Goal: Task Accomplishment & Management: Manage account settings

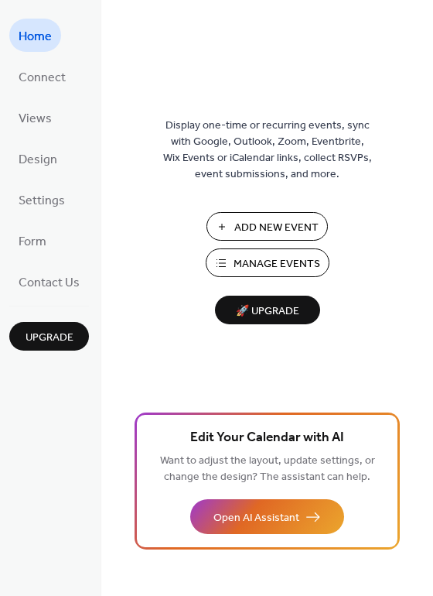
click at [240, 267] on span "Manage Events" at bounding box center [277, 264] width 87 height 16
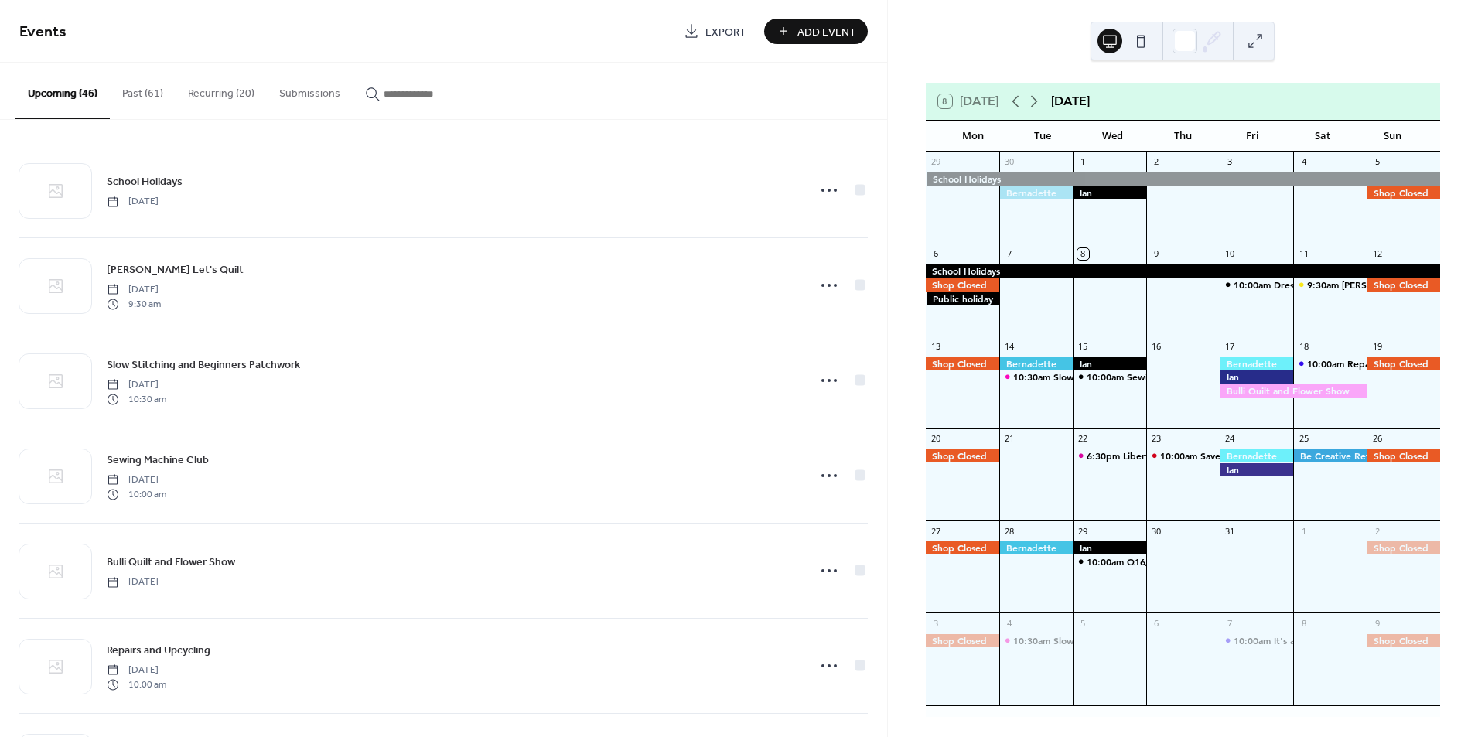
click at [386, 94] on input "button" at bounding box center [430, 94] width 93 height 16
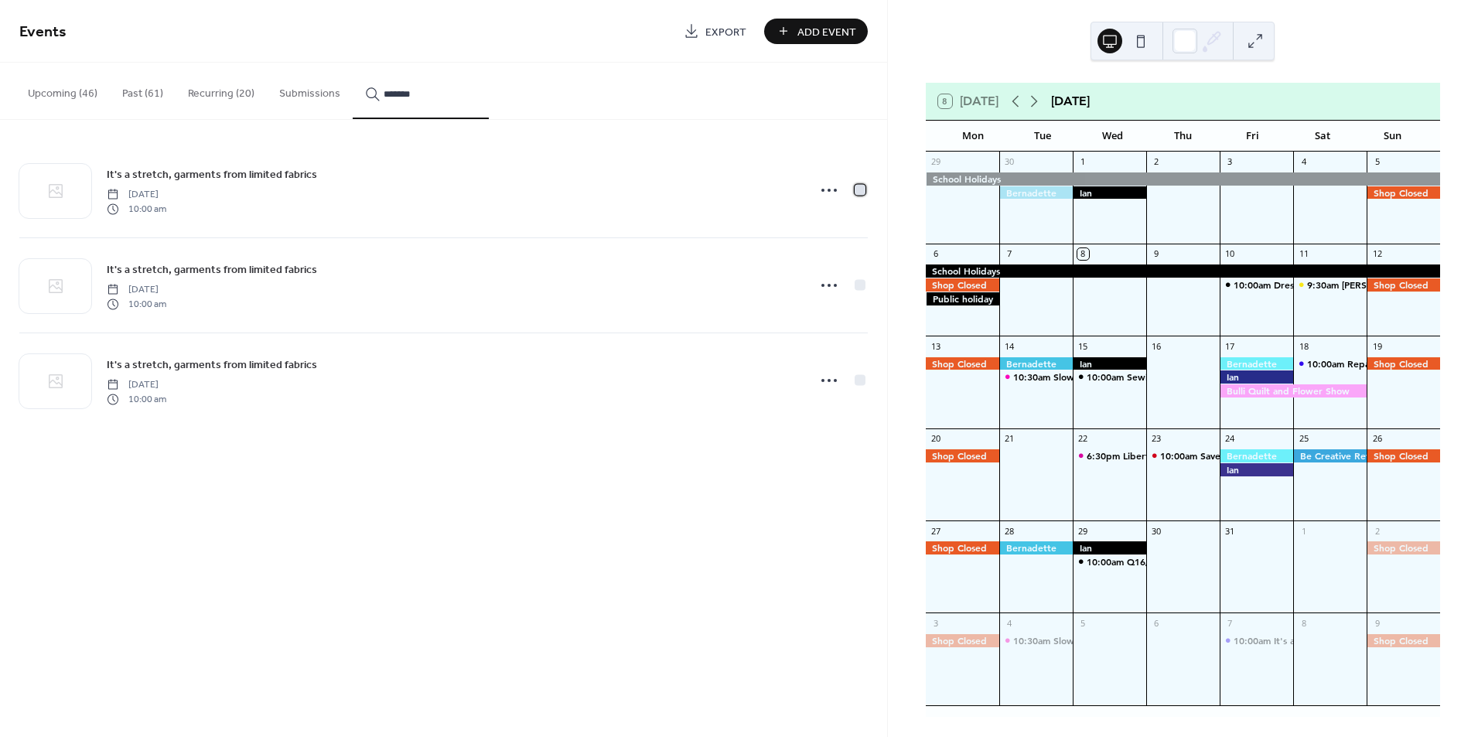
click at [859, 185] on div at bounding box center [860, 189] width 11 height 11
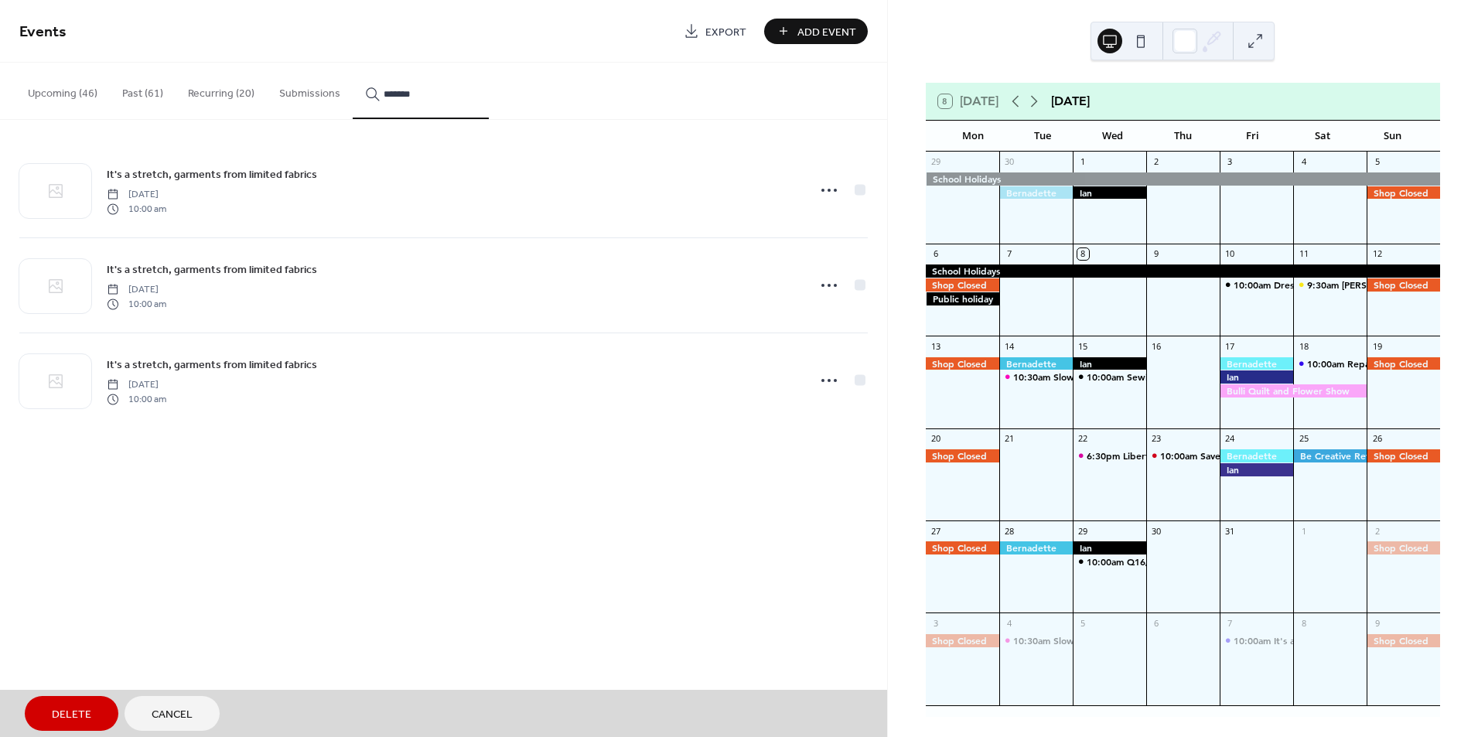
click at [854, 275] on div "It's a stretch, garments from limited fabrics [DATE] 10:00 am" at bounding box center [443, 284] width 849 height 95
click at [858, 379] on div "It's a stretch, garments from limited fabrics [DATE] 10:00 am" at bounding box center [443, 380] width 849 height 95
click at [60, 719] on span "Delete" at bounding box center [71, 715] width 39 height 16
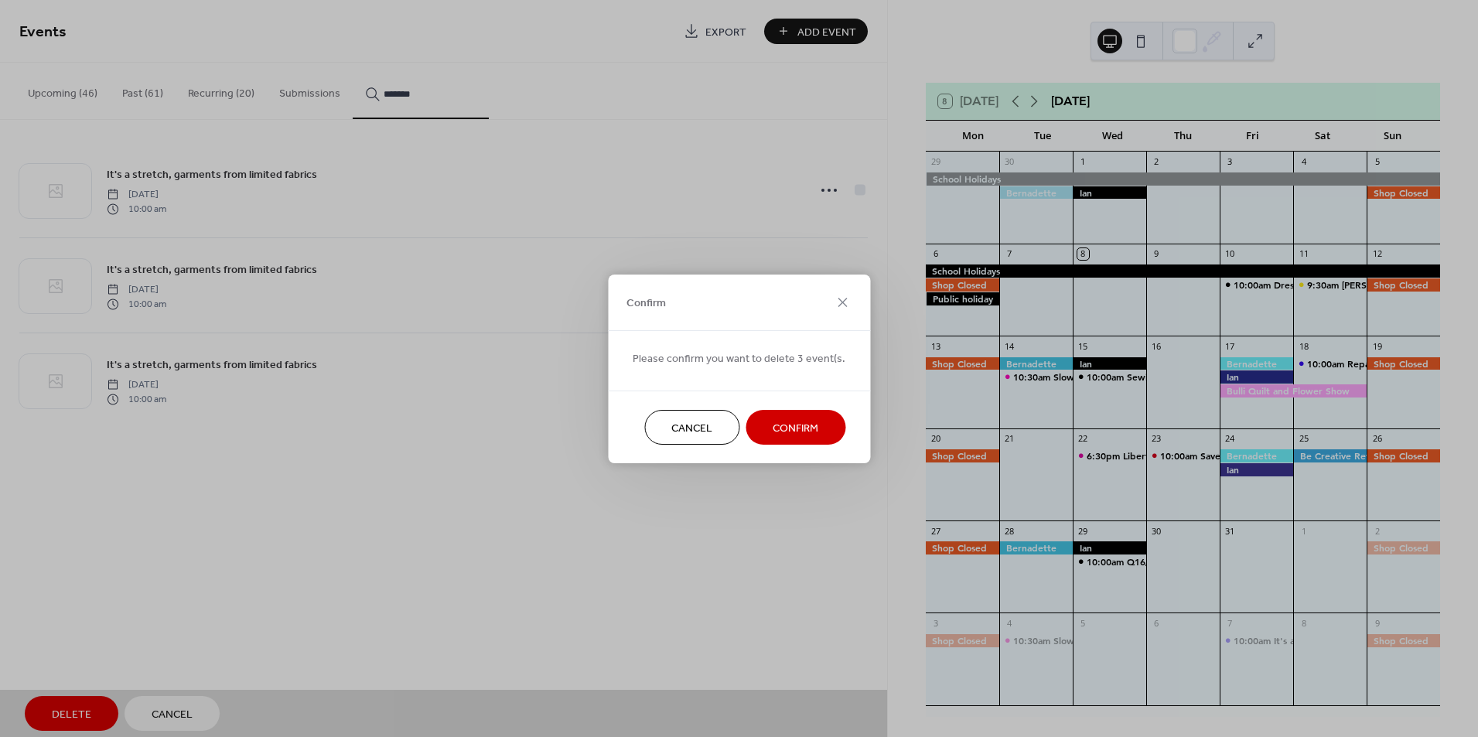
click at [797, 431] on span "Confirm" at bounding box center [796, 428] width 46 height 16
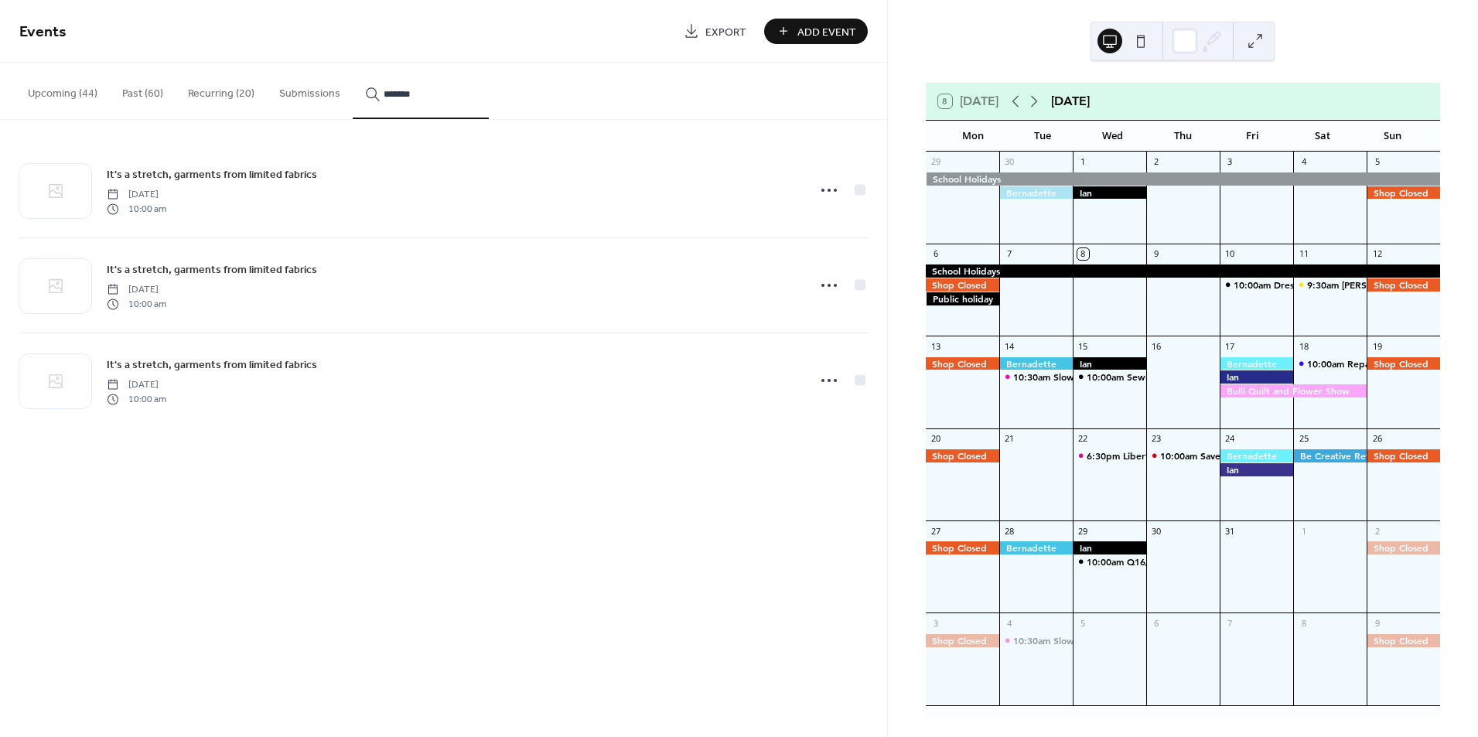
click at [416, 94] on input "*******" at bounding box center [430, 94] width 93 height 16
click at [401, 96] on input "*******" at bounding box center [430, 94] width 93 height 16
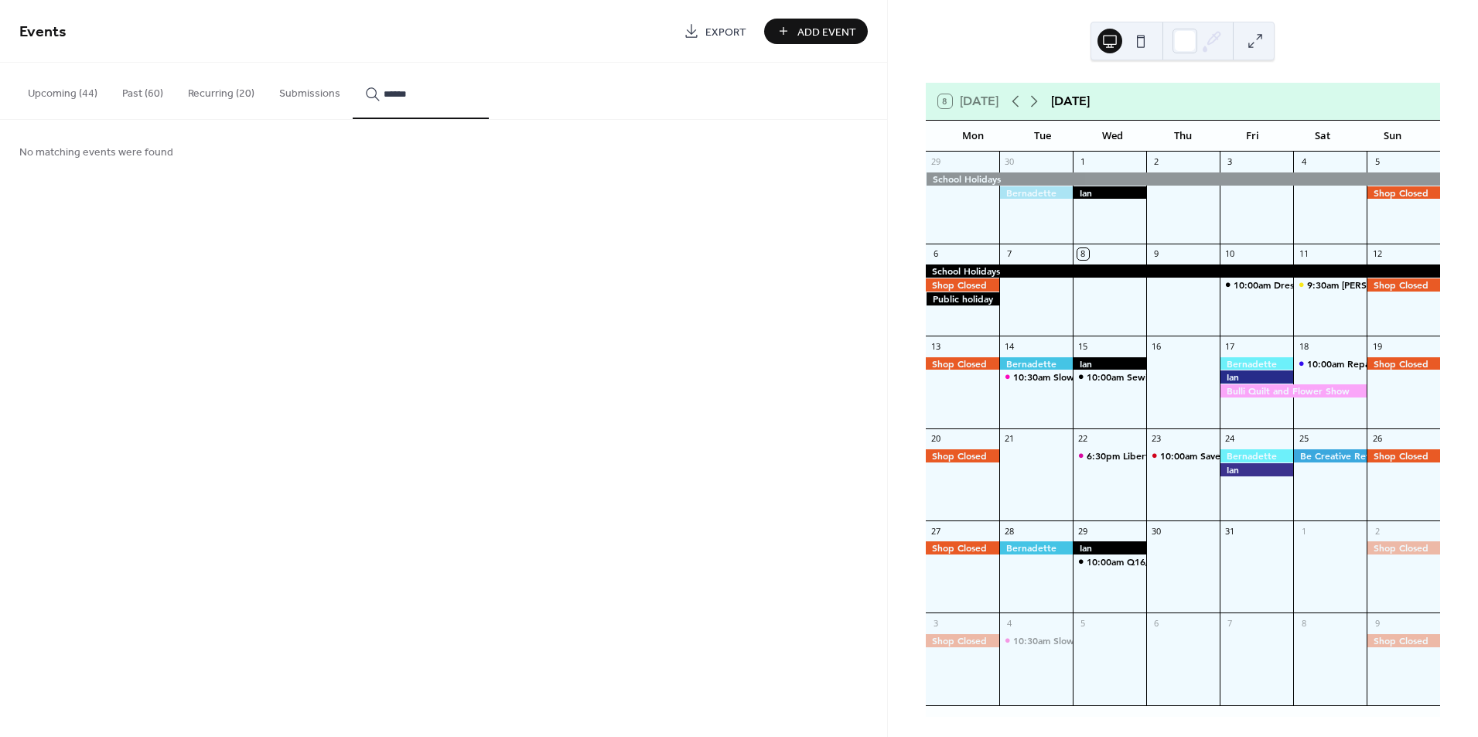
type input "*******"
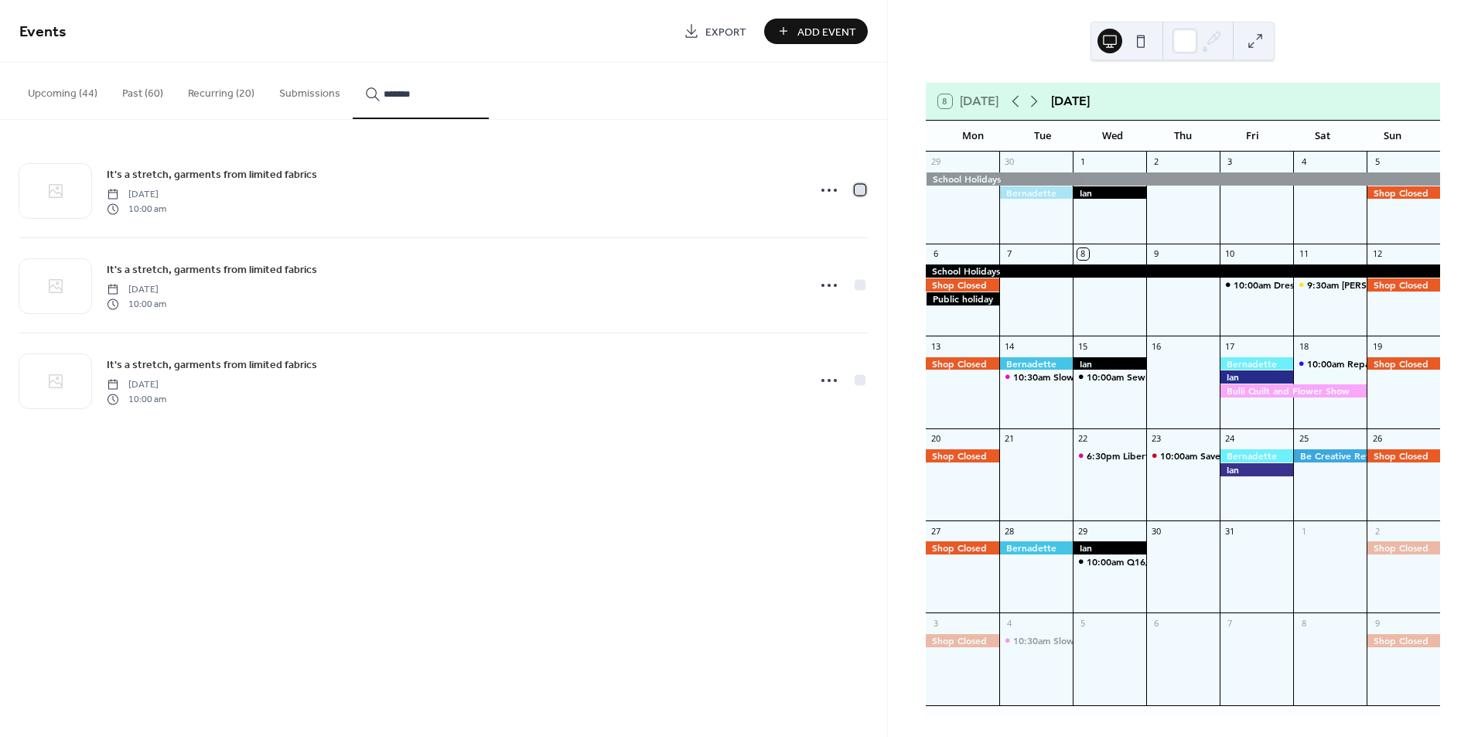
click at [859, 189] on div at bounding box center [860, 189] width 11 height 11
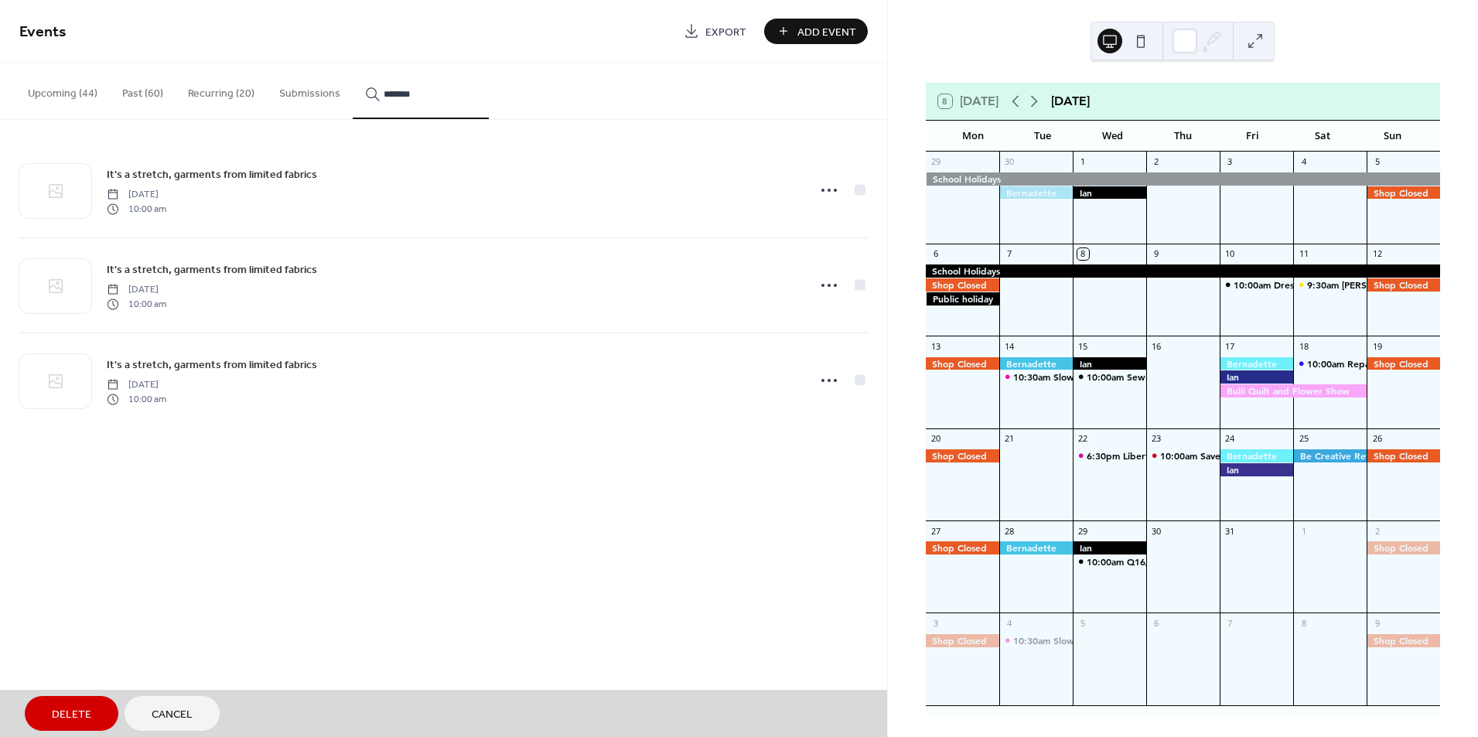
click at [866, 291] on div "It's a stretch, garments from limited fabrics [DATE] 10:00 am" at bounding box center [443, 284] width 849 height 95
click at [858, 384] on div "It's a stretch, garments from limited fabrics [DATE] 10:00 am" at bounding box center [443, 380] width 849 height 95
click at [56, 723] on span "Delete" at bounding box center [71, 715] width 39 height 16
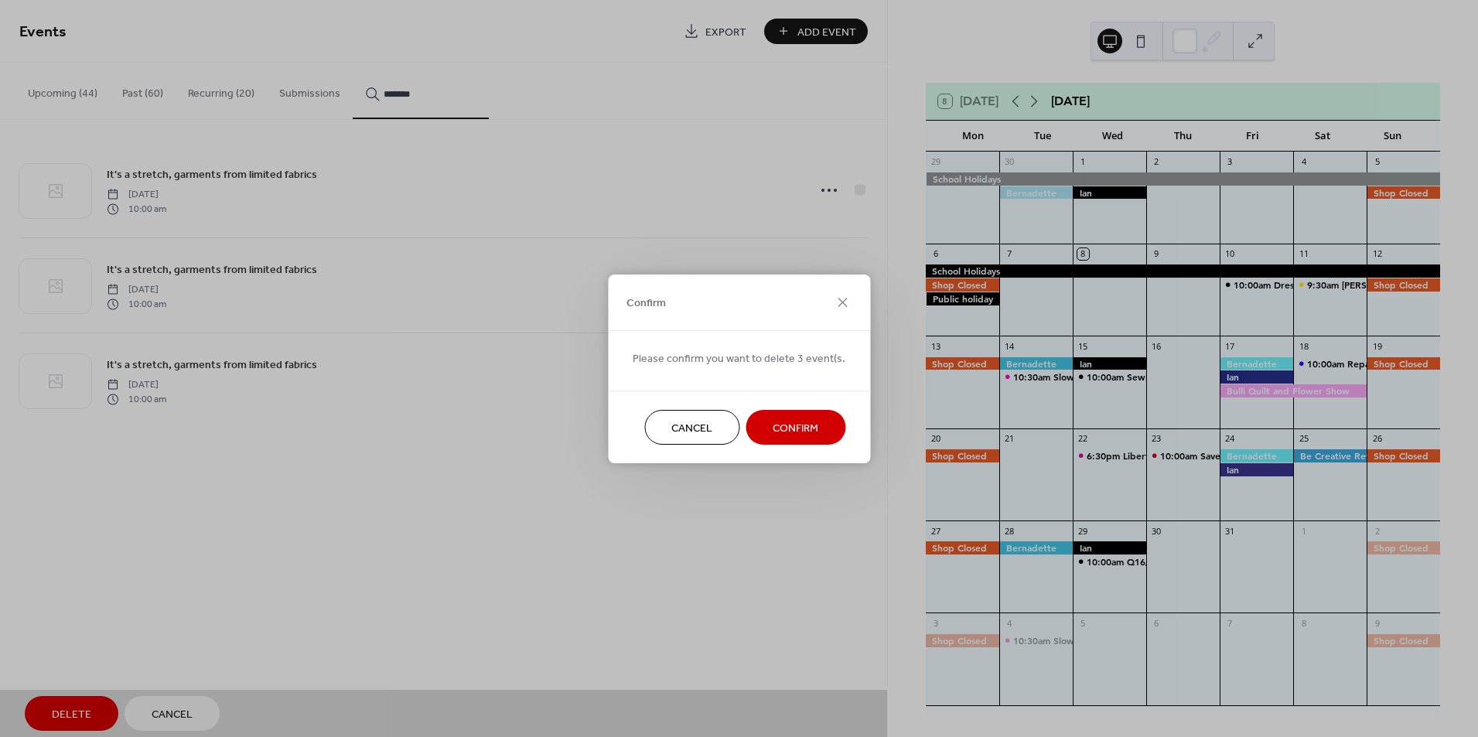
click at [777, 425] on span "Confirm" at bounding box center [796, 428] width 46 height 16
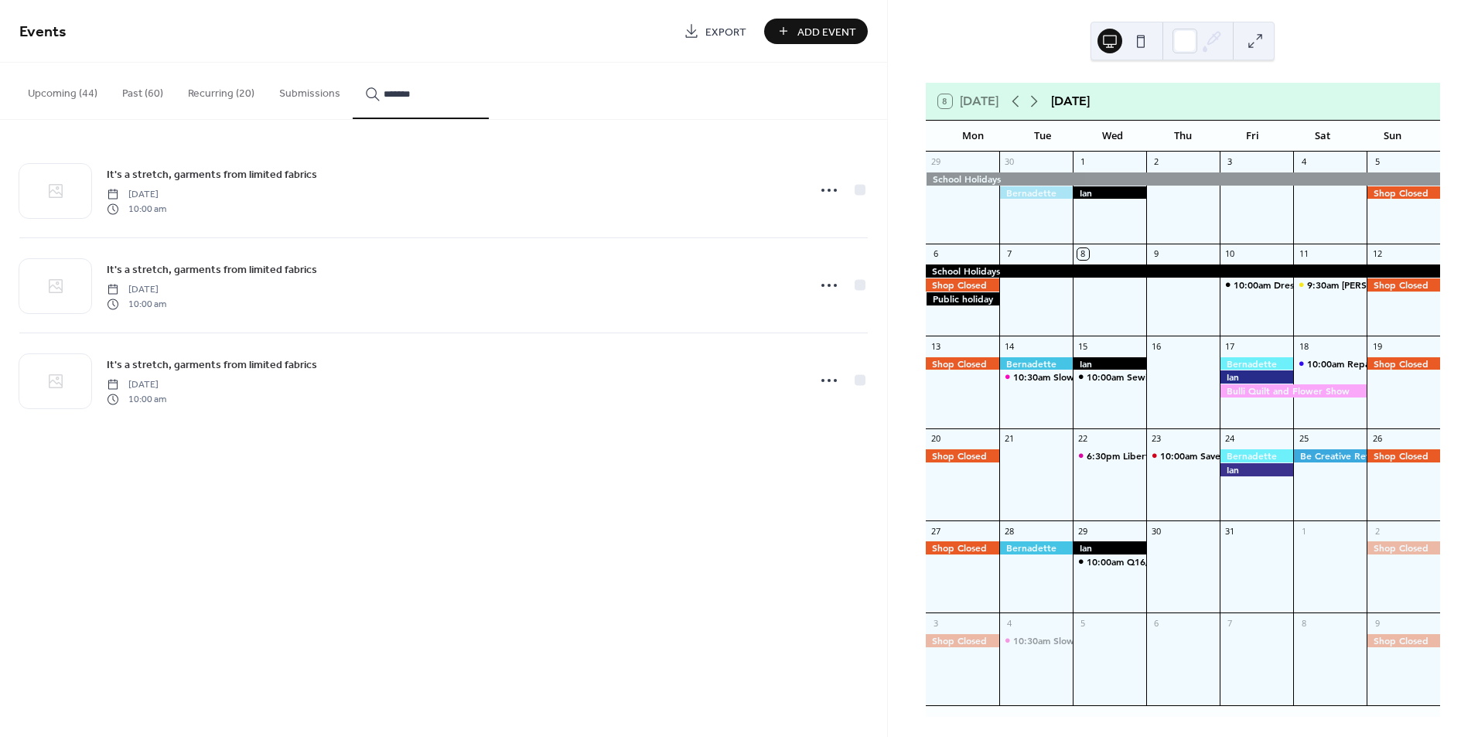
click at [56, 91] on button "Upcoming (44)" at bounding box center [62, 90] width 94 height 55
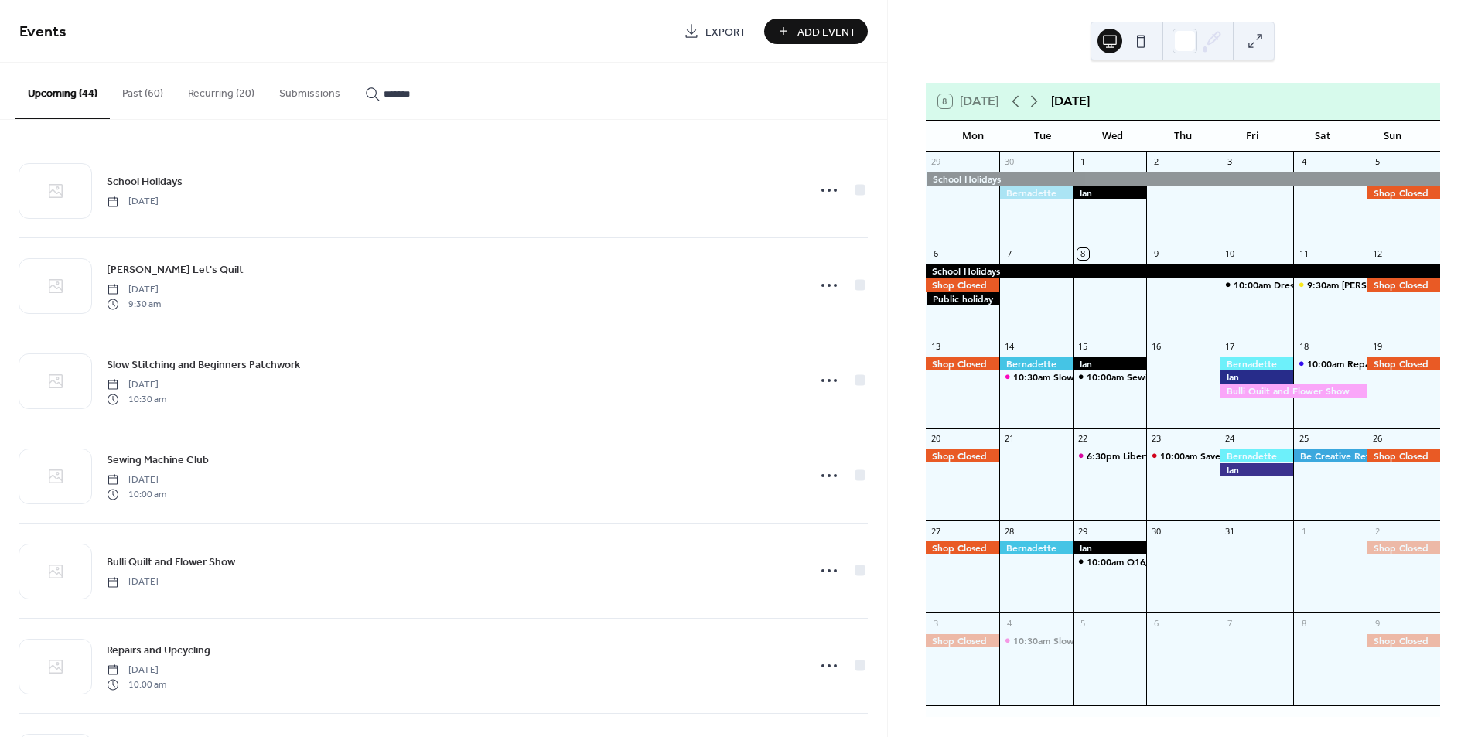
click at [142, 91] on button "Past (60)" at bounding box center [143, 90] width 66 height 55
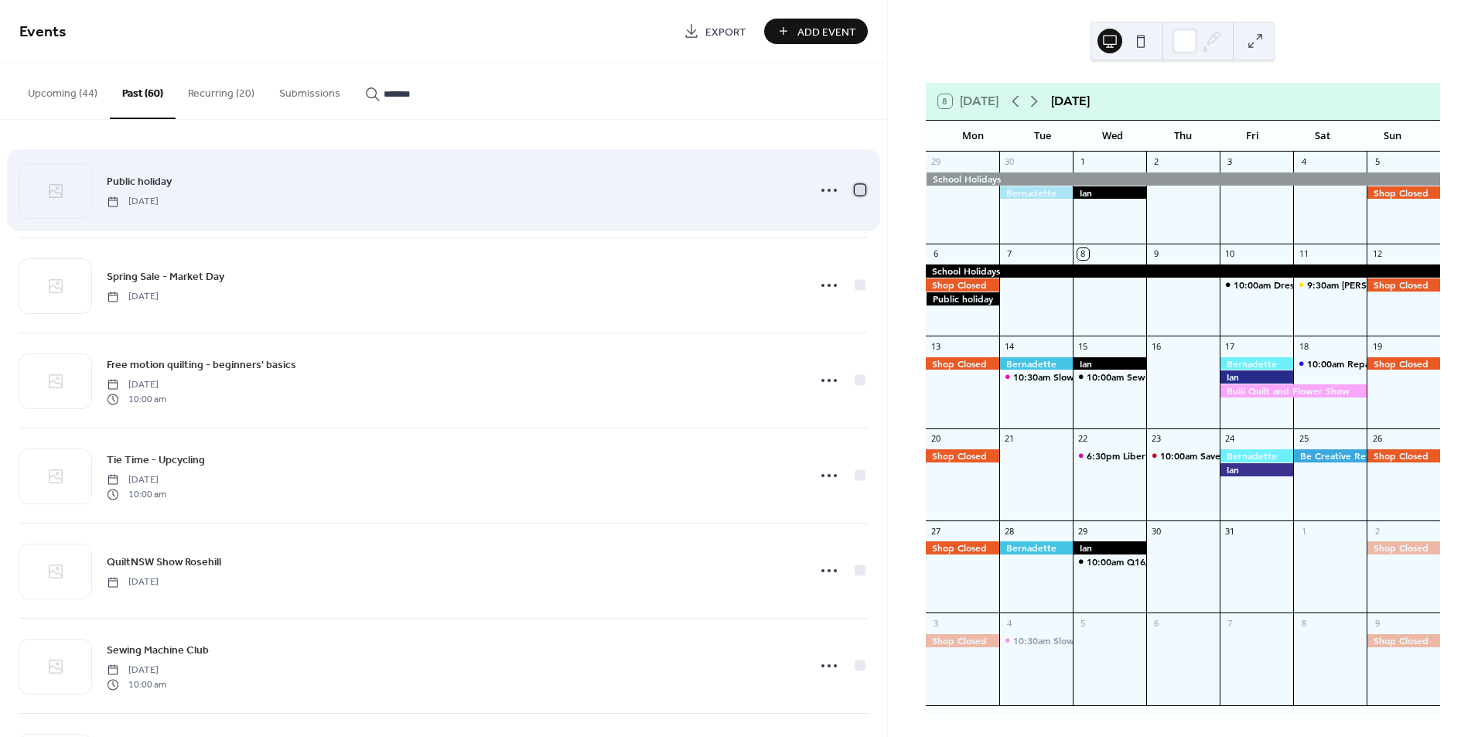
click at [855, 191] on div at bounding box center [860, 189] width 11 height 11
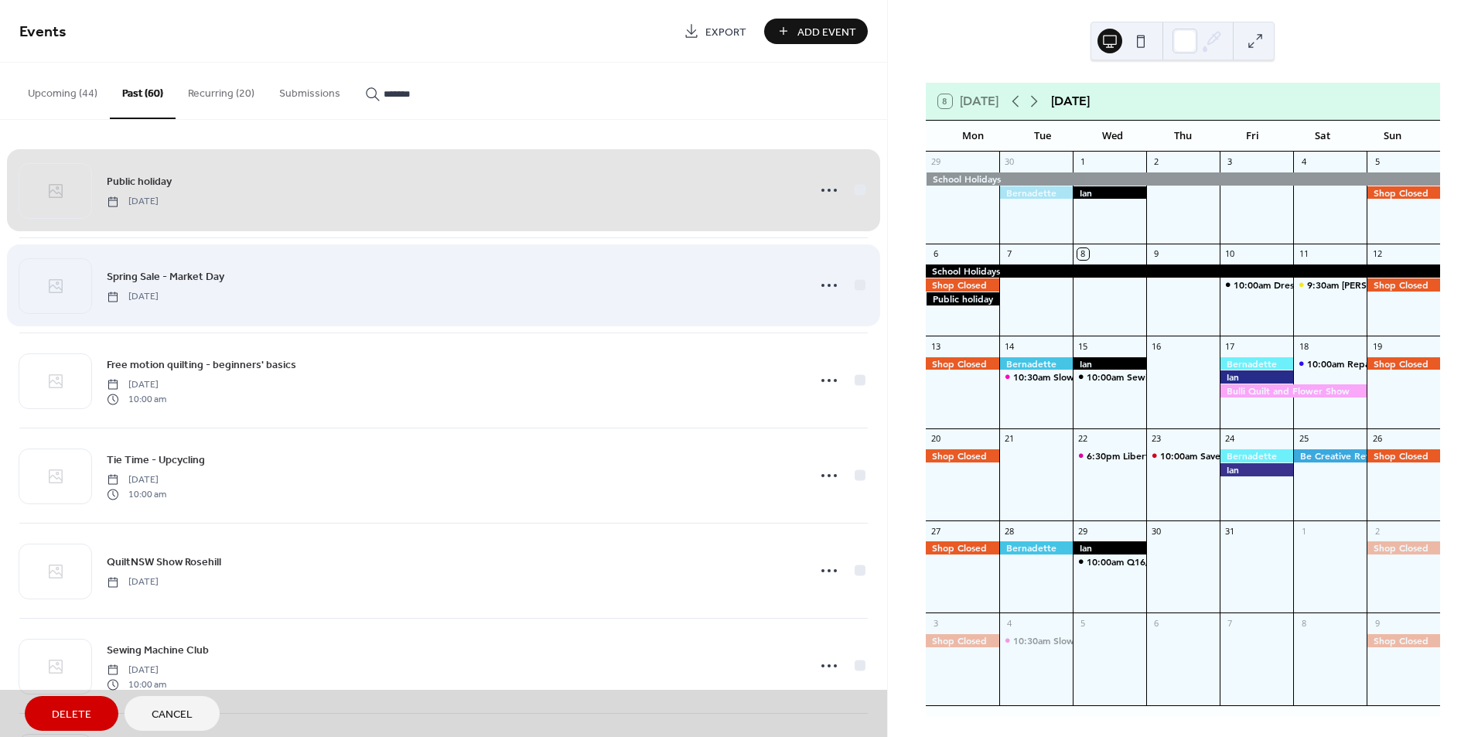
click at [853, 277] on div "Spring Sale - Market Day [DATE]" at bounding box center [443, 284] width 849 height 95
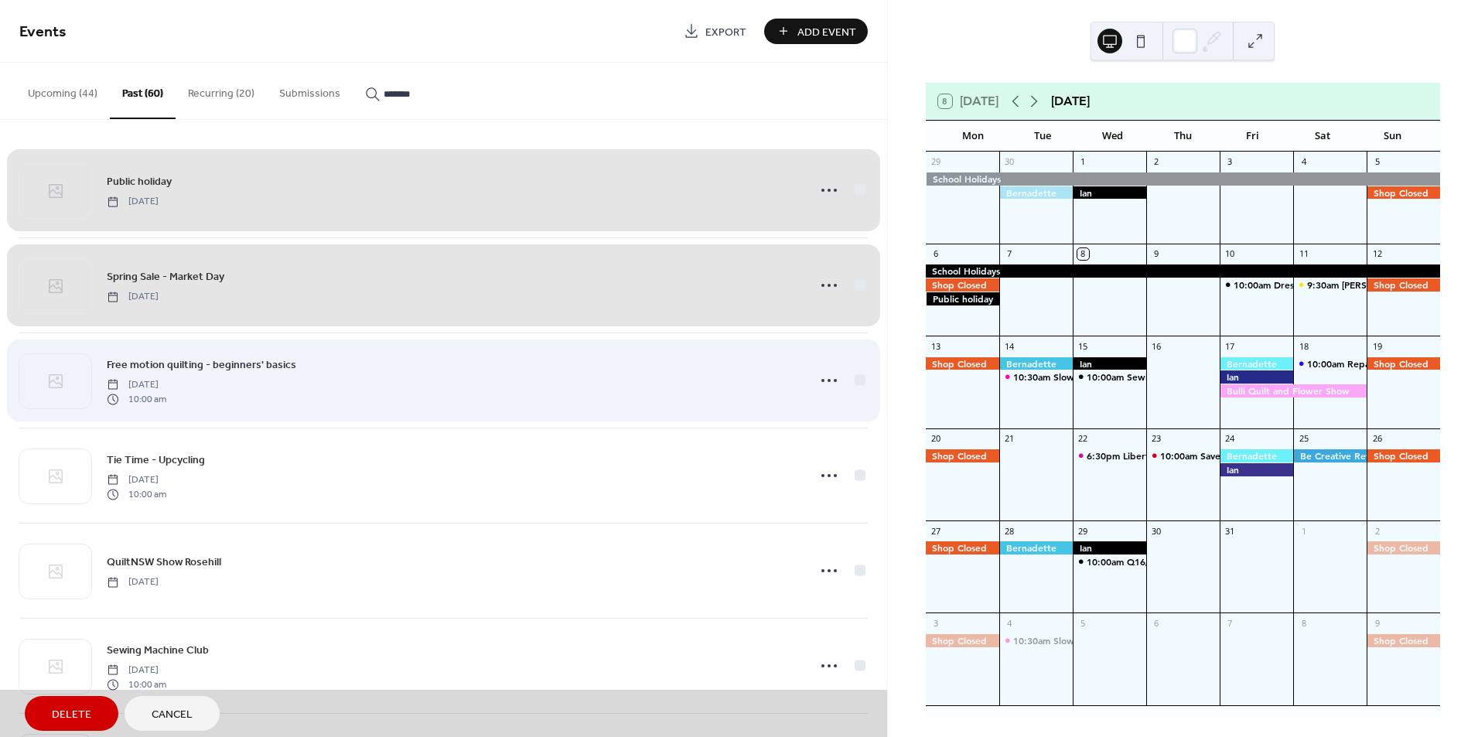
click at [854, 367] on div "Free motion quilting - beginners' basics [DATE] 10:00 am" at bounding box center [443, 380] width 849 height 95
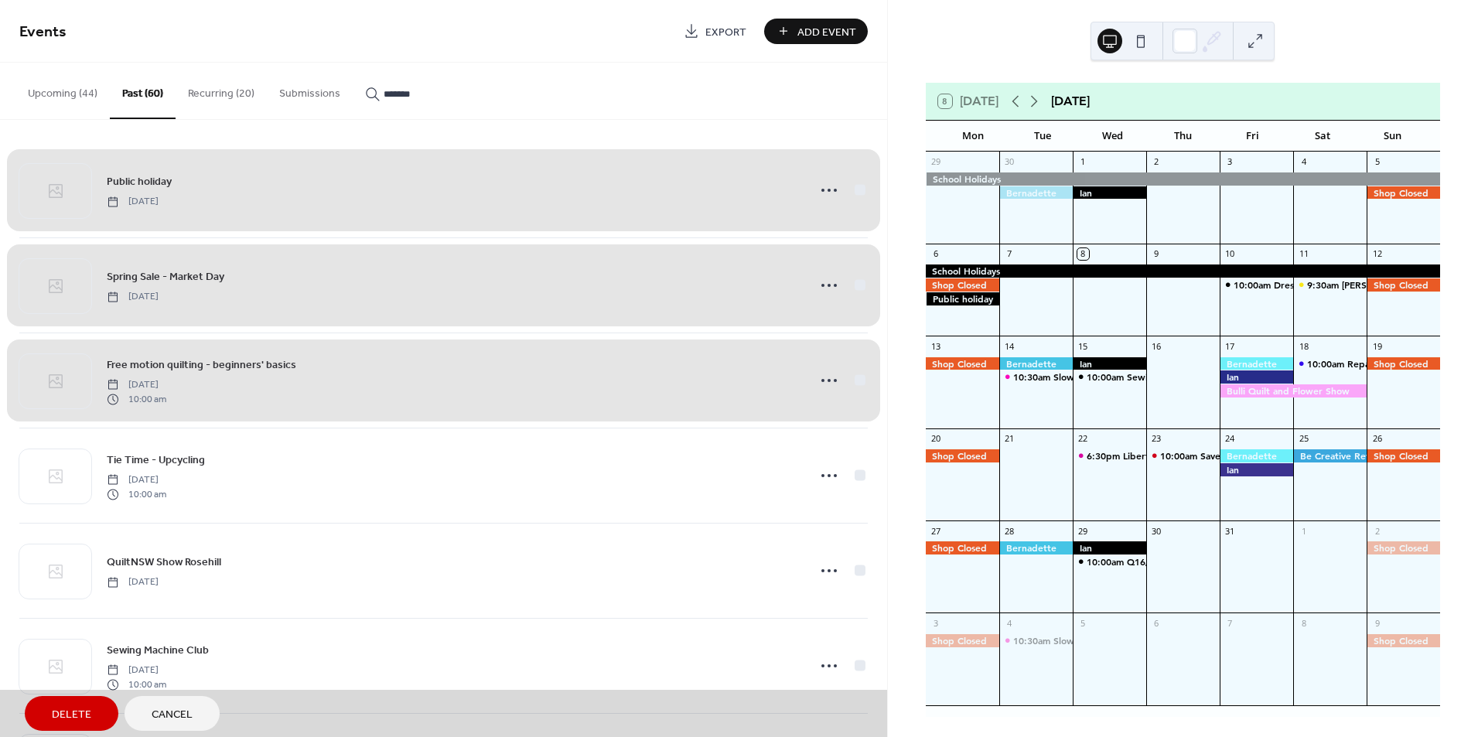
click at [865, 476] on div "Public holiday [DATE] Spring Sale - Market Day [DATE] Free motion quilting - be…" at bounding box center [443, 428] width 887 height 617
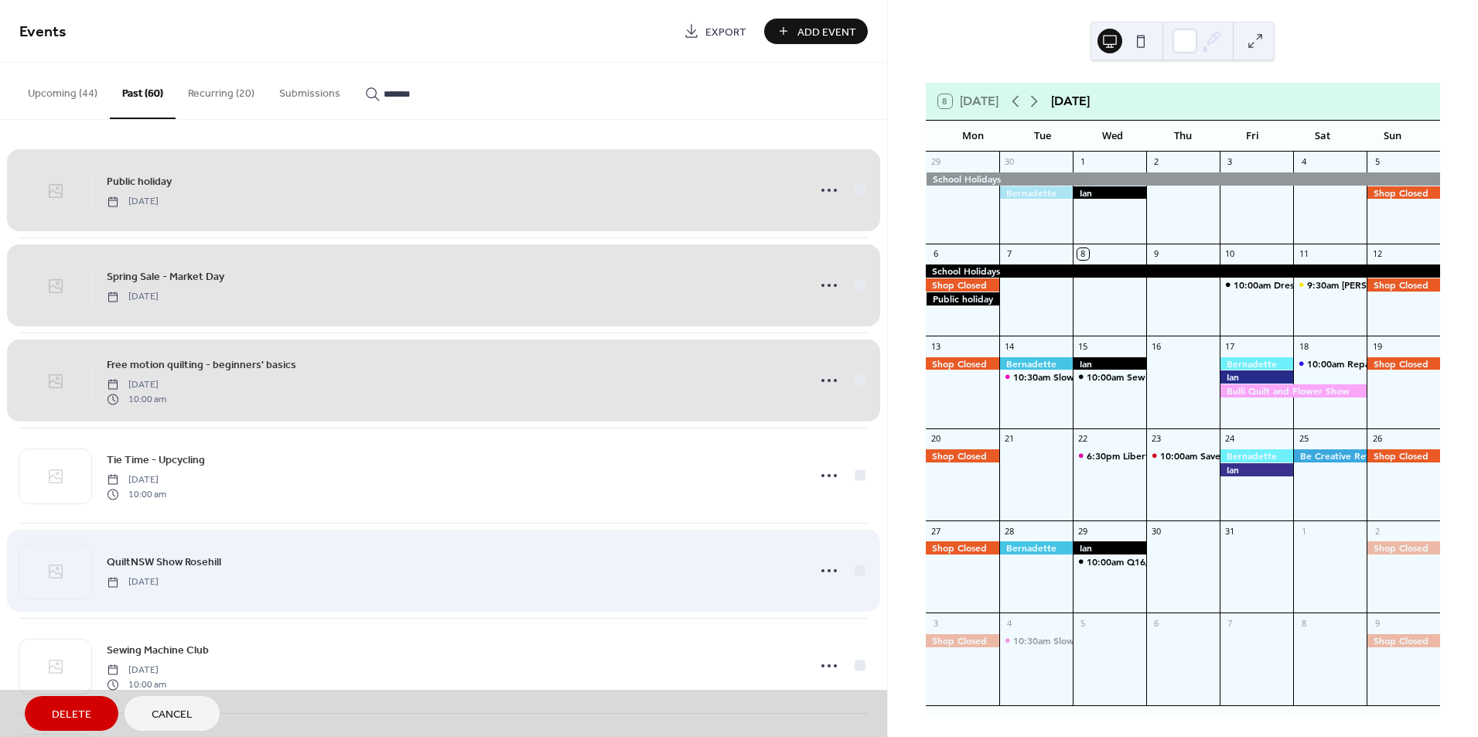
click at [852, 562] on div "QuiltNSW Show Rosehill [DATE]" at bounding box center [443, 570] width 849 height 95
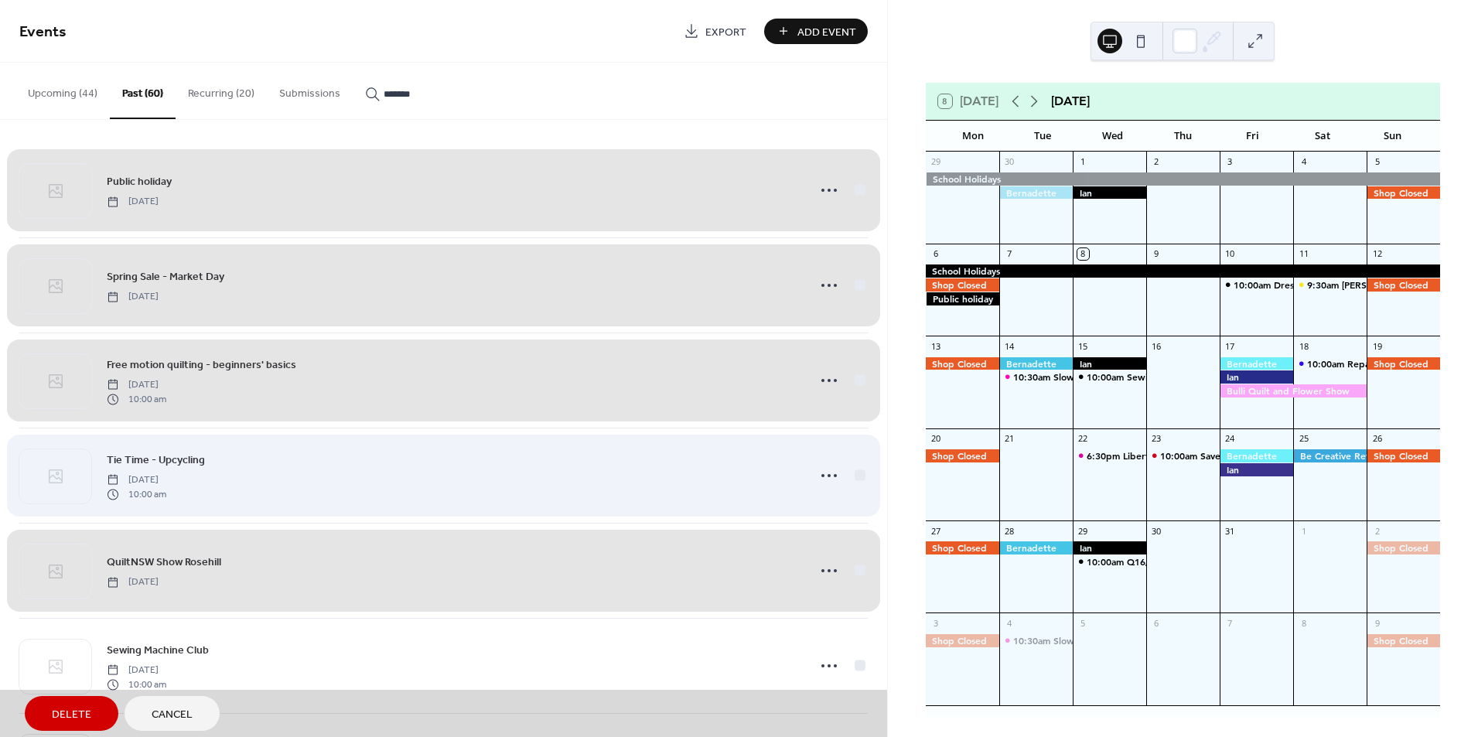
click at [853, 487] on div "Tie Time - Upcycling [DATE] 10:00 am" at bounding box center [443, 475] width 849 height 95
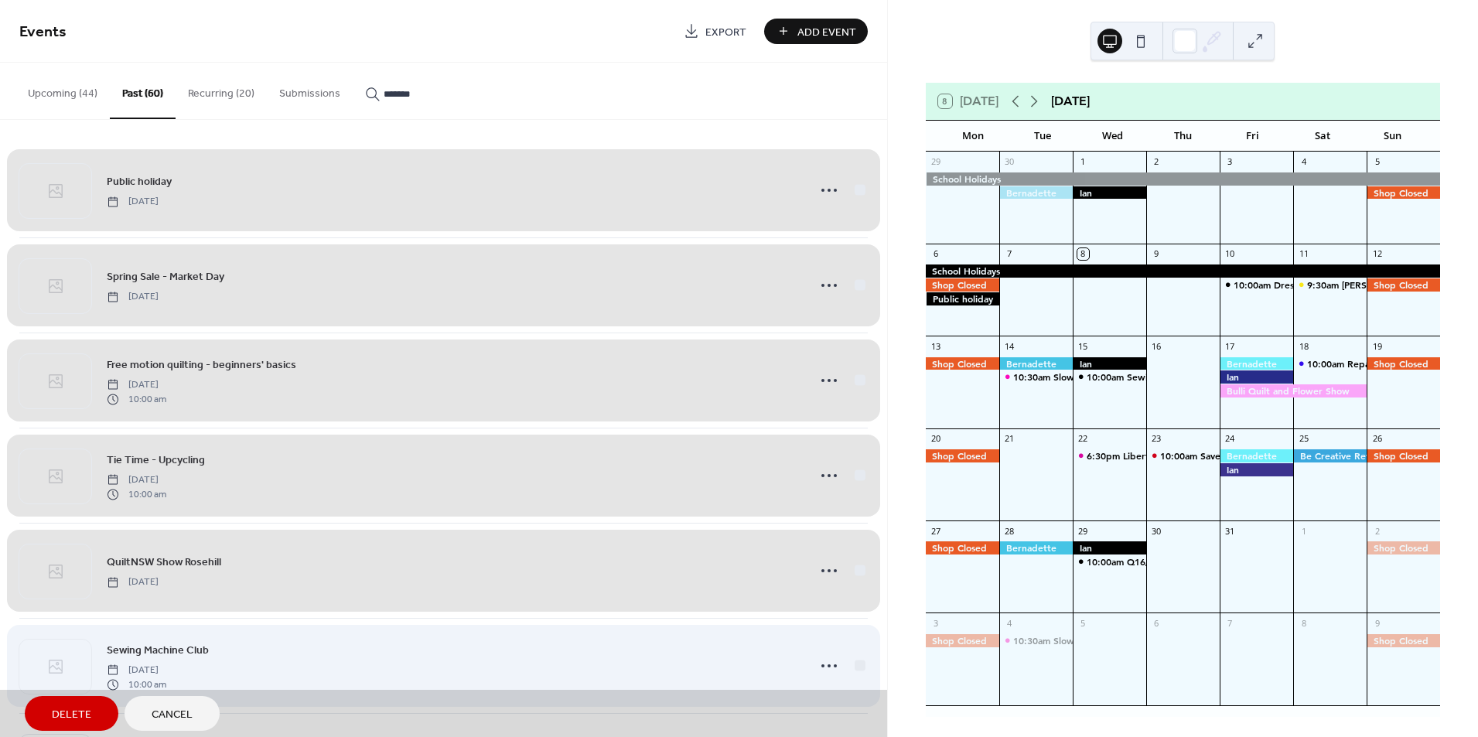
click at [852, 670] on div "Sewing Machine Club [DATE] 10:00 am" at bounding box center [443, 665] width 849 height 95
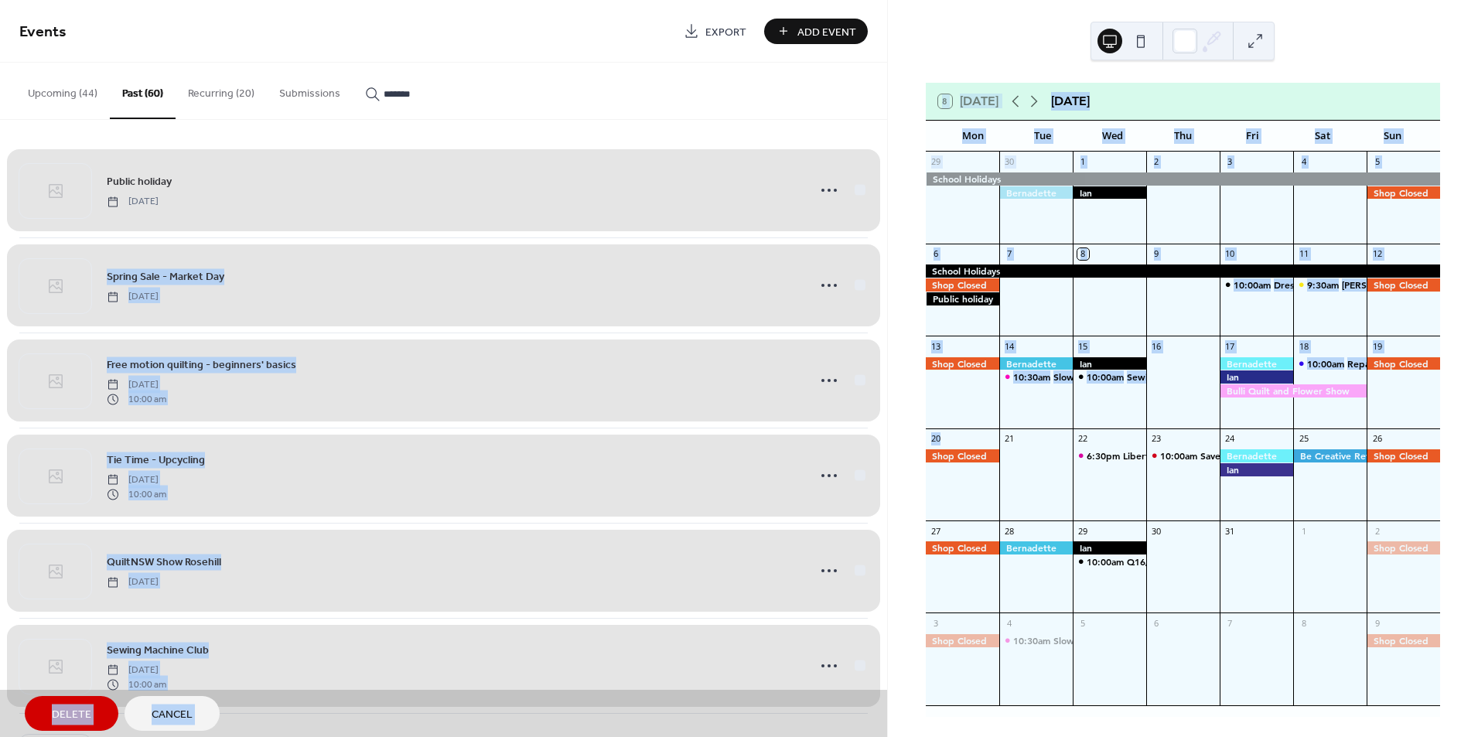
drag, startPoint x: 881, startPoint y: 217, endPoint x: 896, endPoint y: 500, distance: 283.5
click at [896, 500] on div "Events Export Add Event Upcoming (44) Past (60) Recurring (20) Submissions ****…" at bounding box center [739, 368] width 1478 height 737
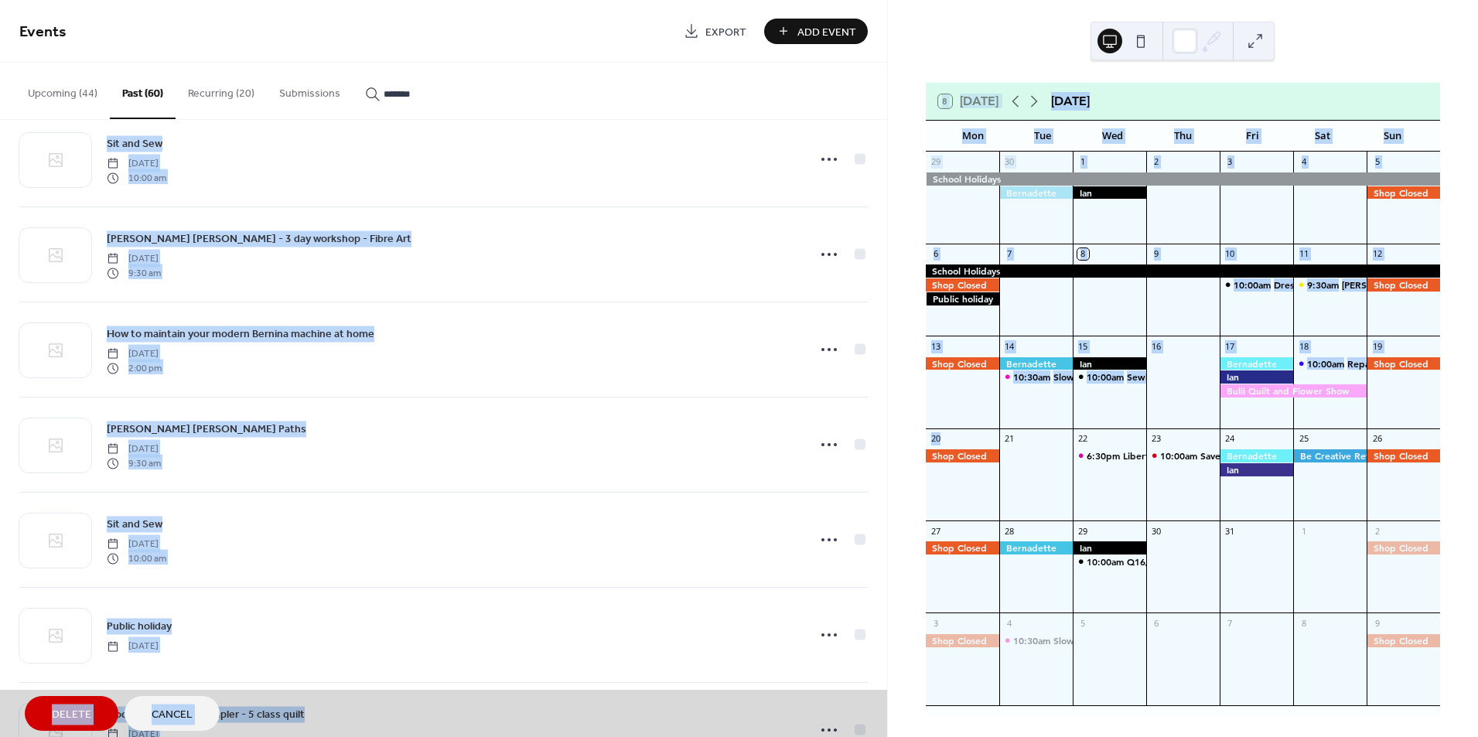
scroll to position [2829, 0]
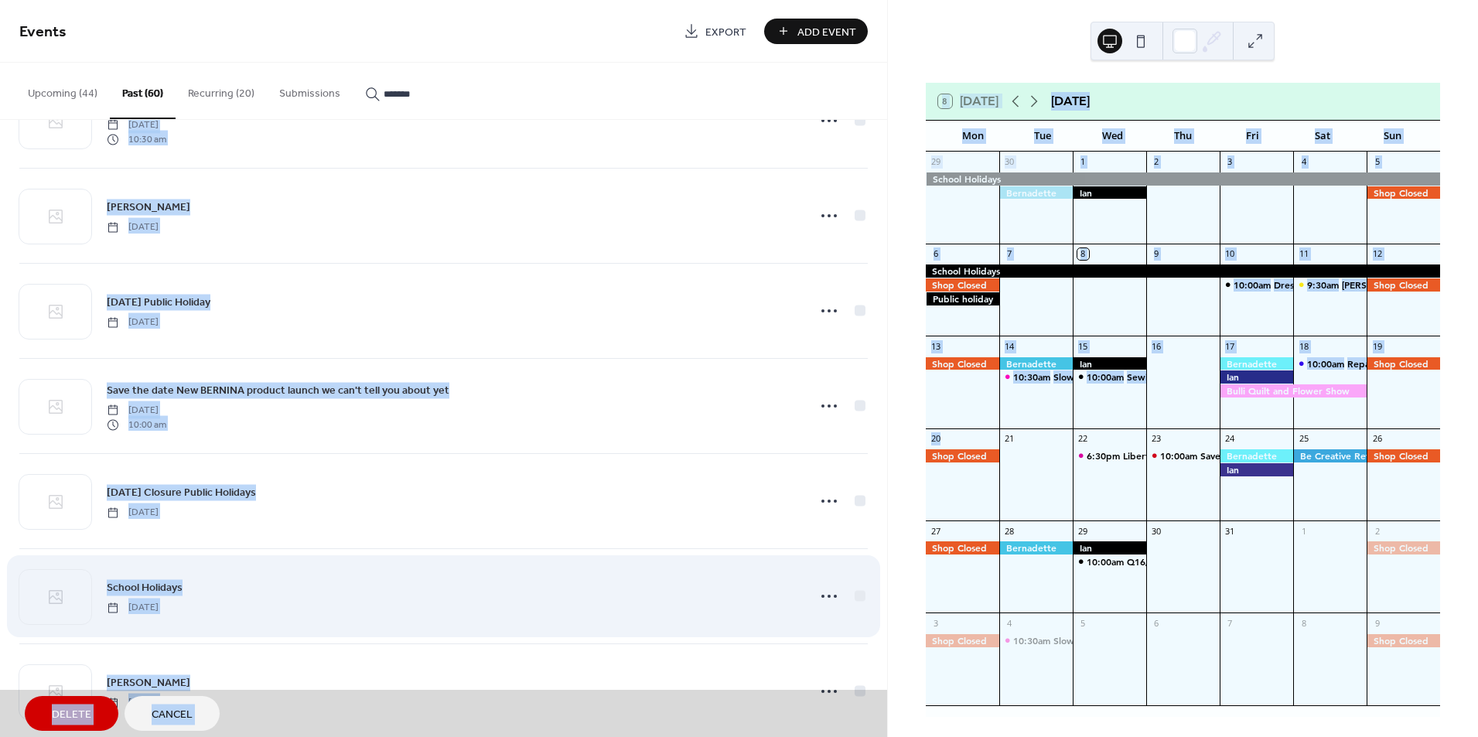
click at [854, 600] on div "School Holidays [DATE]" at bounding box center [443, 595] width 849 height 95
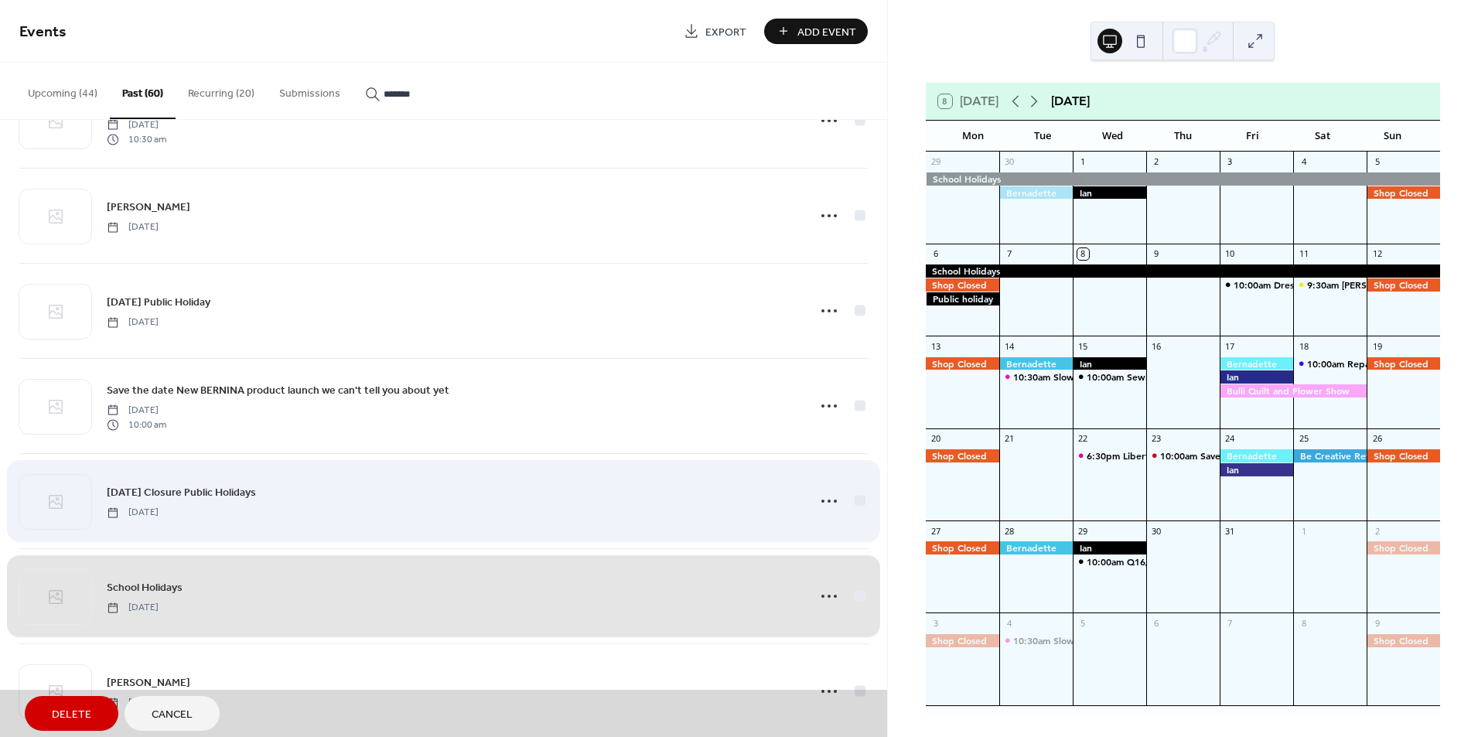
click at [855, 509] on div "[DATE] Closure Public Holidays [DATE]" at bounding box center [443, 500] width 849 height 95
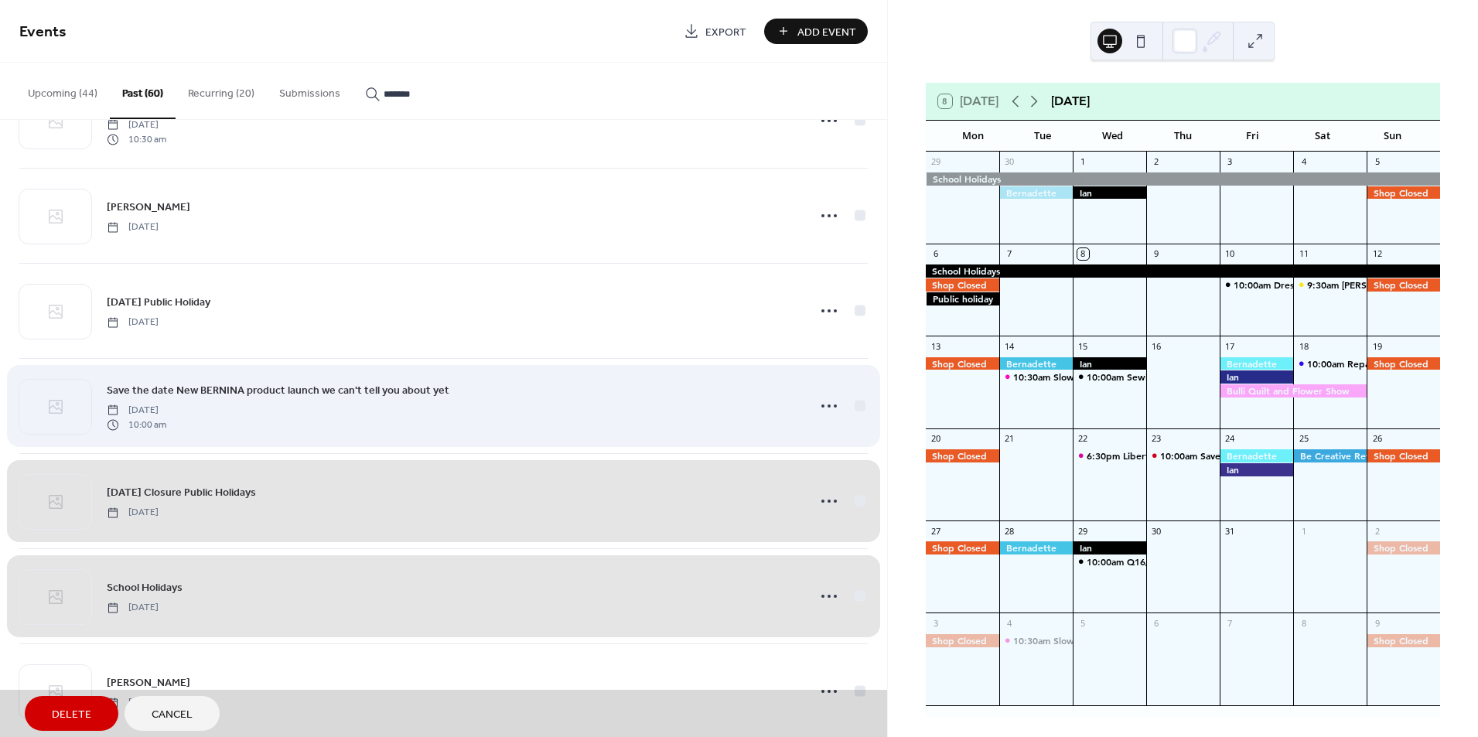
click at [859, 408] on div "Save the date New BERNINA product launch we can't tell you about yet [DATE] 10:…" at bounding box center [443, 405] width 849 height 95
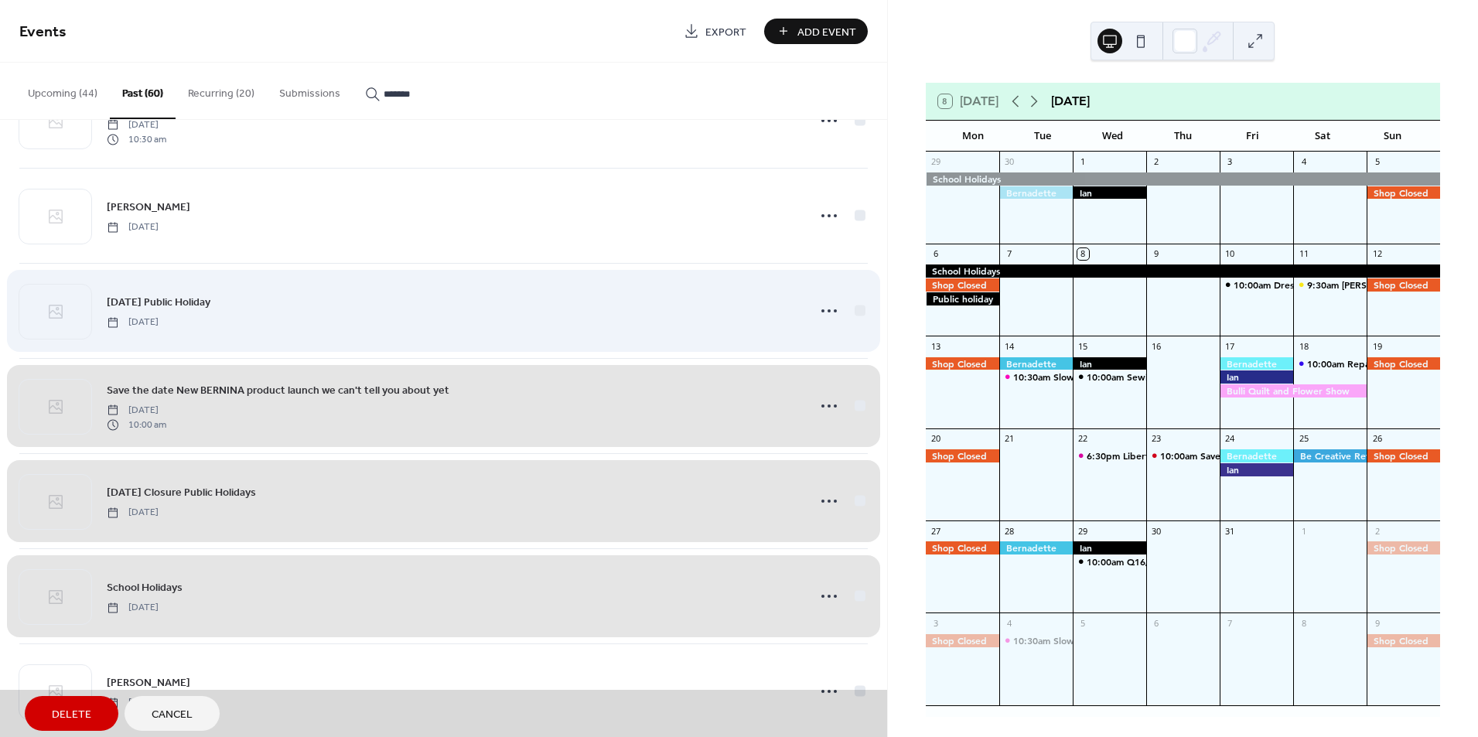
click at [852, 311] on div "[DATE] Public Holiday [DATE]" at bounding box center [443, 310] width 849 height 95
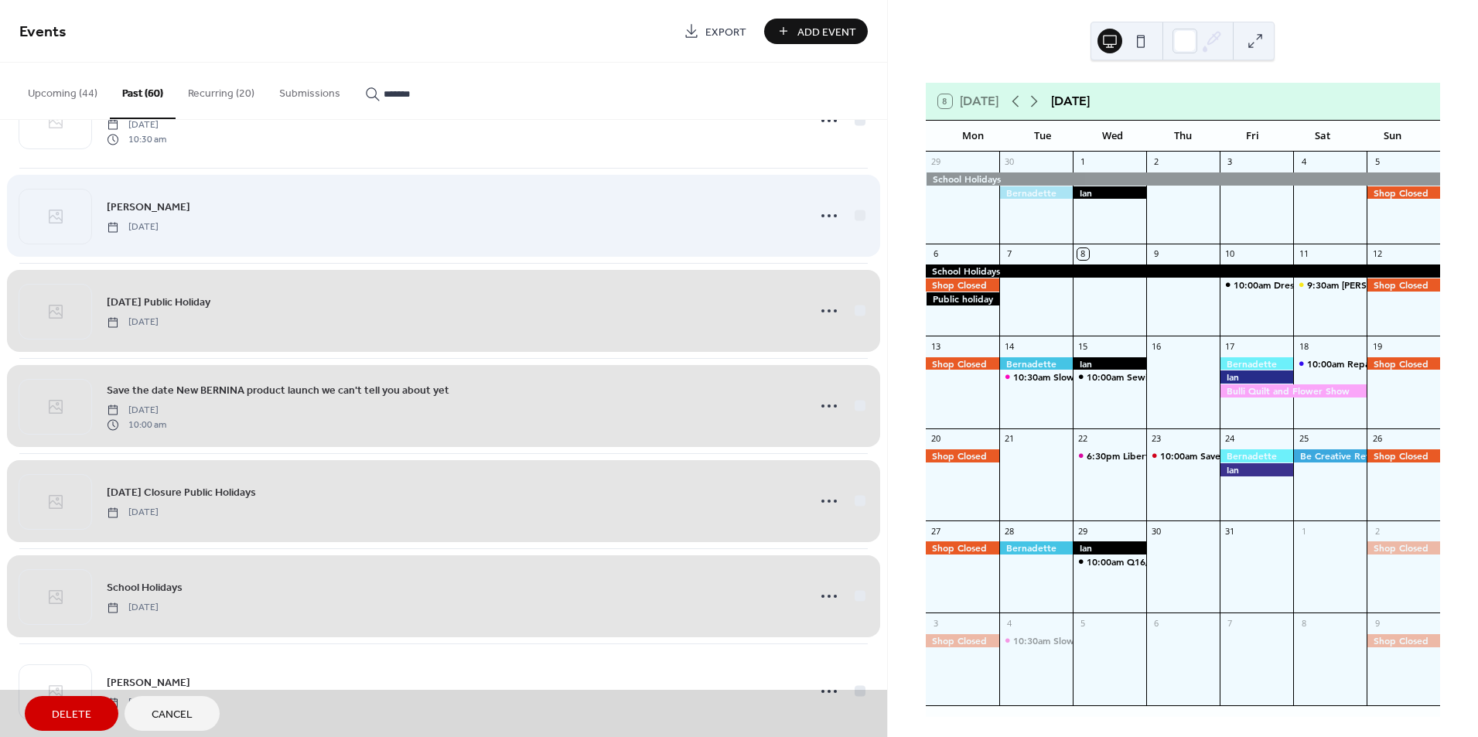
click at [852, 221] on div "[PERSON_NAME] [DATE]" at bounding box center [443, 215] width 849 height 95
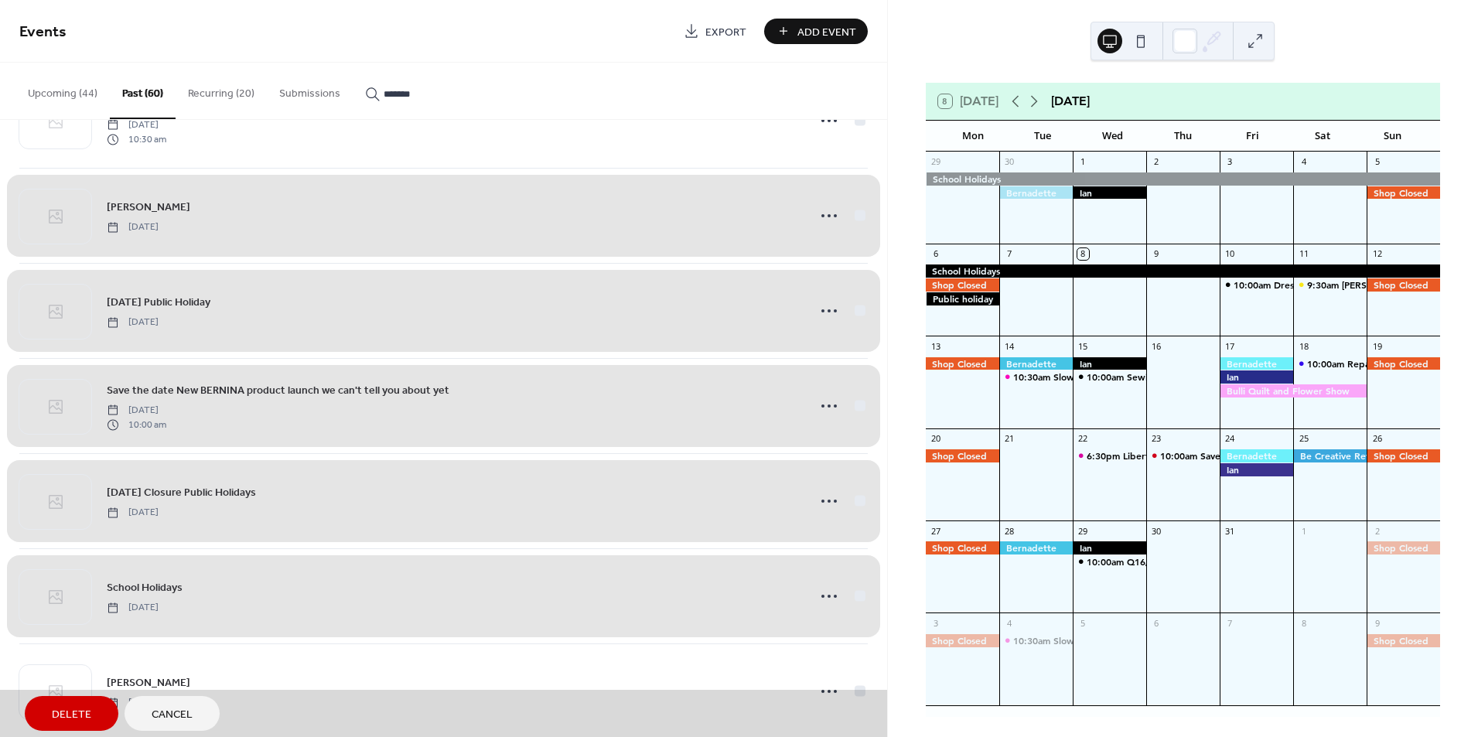
scroll to position [2288, 0]
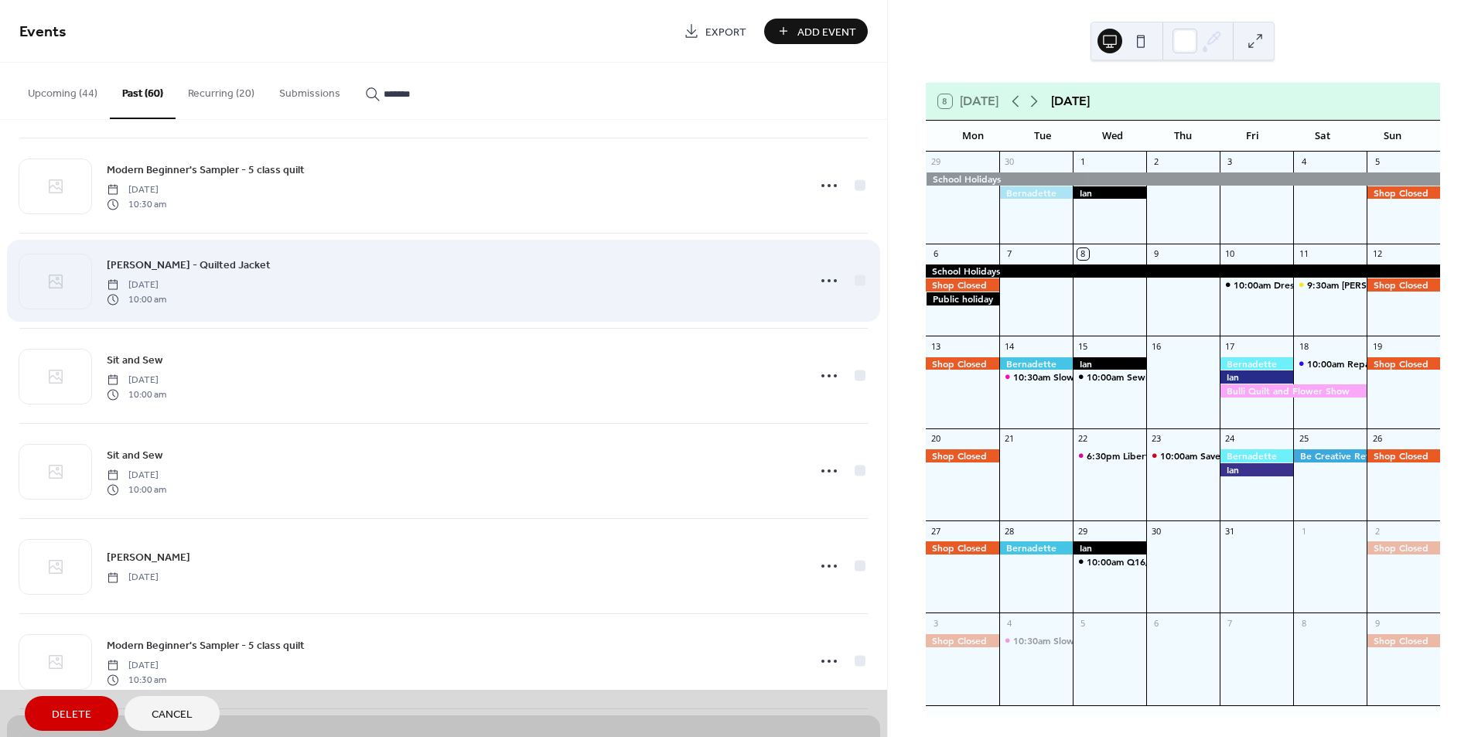
click at [855, 275] on div "[PERSON_NAME] - Quilted Jacket [DATE] 10:00 am" at bounding box center [443, 280] width 849 height 95
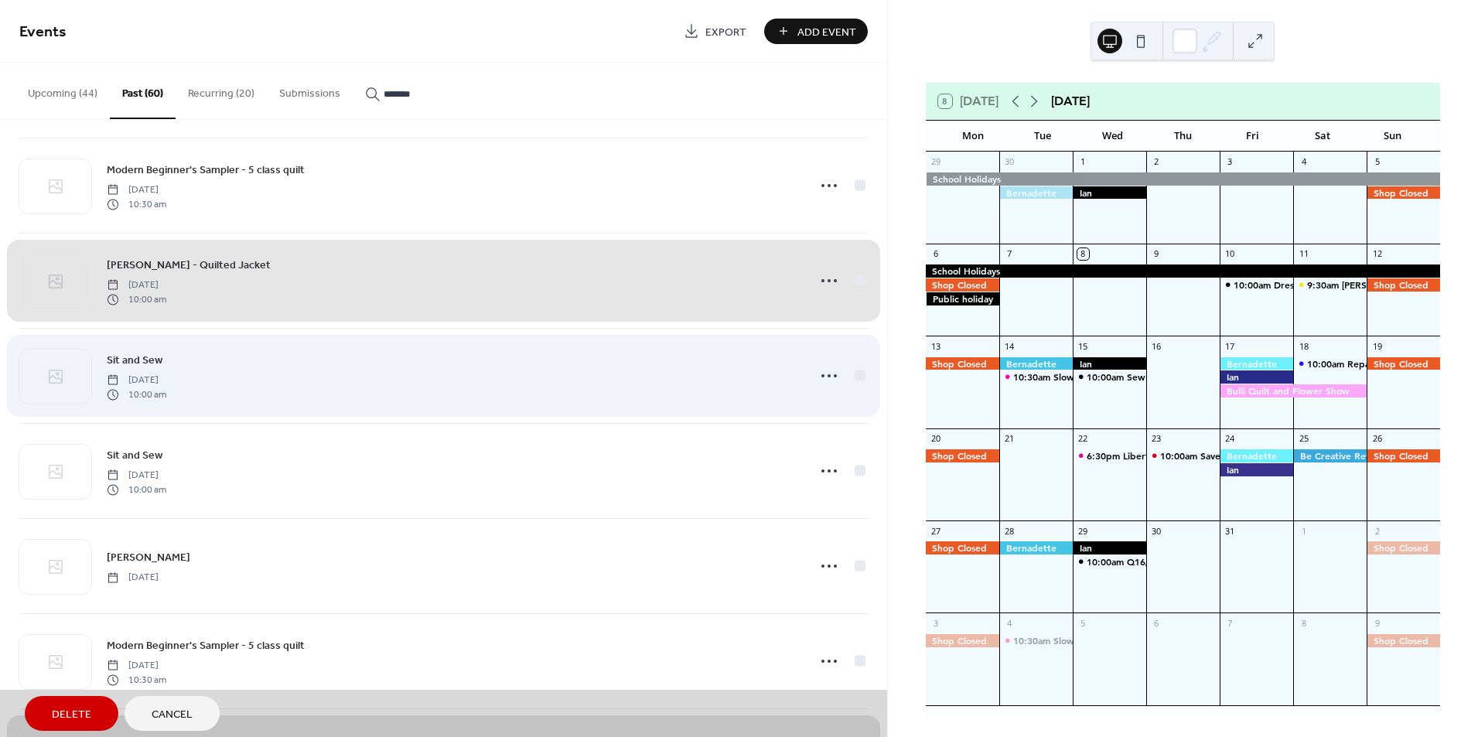
click at [859, 378] on div "Sit and Sew [DATE] 10:00 am" at bounding box center [443, 375] width 849 height 95
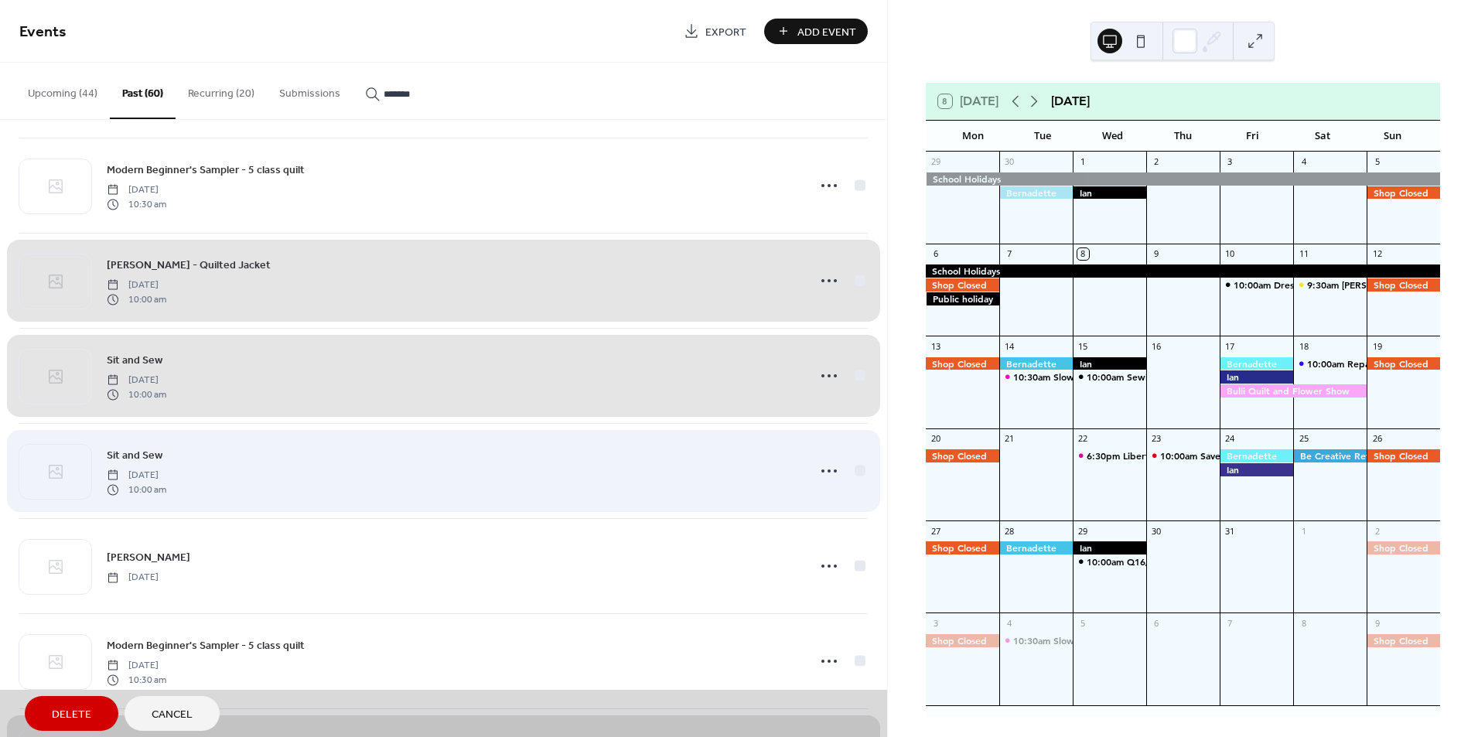
click at [861, 472] on div "Sit and Sew [DATE] 10:00 am" at bounding box center [443, 470] width 849 height 95
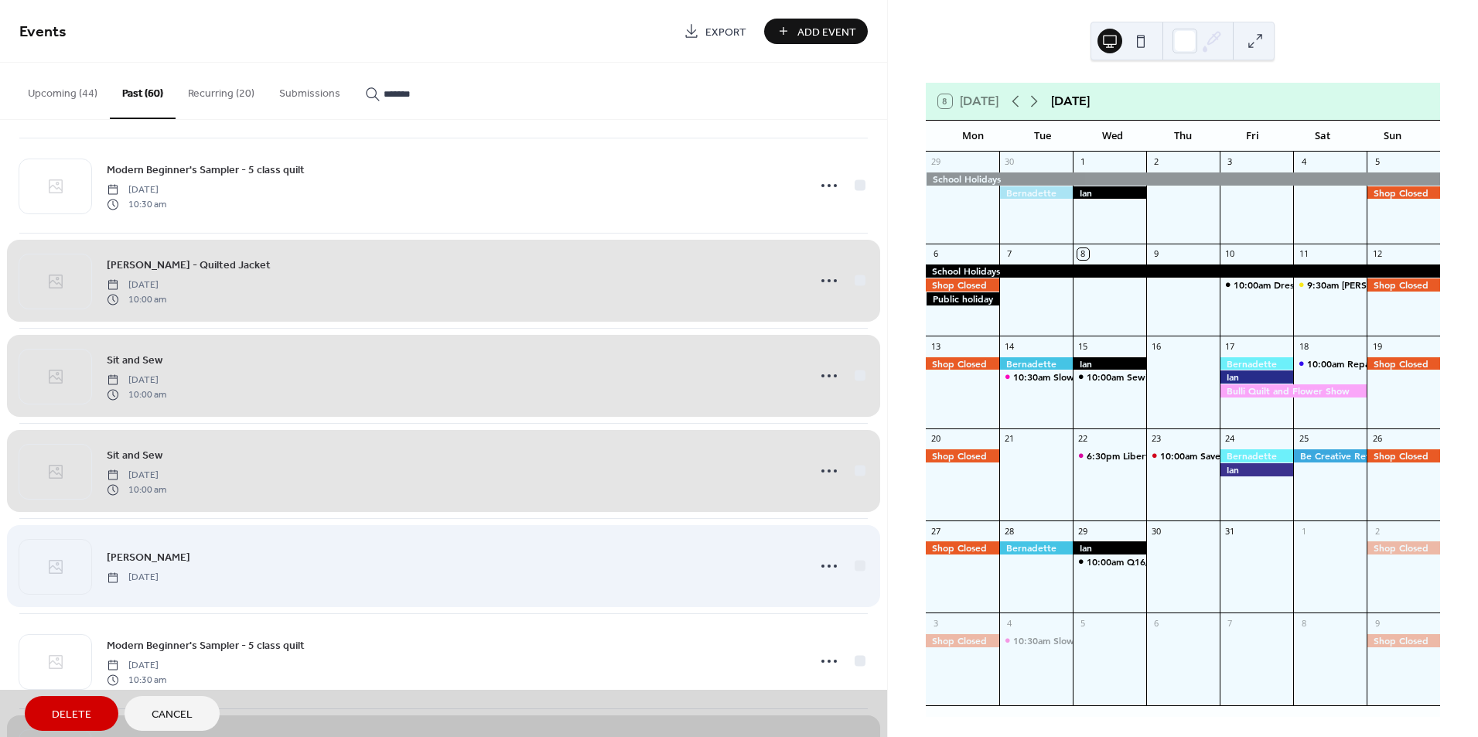
click at [855, 573] on div "[PERSON_NAME] [DATE]" at bounding box center [443, 565] width 849 height 95
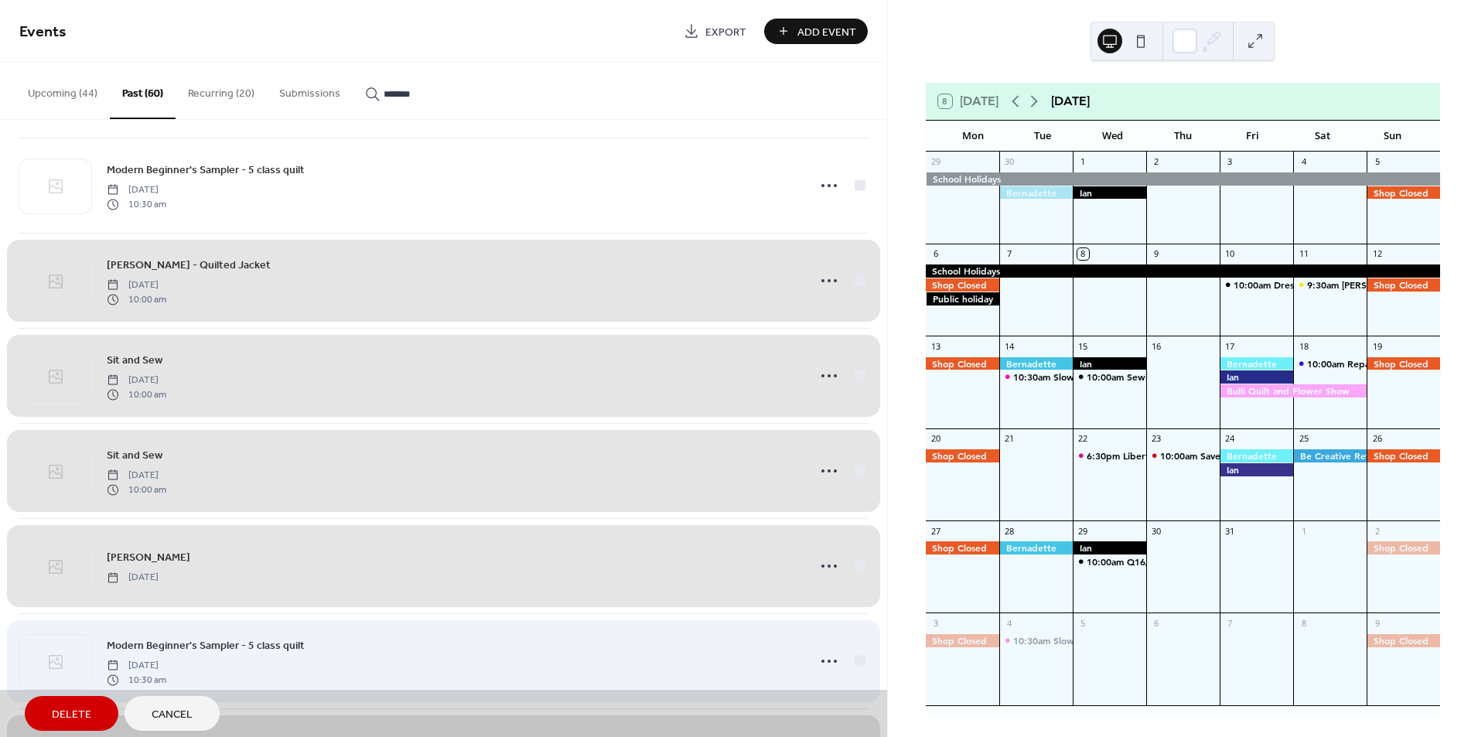
click at [859, 657] on div "Modern Beginner's Sampler - 5 class quilt [DATE] 10:30 am" at bounding box center [443, 660] width 849 height 95
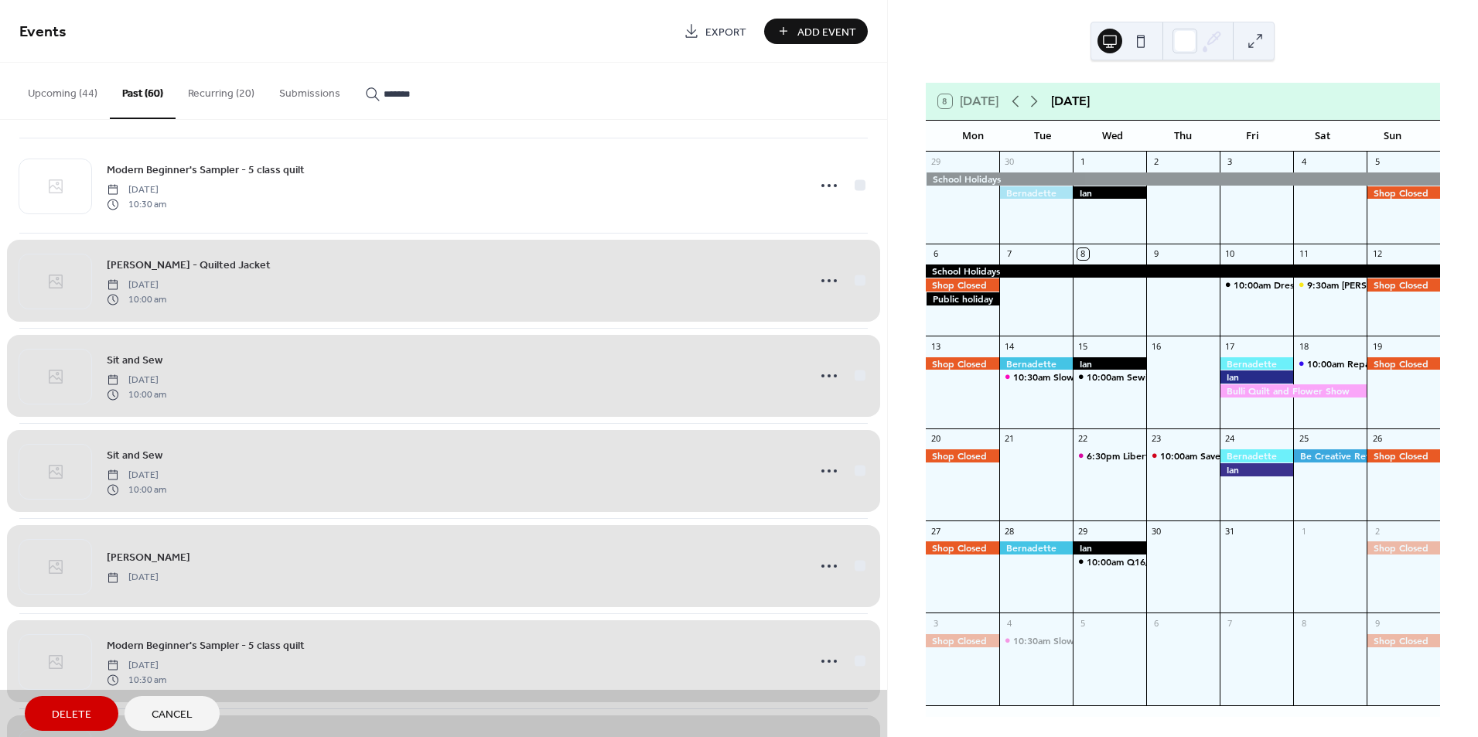
click at [32, 725] on button "Delete" at bounding box center [72, 713] width 94 height 35
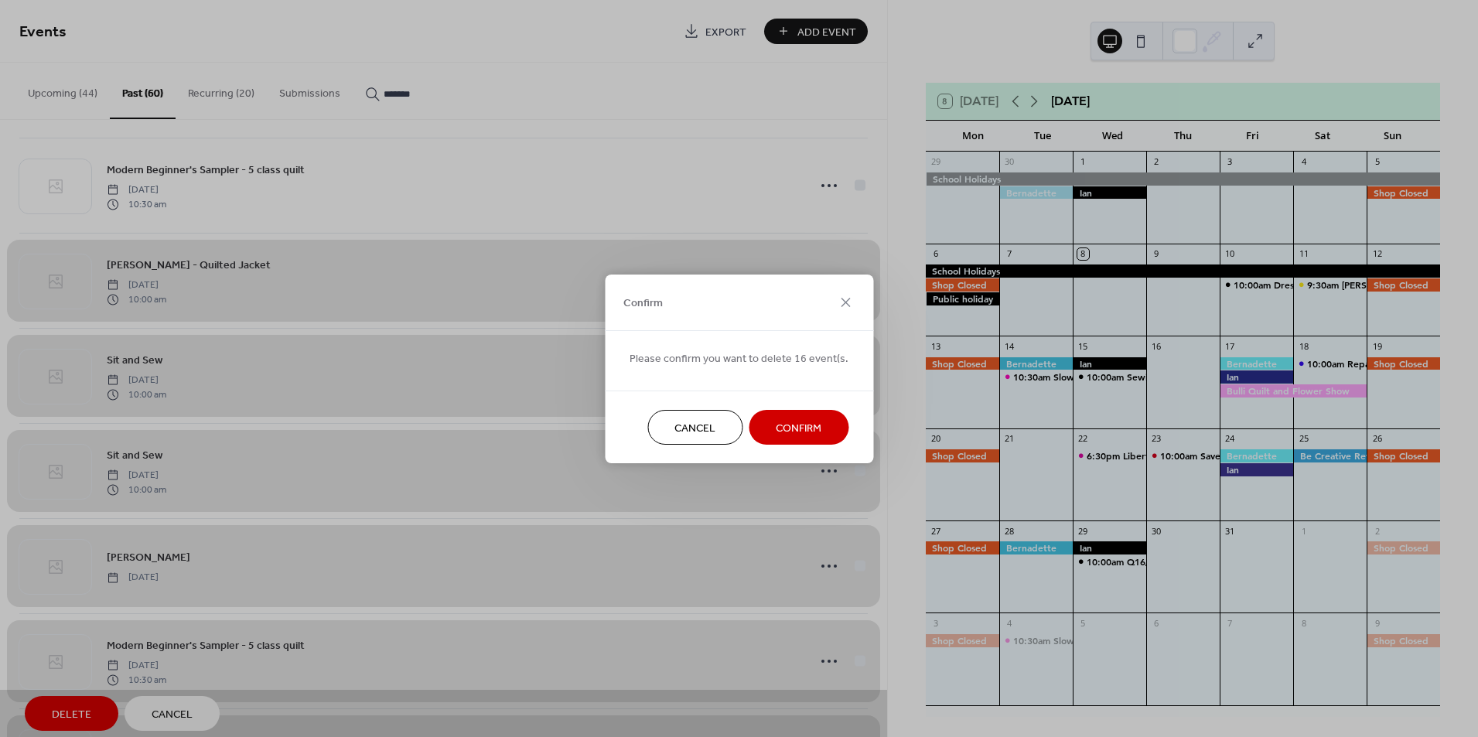
click at [797, 429] on span "Confirm" at bounding box center [799, 428] width 46 height 16
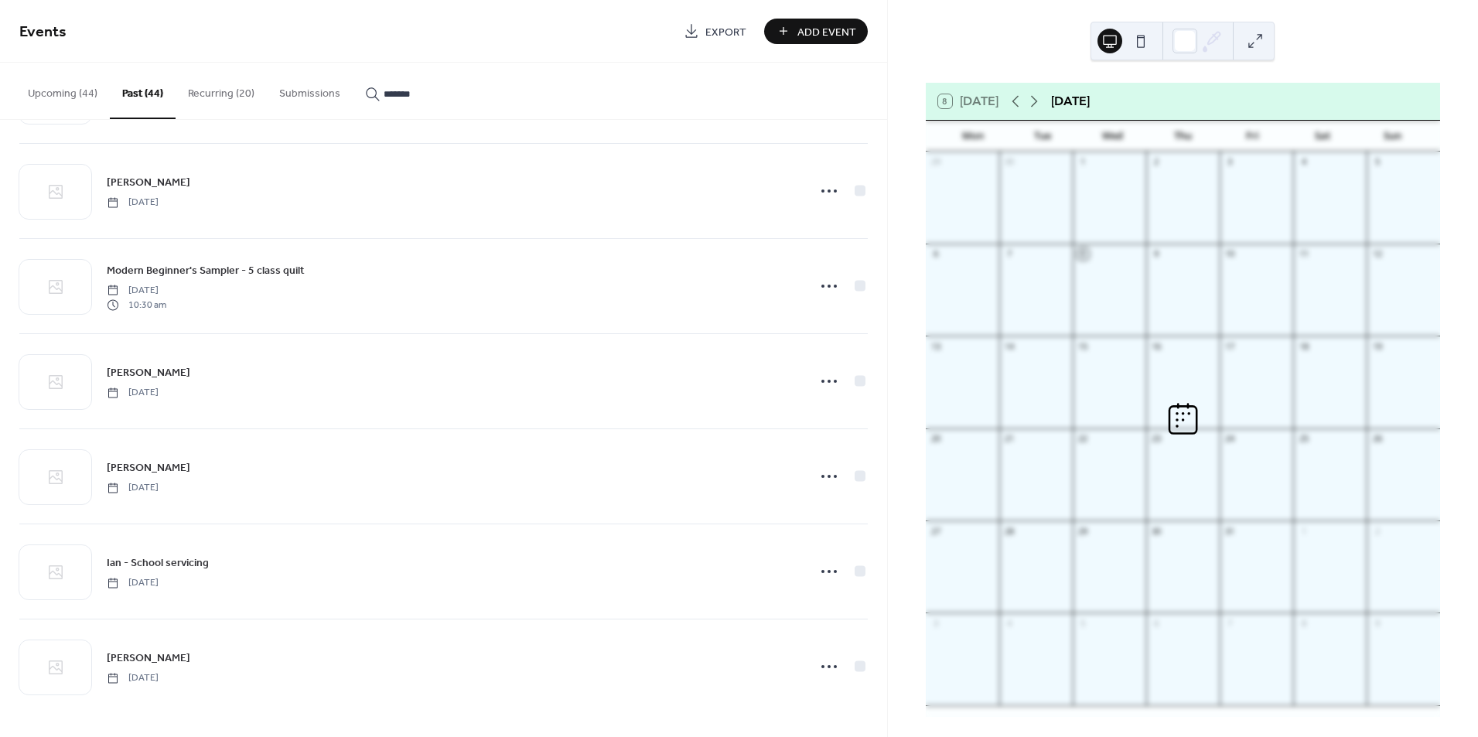
scroll to position [2093, 0]
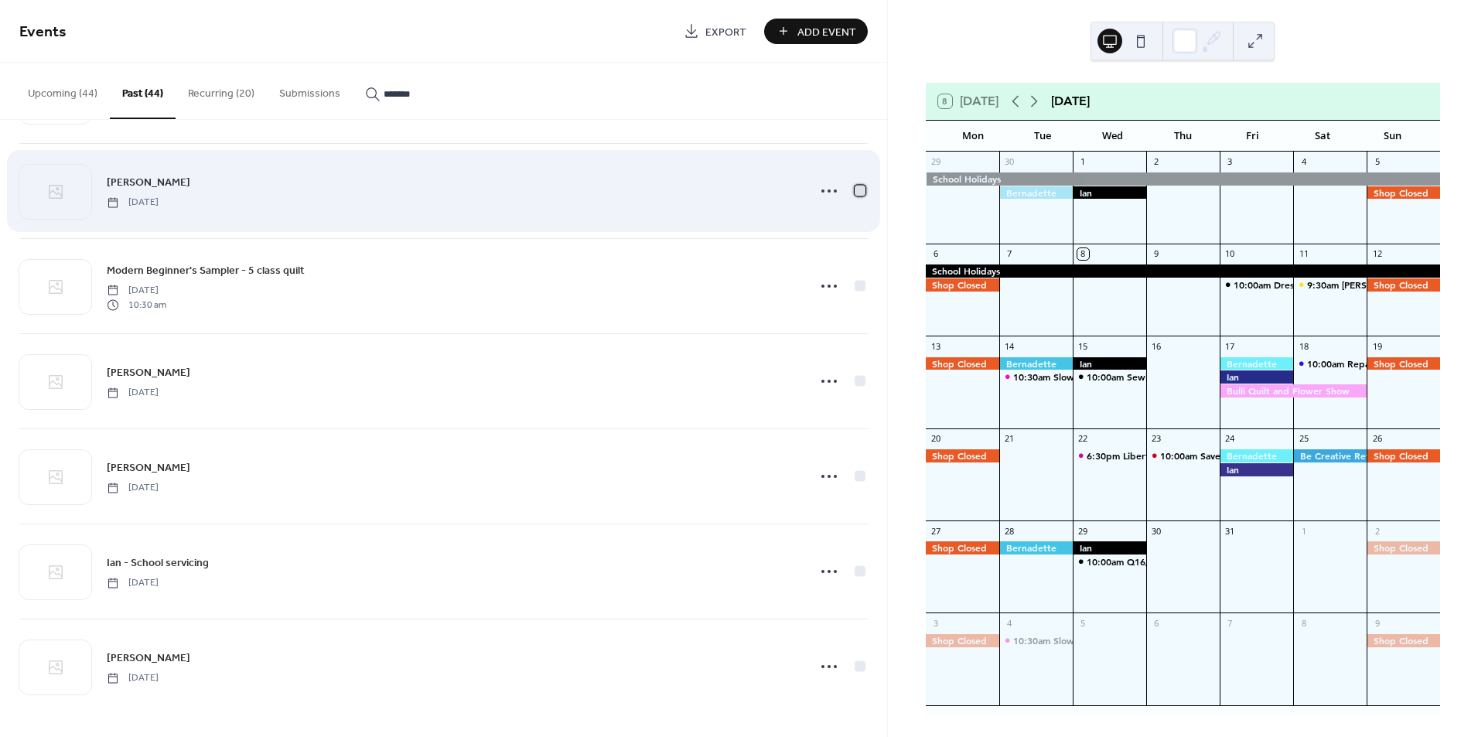
click at [855, 185] on div at bounding box center [860, 190] width 11 height 11
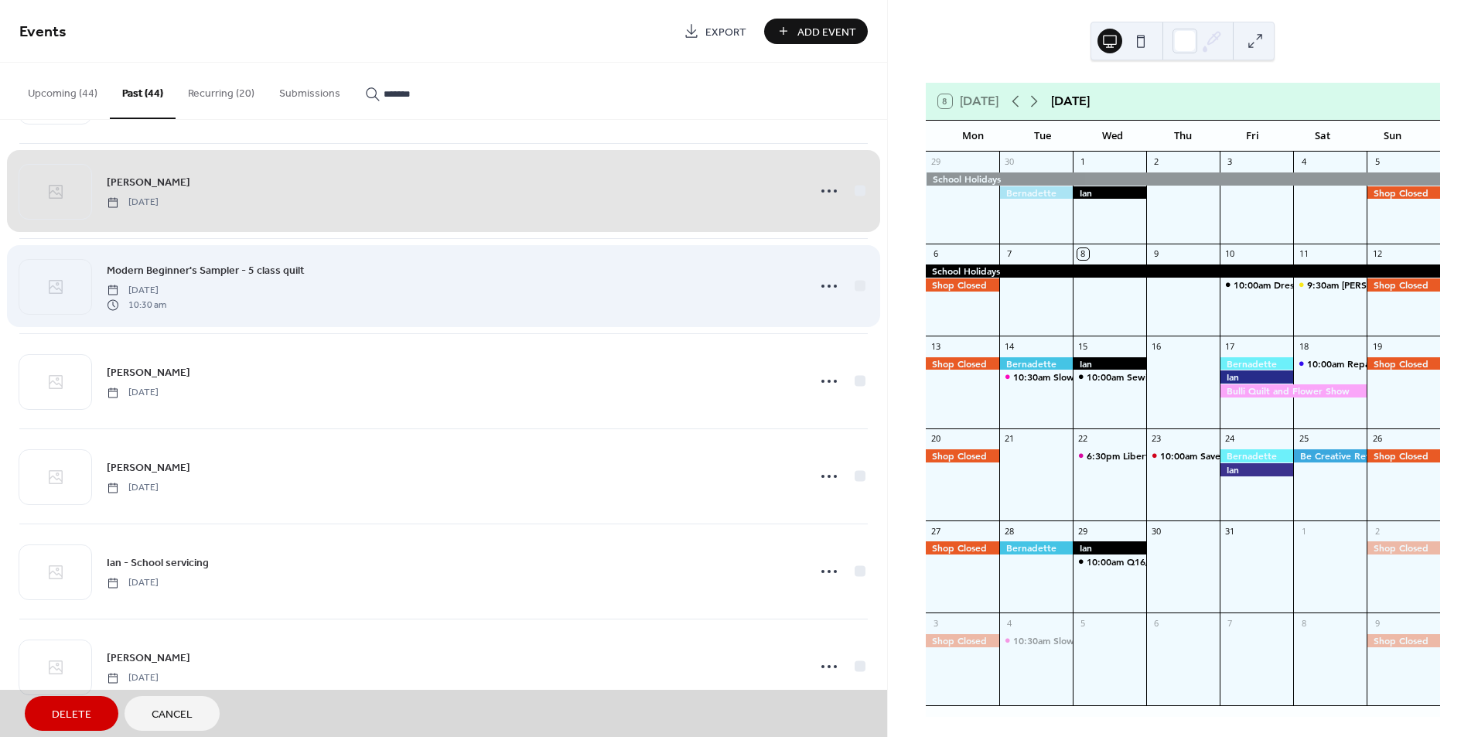
click at [852, 282] on div "Modern Beginner's Sampler - 5 class quilt [DATE] 10:30 am" at bounding box center [443, 285] width 849 height 95
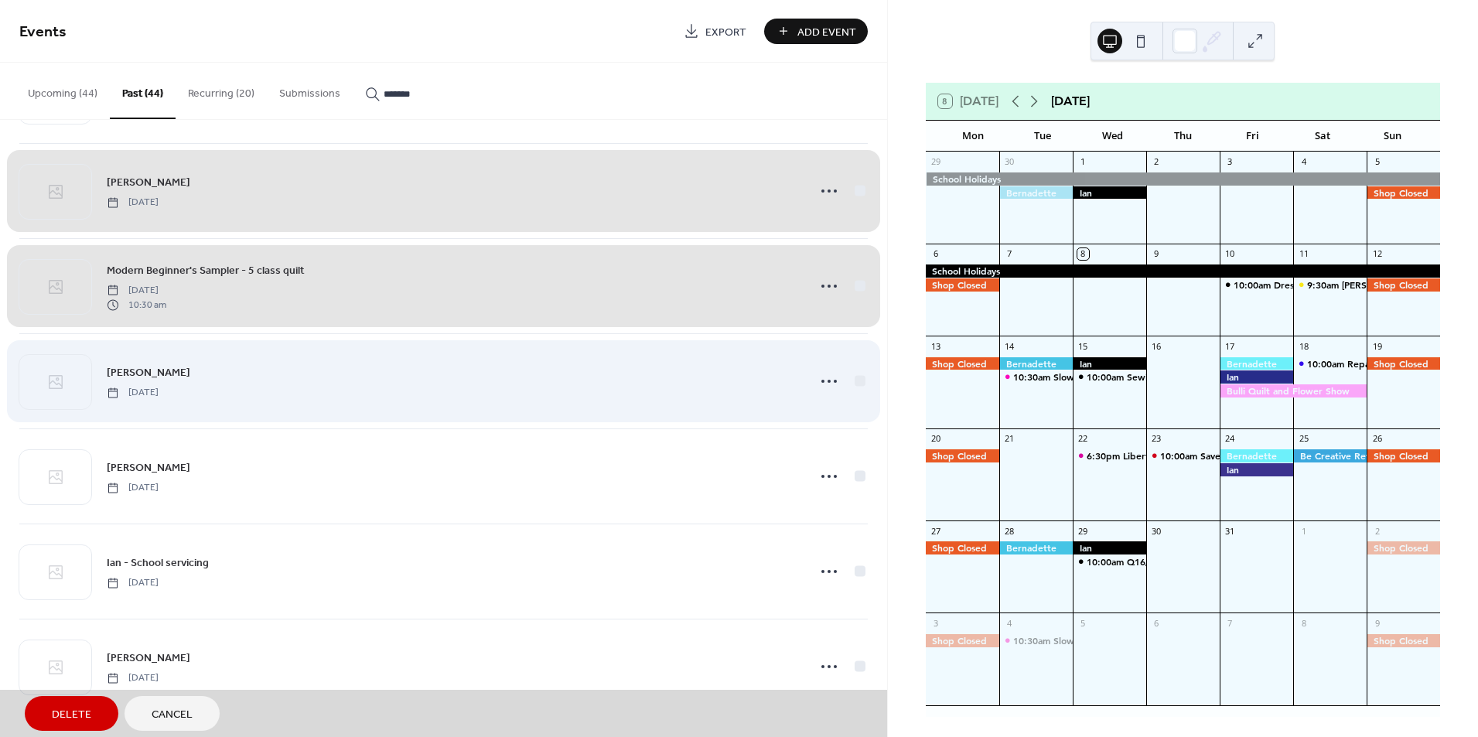
click at [859, 386] on div "[PERSON_NAME] [DATE]" at bounding box center [443, 380] width 849 height 95
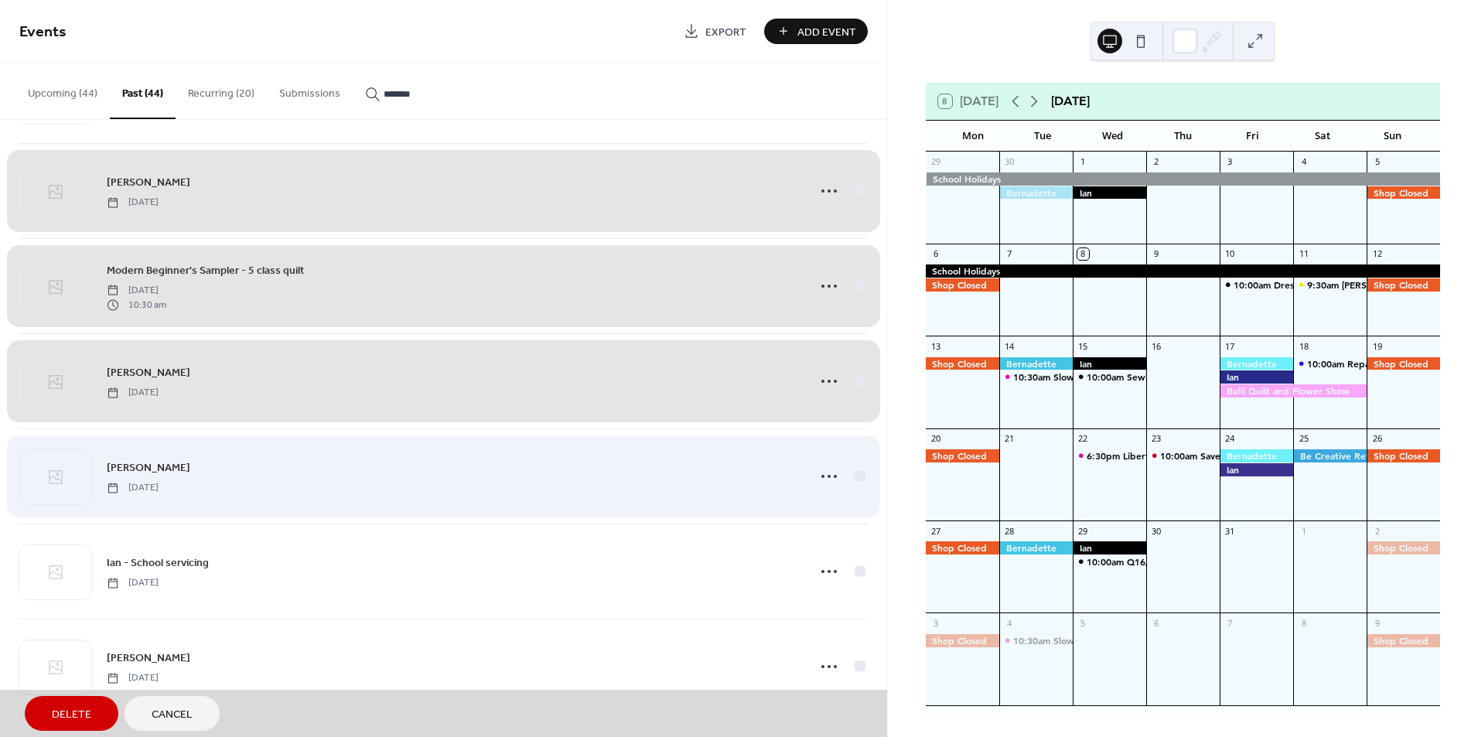
click at [854, 476] on div "[PERSON_NAME] [DATE]" at bounding box center [443, 476] width 849 height 95
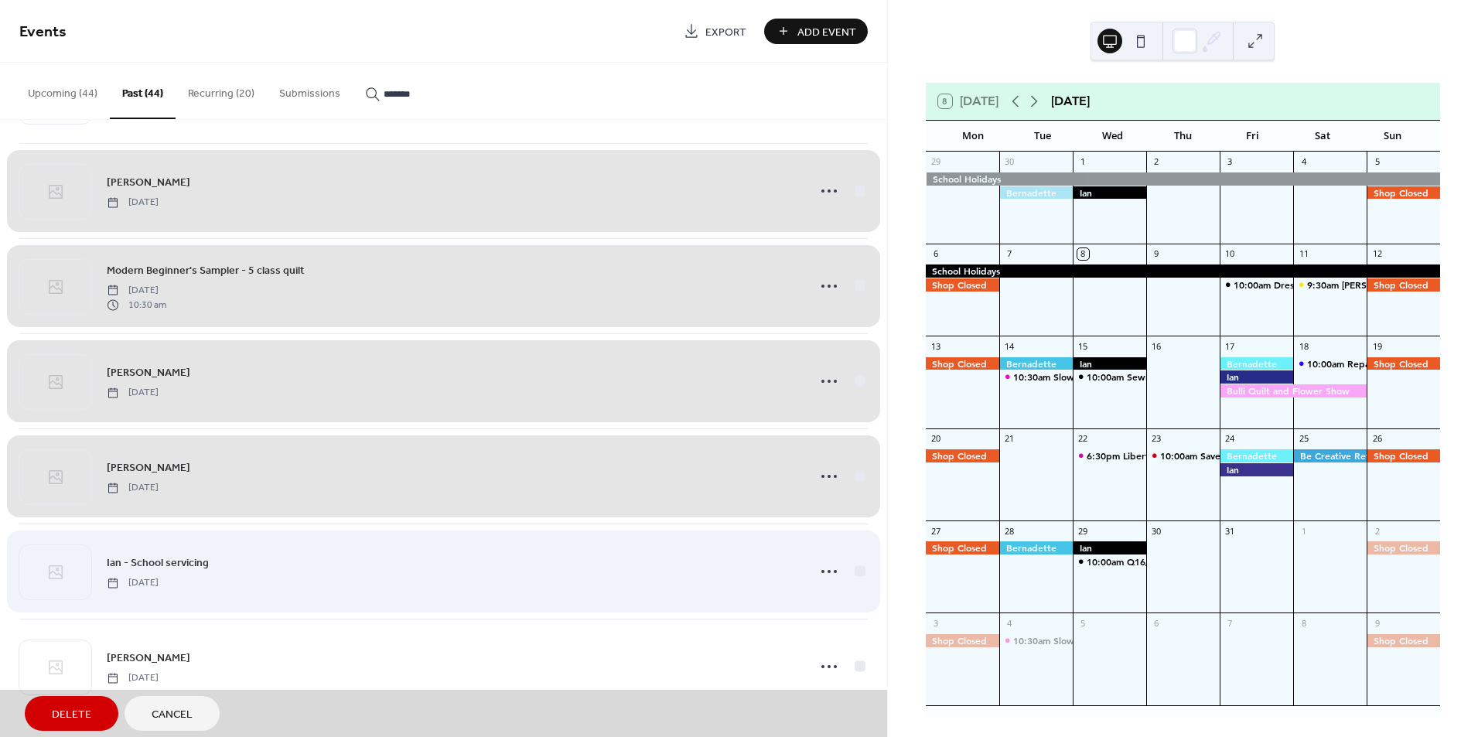
click at [853, 568] on div "Ian - School servicing [DATE]" at bounding box center [443, 571] width 849 height 95
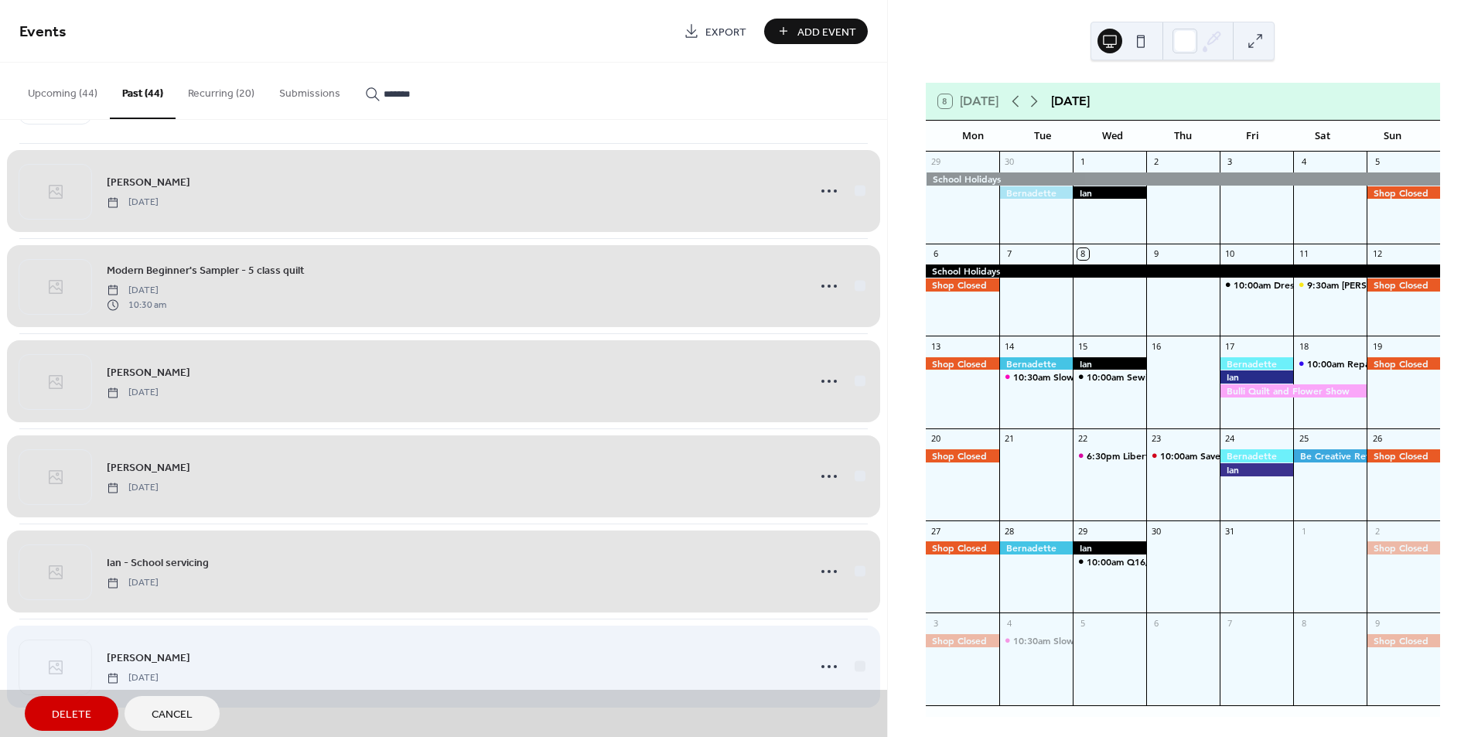
click at [853, 672] on div "[PERSON_NAME] [DATE]" at bounding box center [443, 666] width 849 height 95
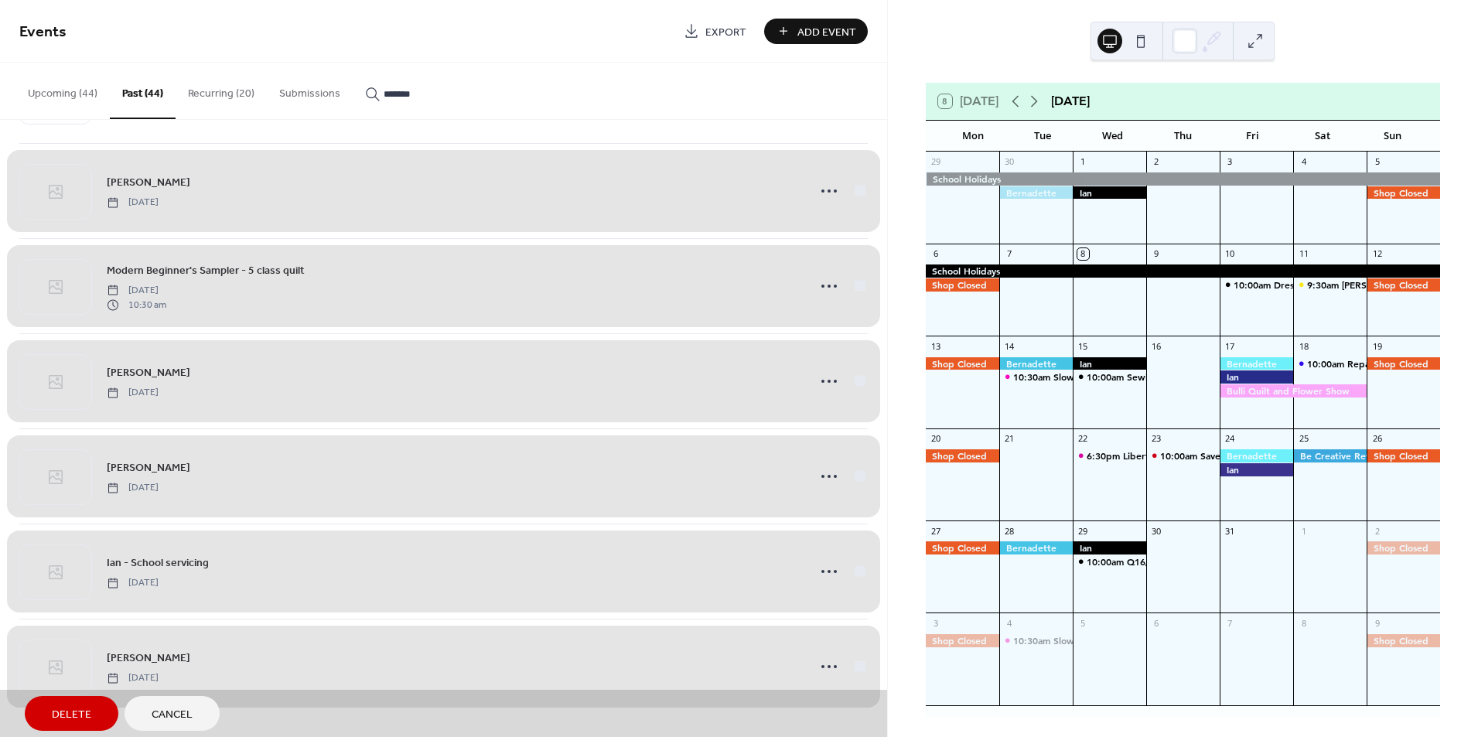
click at [69, 715] on span "Delete" at bounding box center [71, 715] width 39 height 16
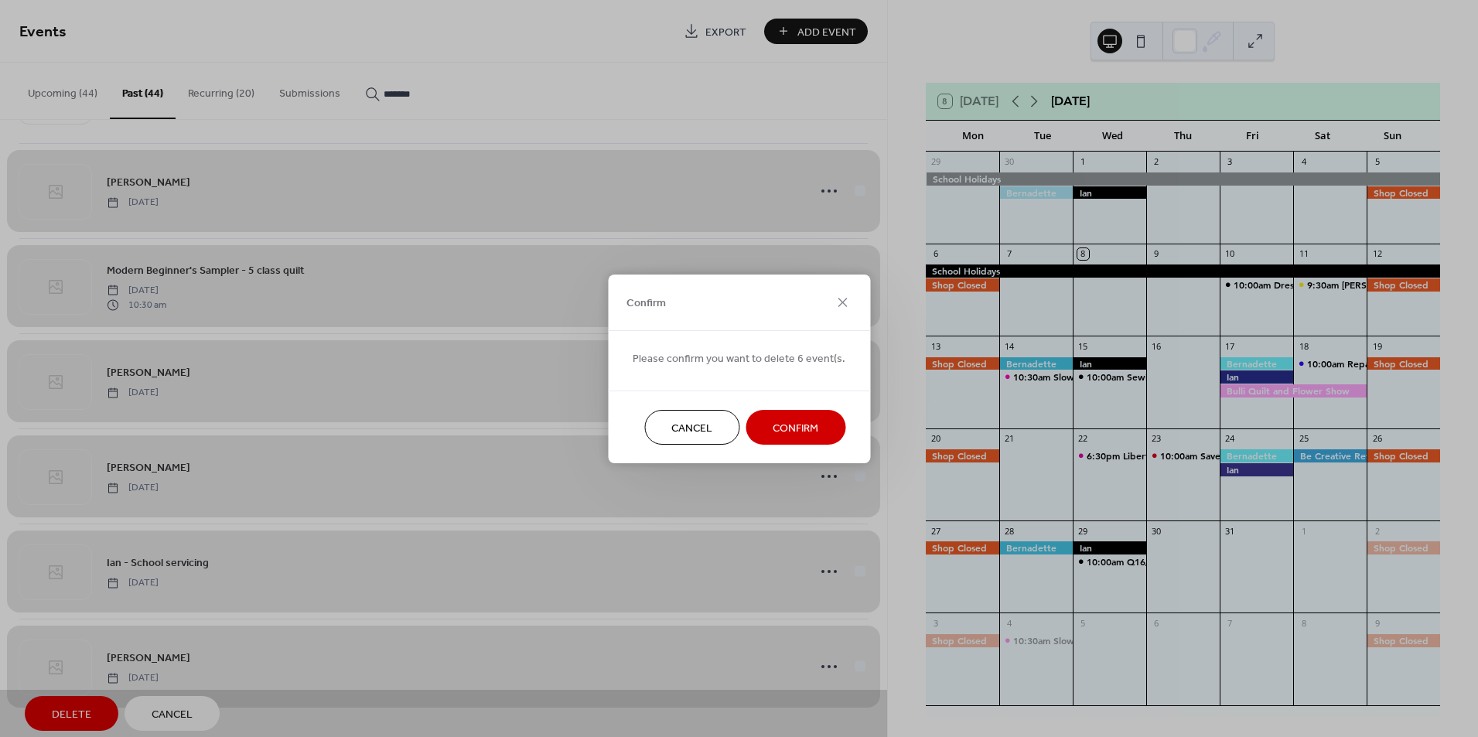
click at [796, 427] on span "Confirm" at bounding box center [796, 428] width 46 height 16
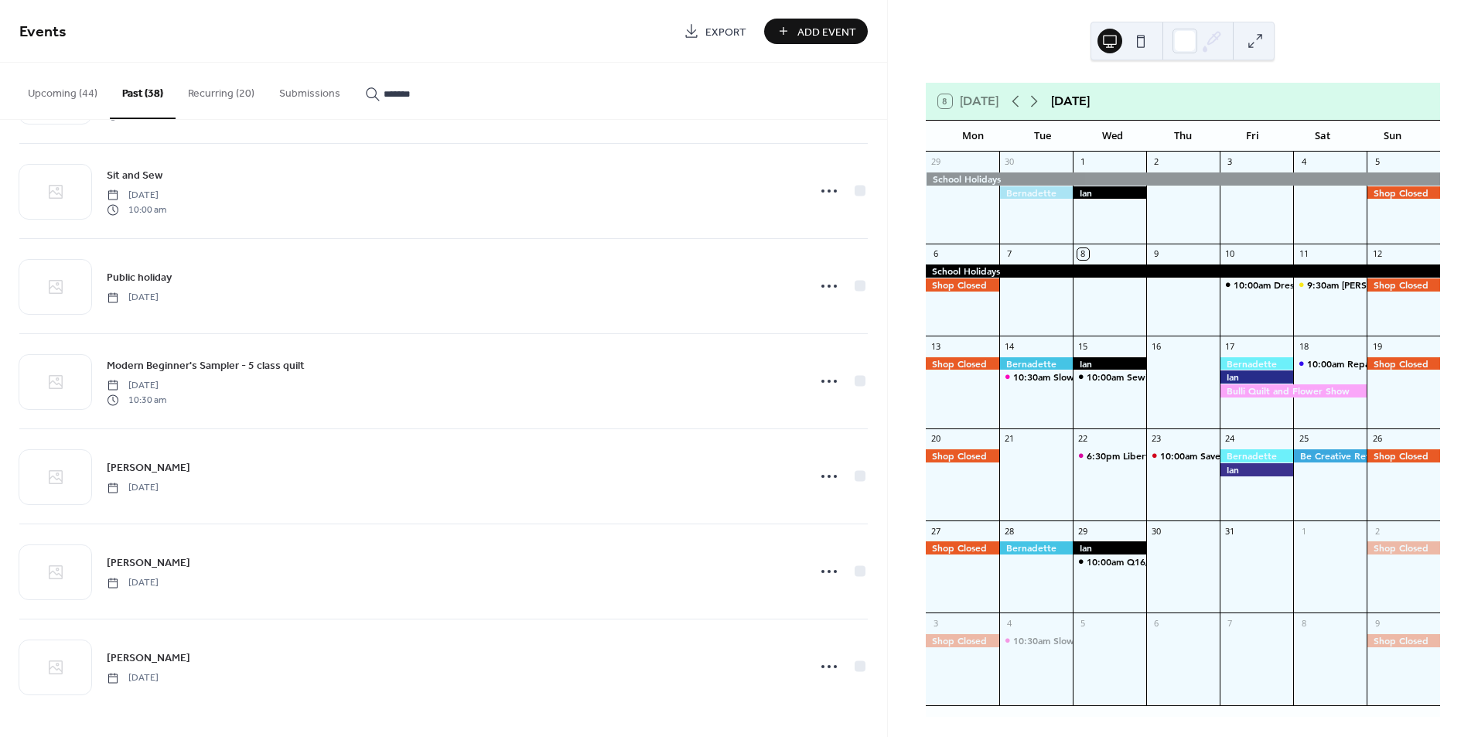
scroll to position [1522, 0]
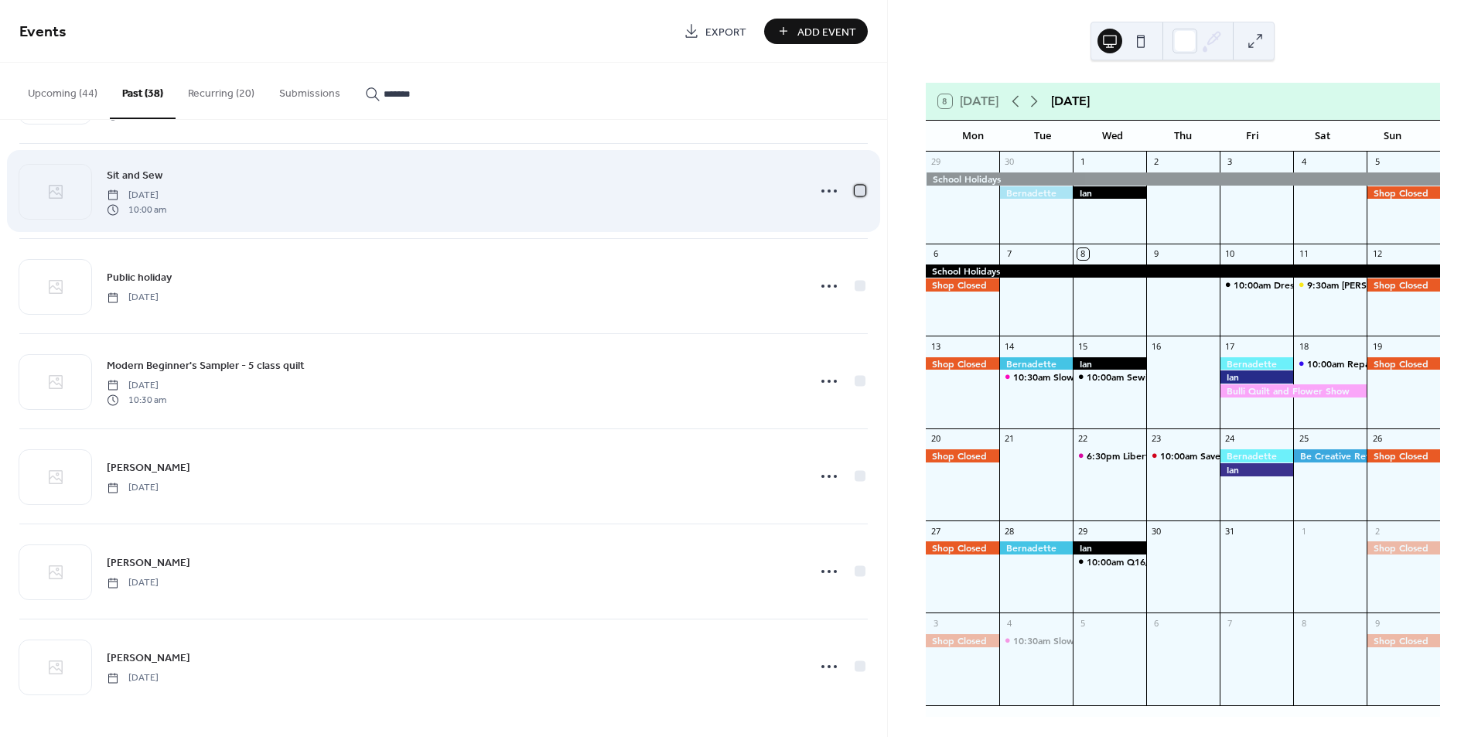
click at [855, 186] on div at bounding box center [860, 190] width 11 height 11
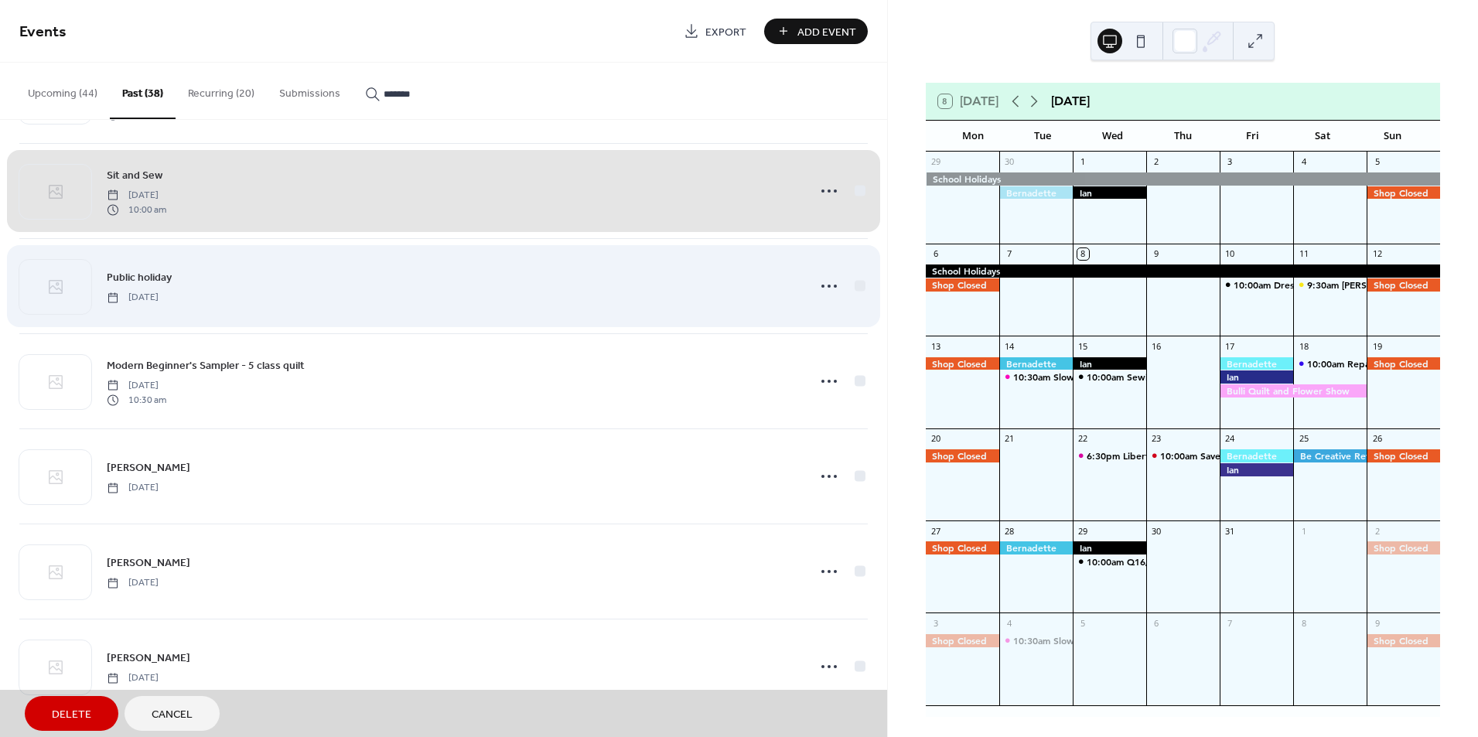
click at [854, 283] on div "Public holiday [DATE]" at bounding box center [443, 285] width 849 height 95
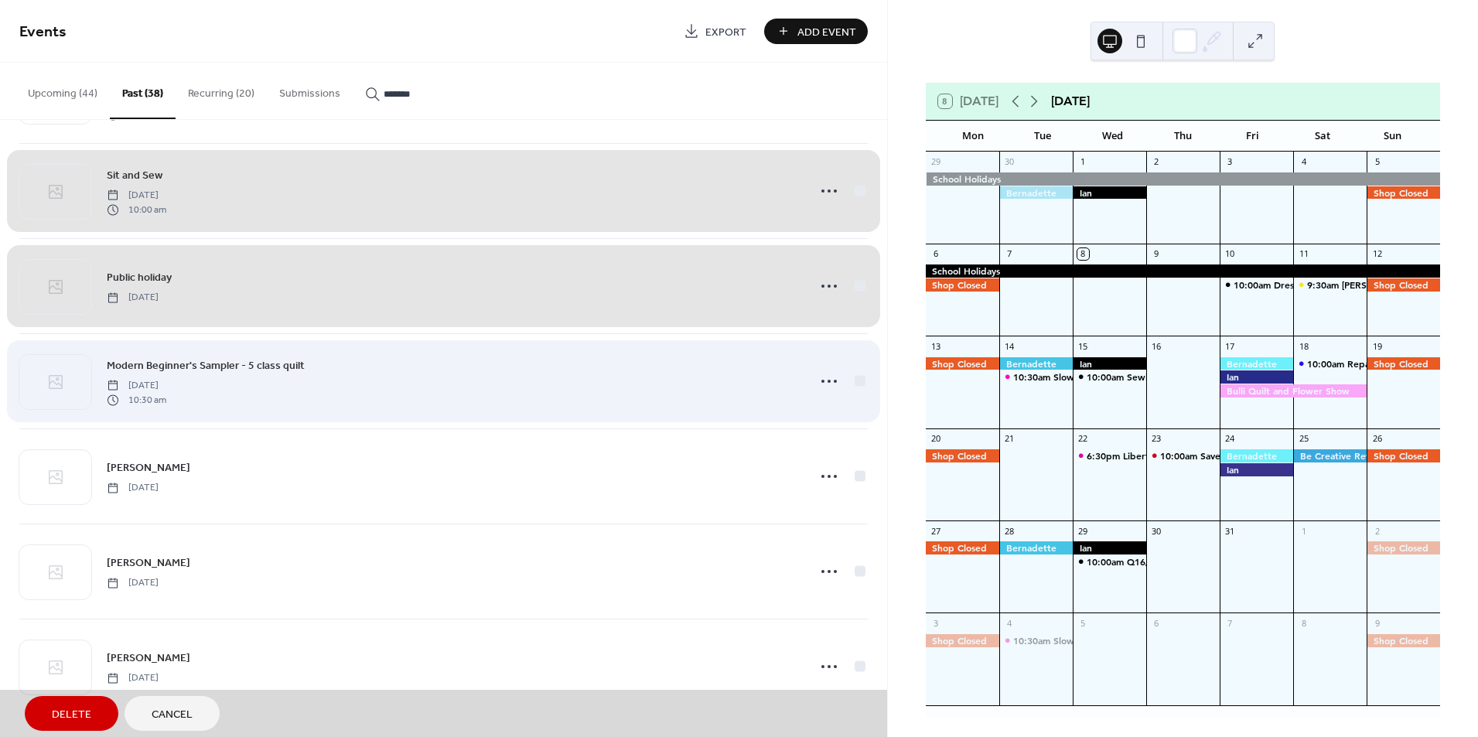
click at [855, 379] on div "Modern Beginner's Sampler - 5 class quilt [DATE] 10:30 am" at bounding box center [443, 380] width 849 height 95
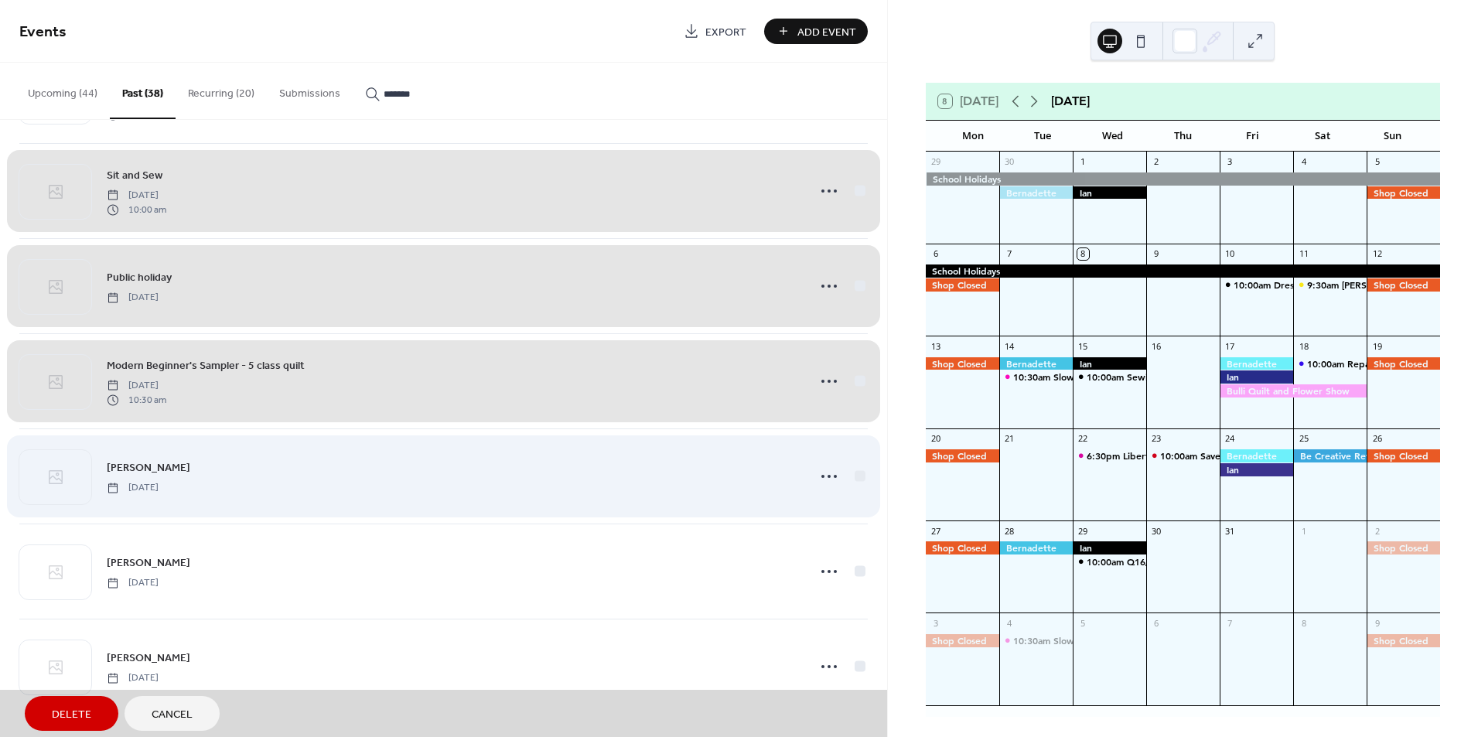
click at [855, 473] on div "[PERSON_NAME] [DATE]" at bounding box center [443, 476] width 849 height 95
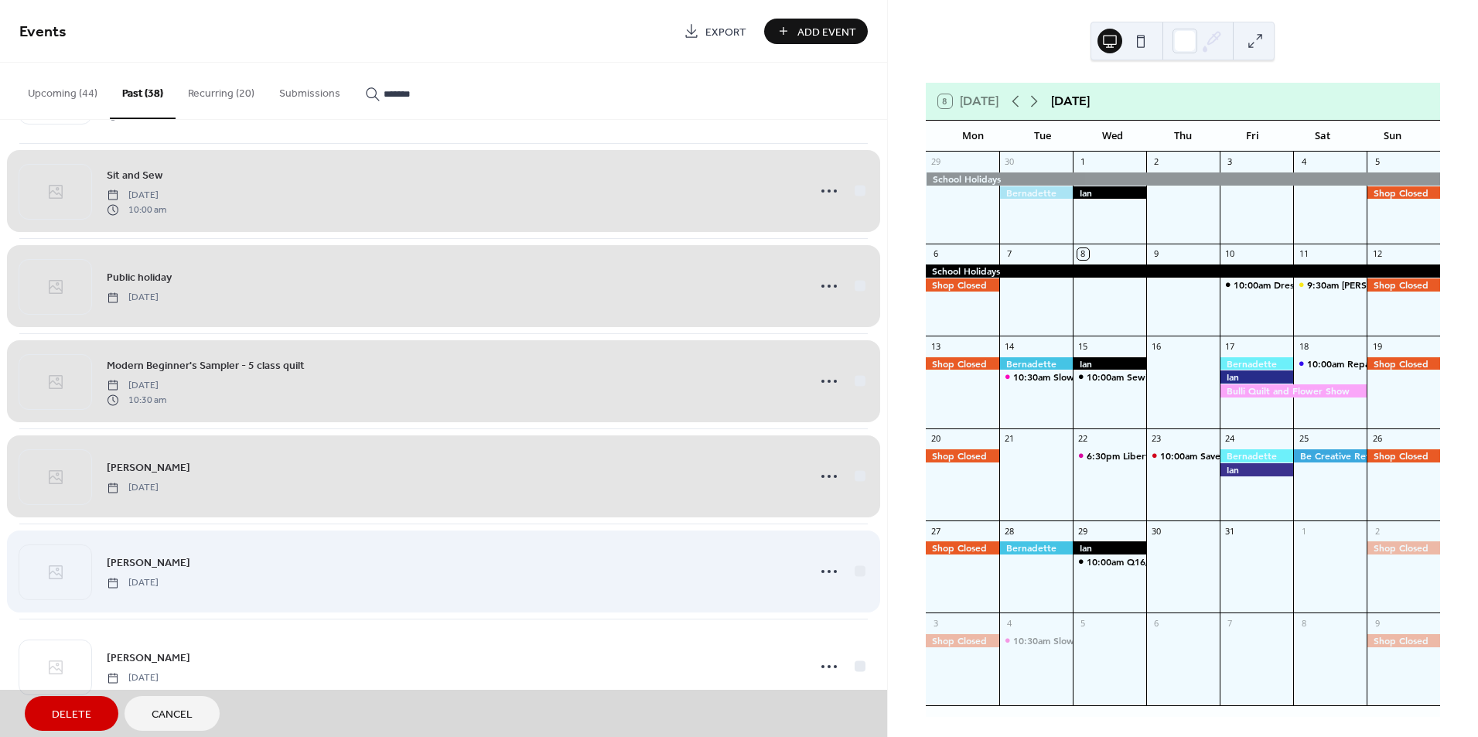
click at [855, 571] on div "[PERSON_NAME] [DATE]" at bounding box center [443, 571] width 849 height 95
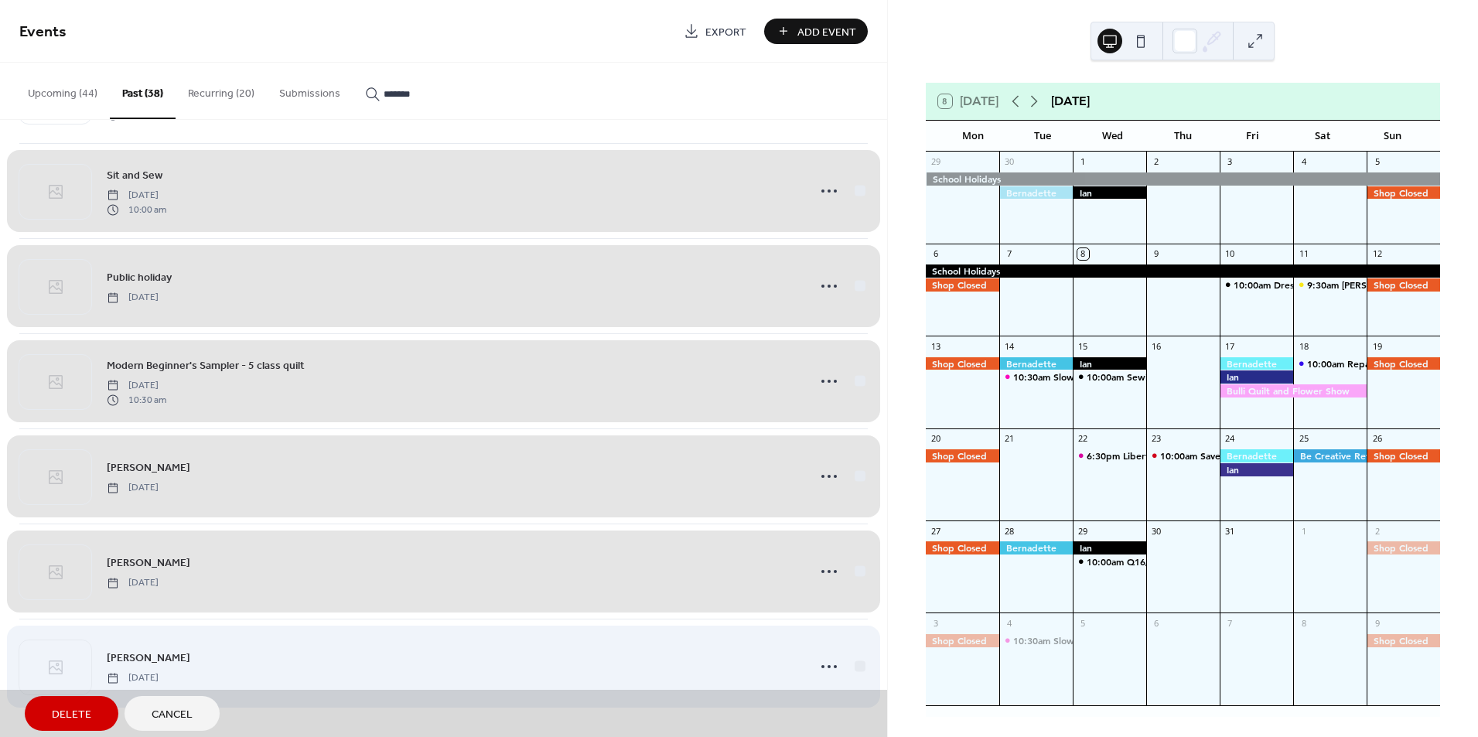
click at [857, 666] on div "[PERSON_NAME] [DATE]" at bounding box center [443, 666] width 849 height 95
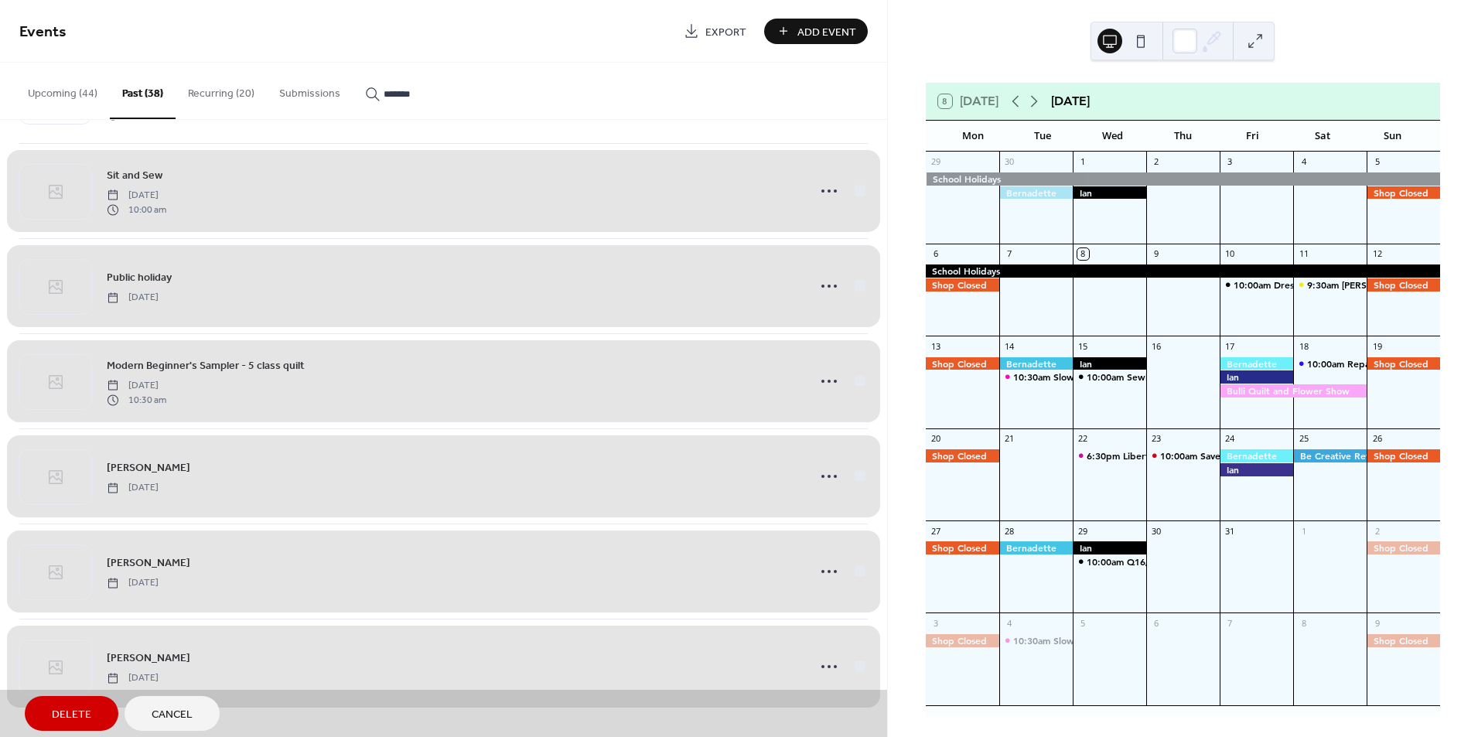
click at [65, 712] on span "Delete" at bounding box center [71, 715] width 39 height 16
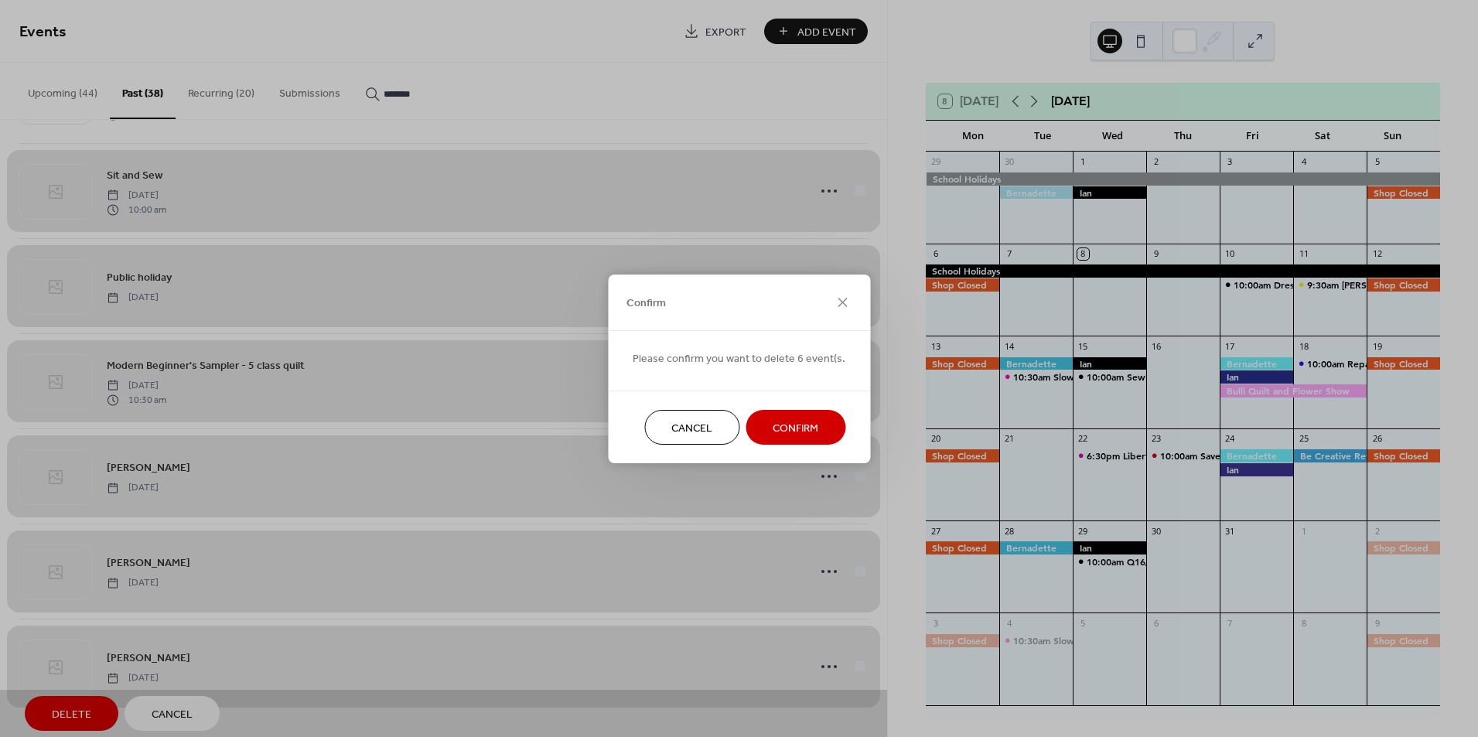
click at [801, 436] on span "Confirm" at bounding box center [796, 428] width 46 height 16
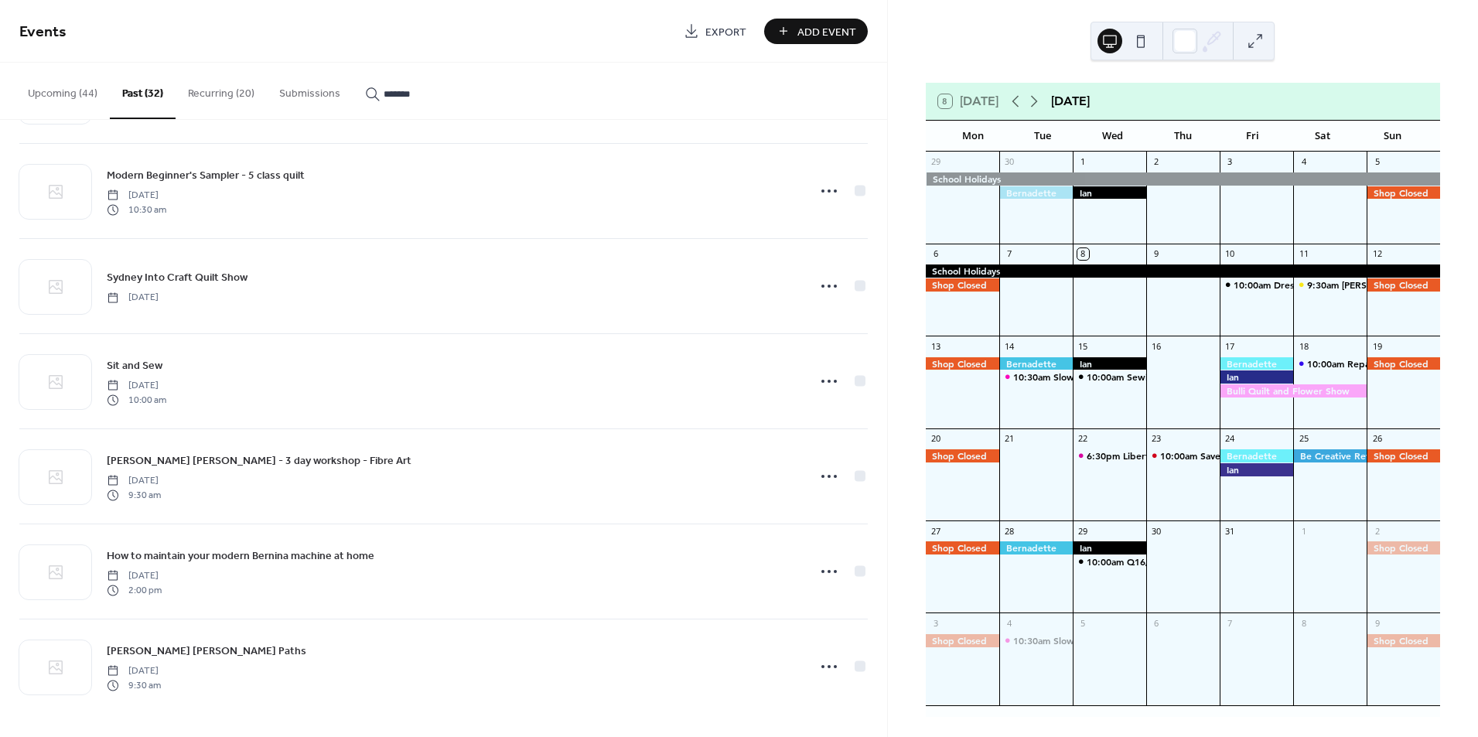
scroll to position [951, 0]
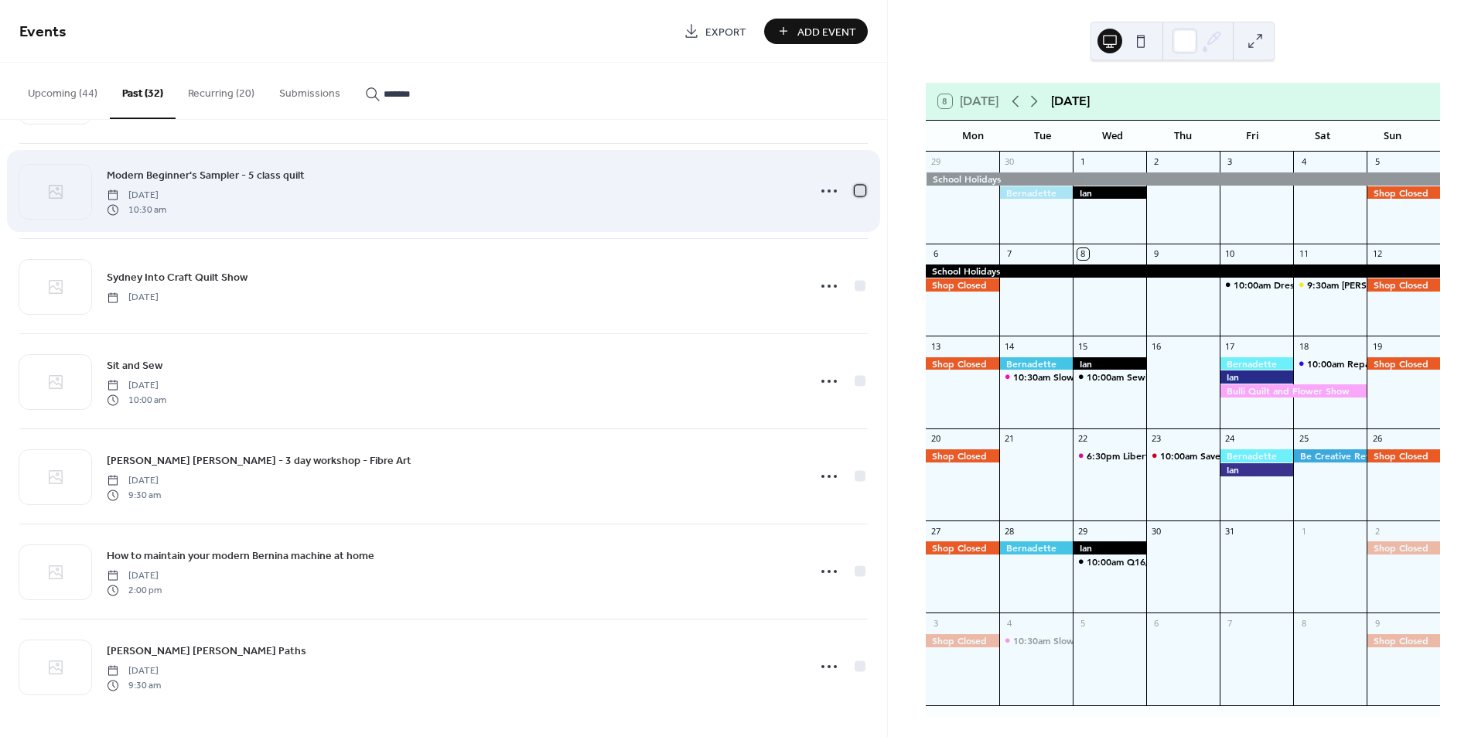
click at [855, 192] on div at bounding box center [860, 190] width 11 height 11
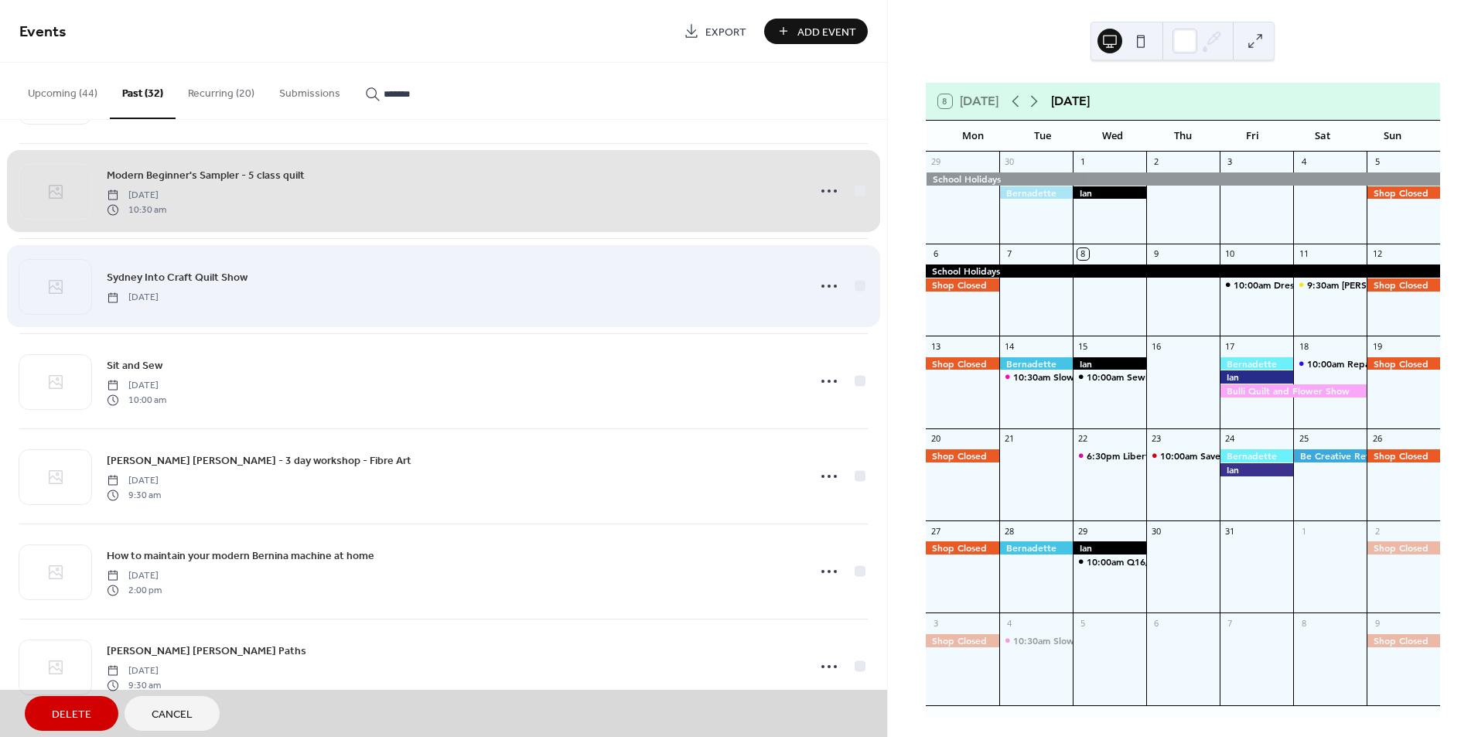
click at [858, 293] on div "Sydney Into Craft Quilt Show [DATE]" at bounding box center [443, 285] width 849 height 95
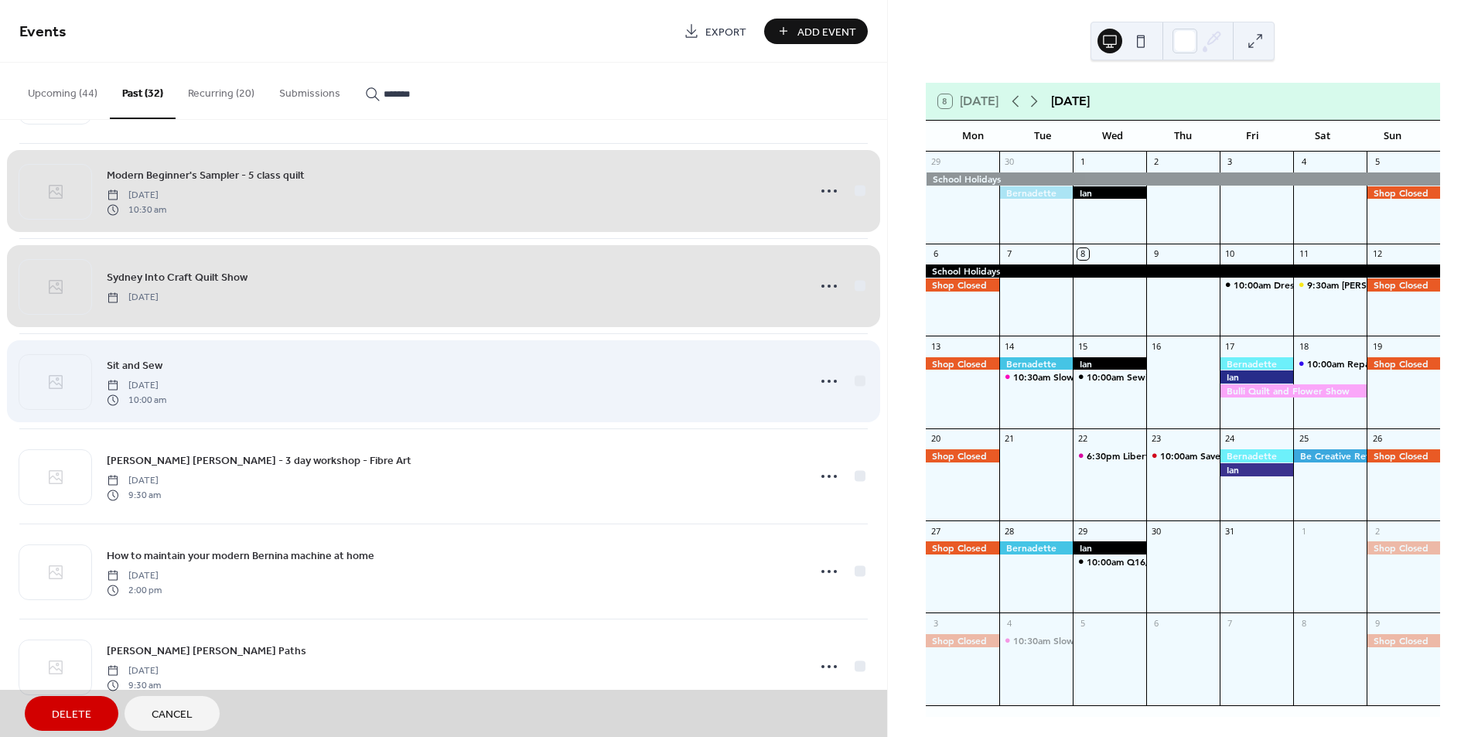
click at [859, 375] on div "Sit and Sew [DATE] 10:00 am" at bounding box center [443, 380] width 849 height 95
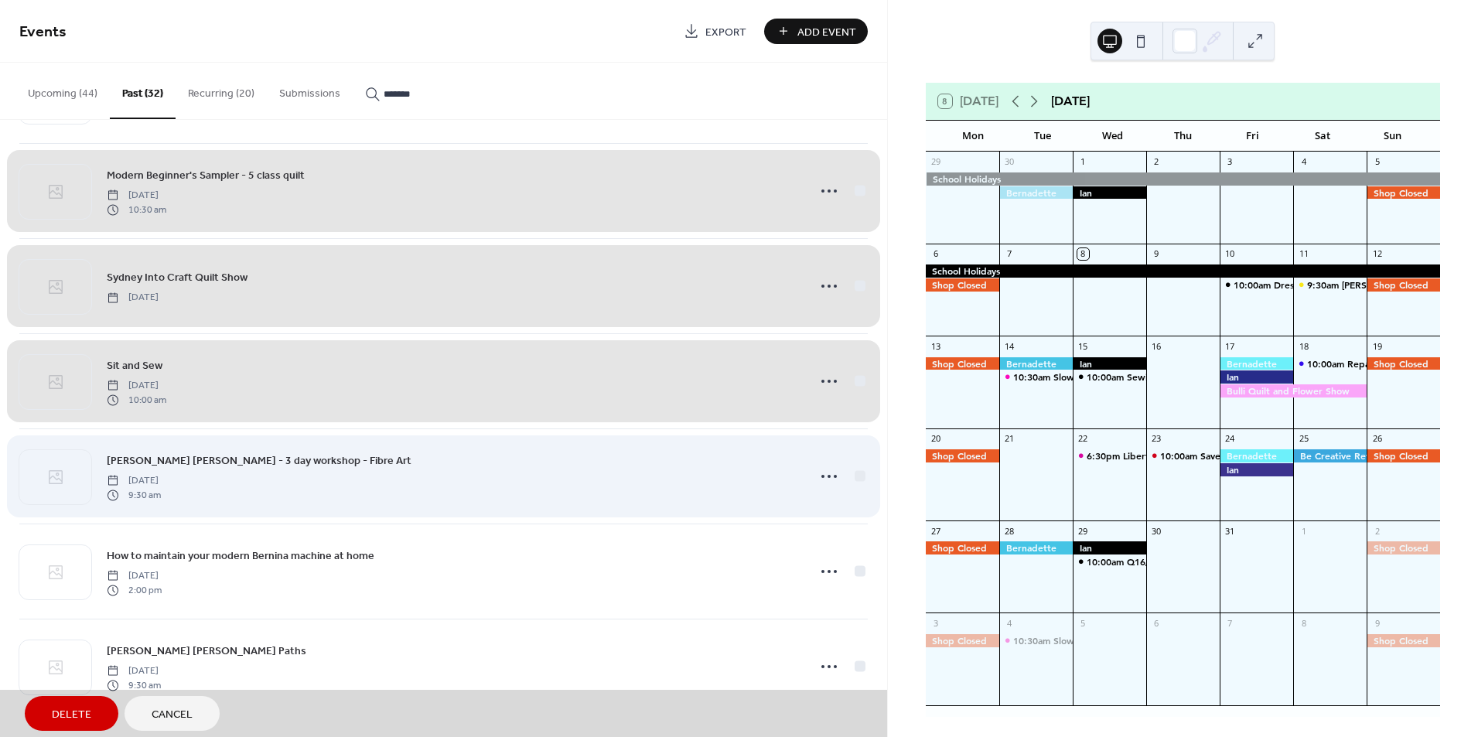
click at [858, 475] on div "[PERSON_NAME] [PERSON_NAME] - 3 day workshop - Fibre Art [DATE] 9:30 am" at bounding box center [443, 476] width 849 height 95
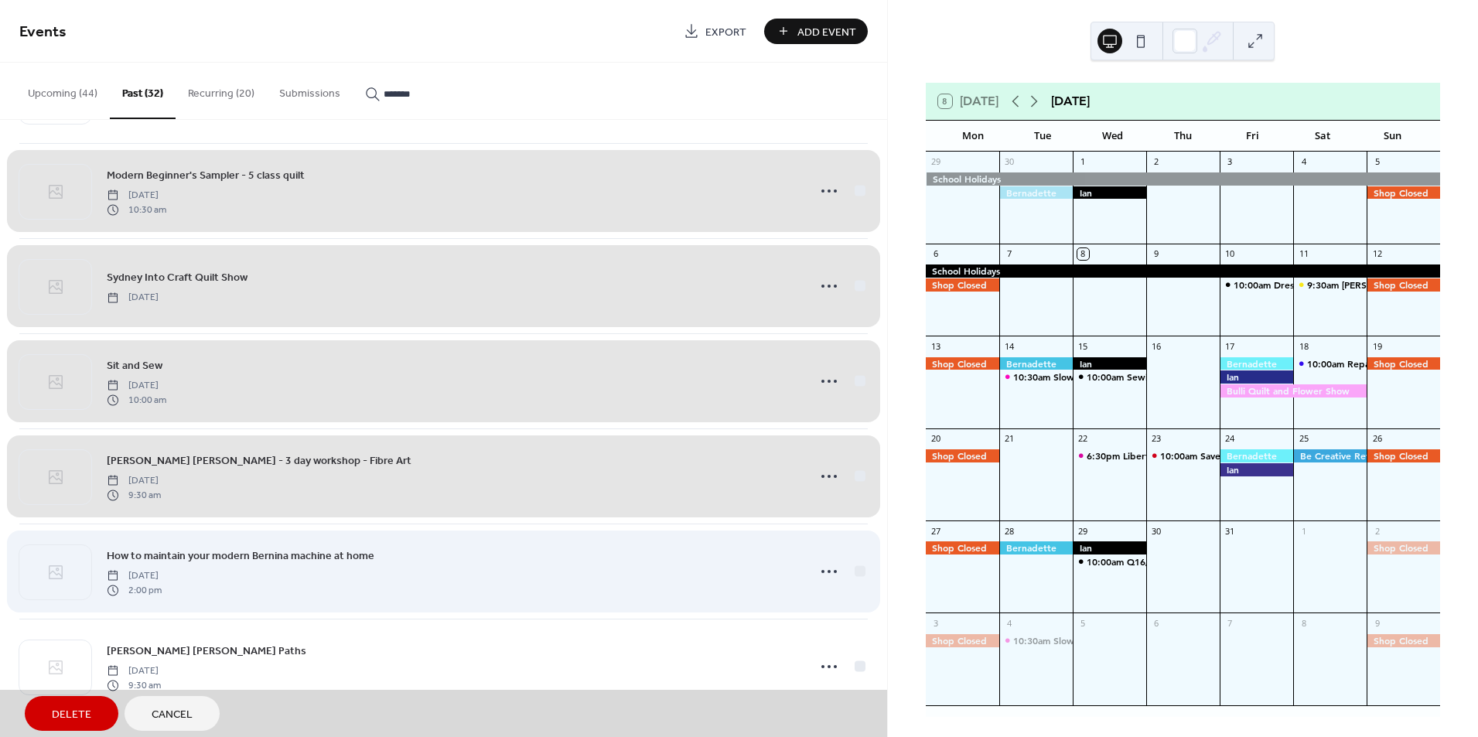
click at [852, 572] on div "How to maintain your modern Bernina machine at home [DATE] 2:00 pm" at bounding box center [443, 571] width 849 height 95
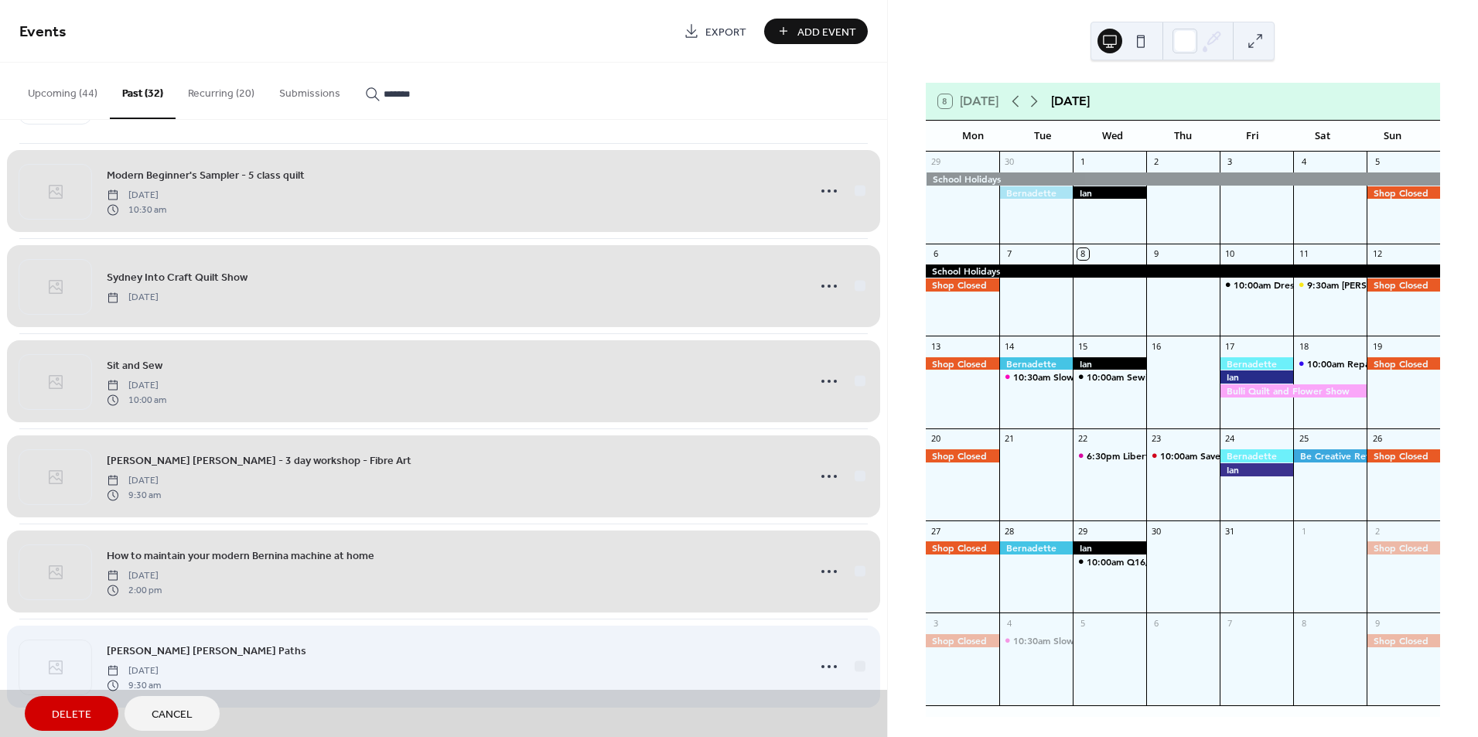
click at [850, 669] on div "[PERSON_NAME] [PERSON_NAME] Paths [DATE] 9:30 am" at bounding box center [443, 666] width 849 height 95
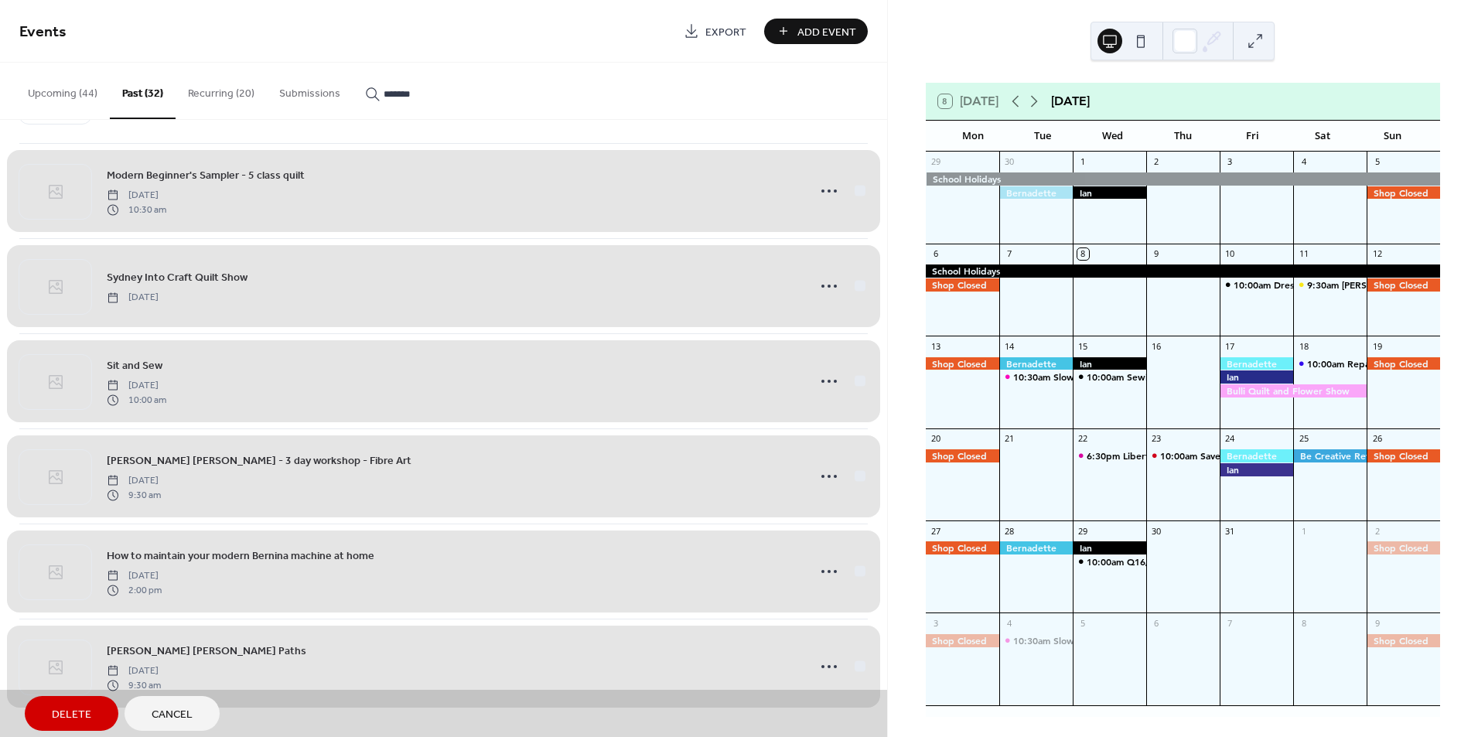
click at [64, 725] on button "Delete" at bounding box center [72, 713] width 94 height 35
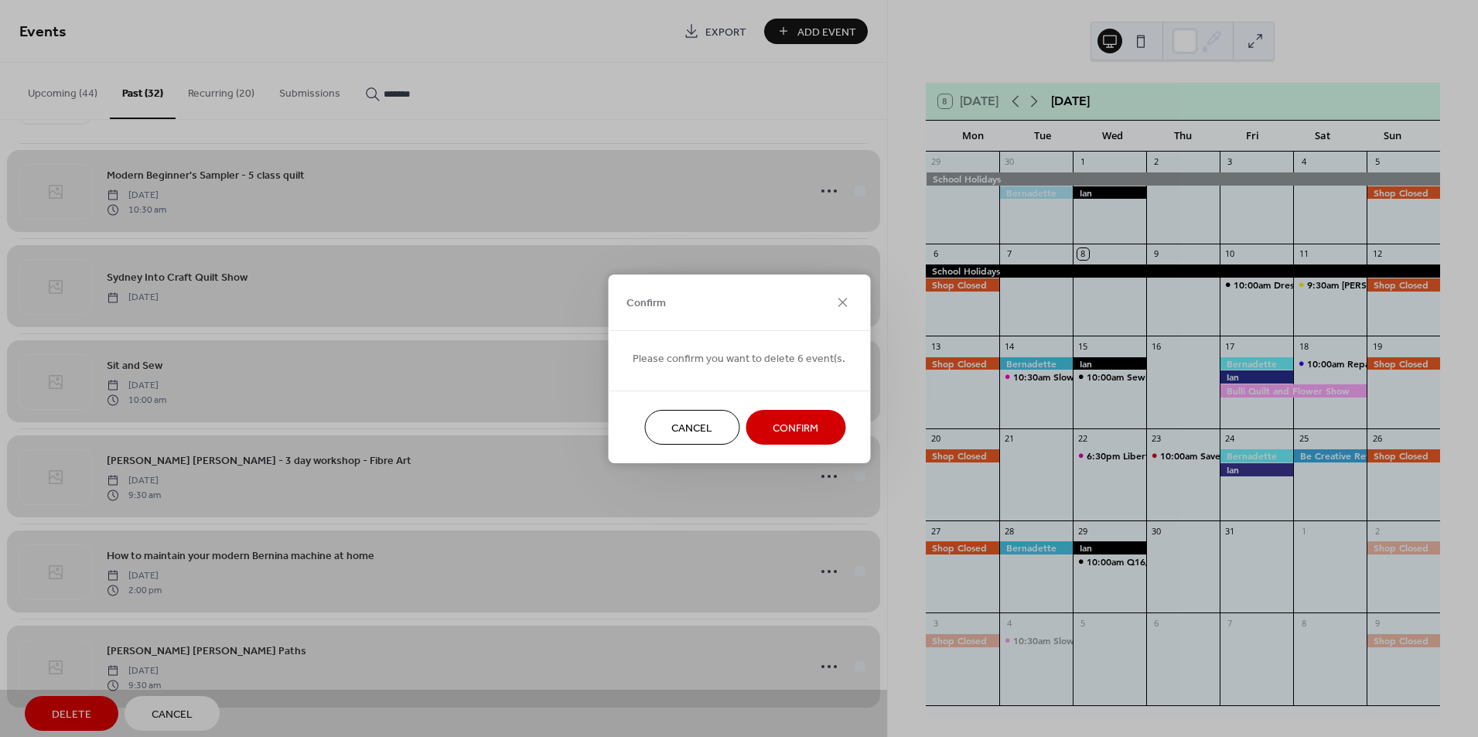
click at [784, 430] on span "Confirm" at bounding box center [796, 428] width 46 height 16
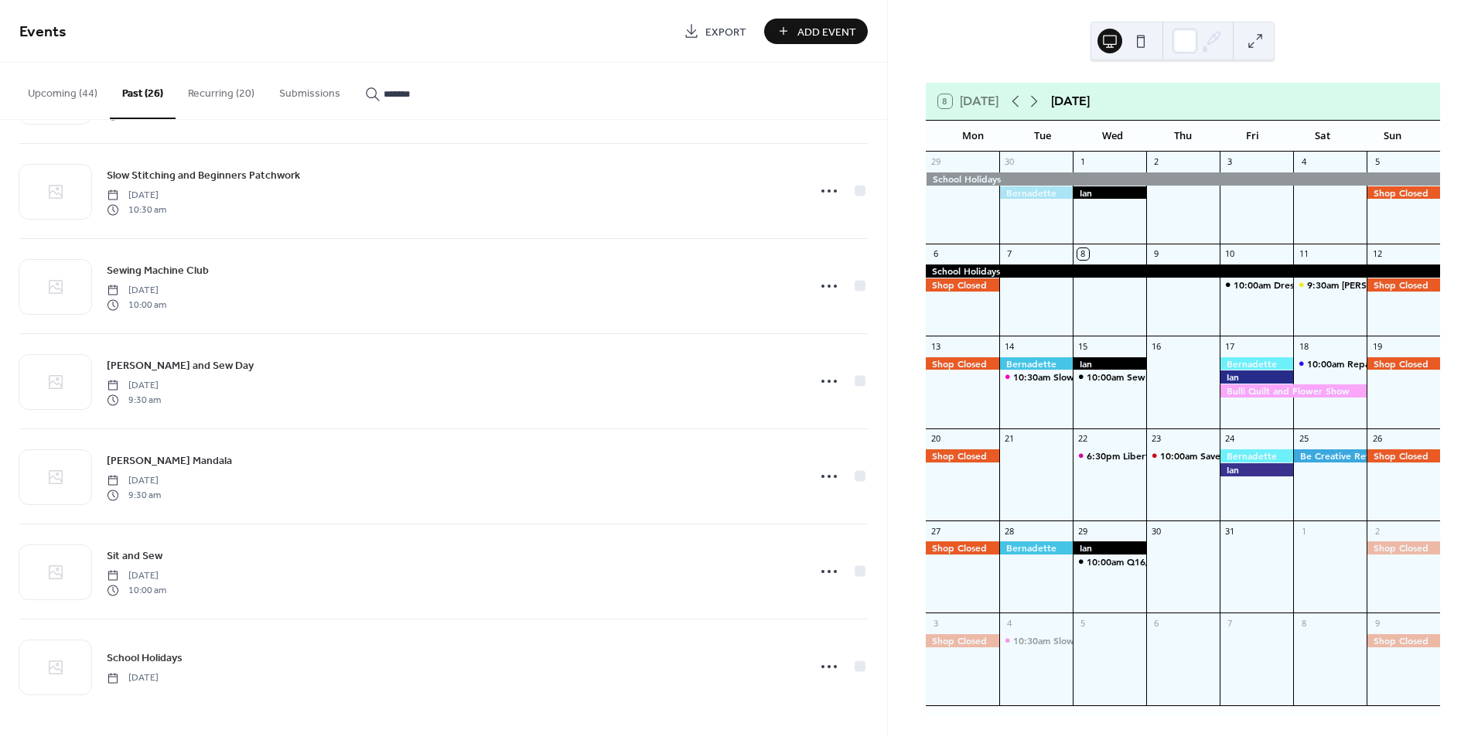
scroll to position [380, 0]
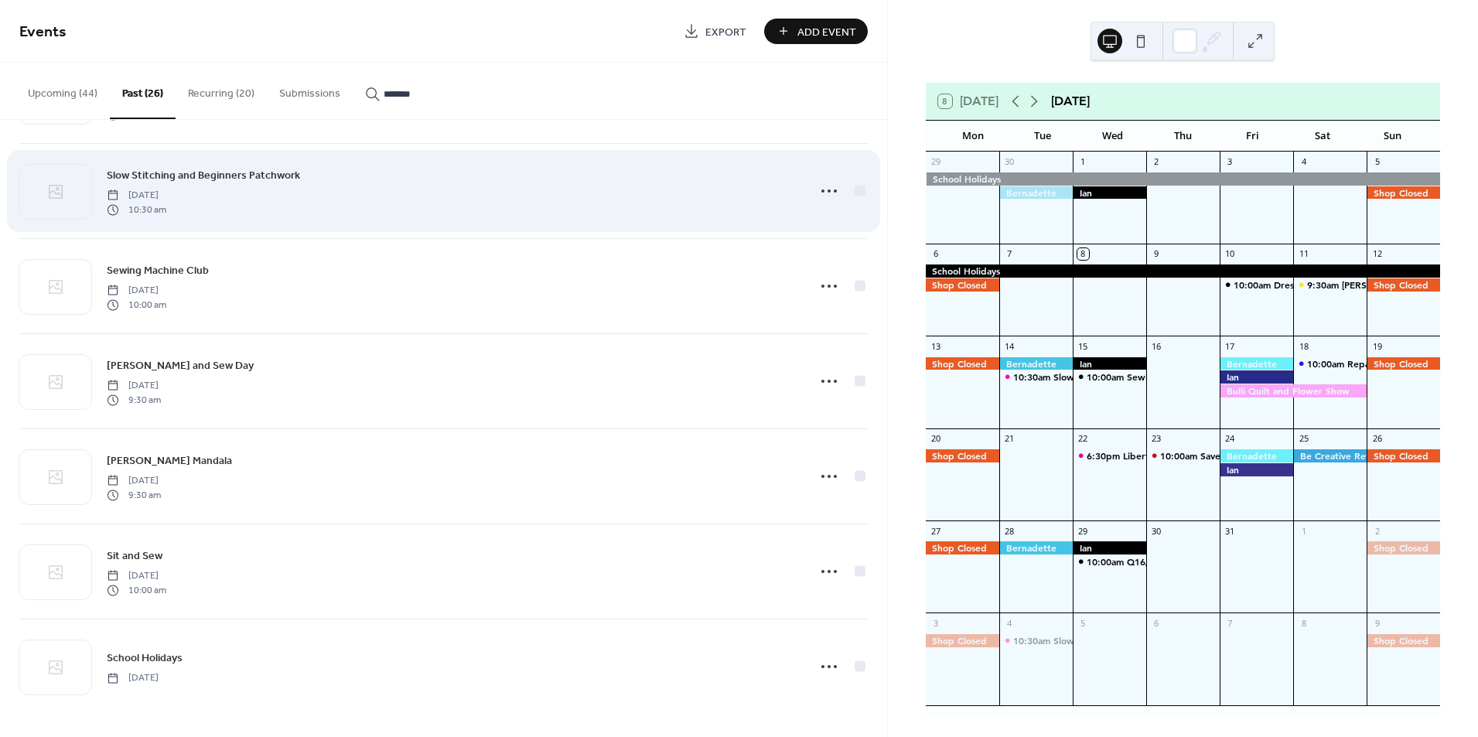
click at [853, 179] on div at bounding box center [841, 191] width 54 height 31
click at [855, 192] on div at bounding box center [860, 190] width 11 height 11
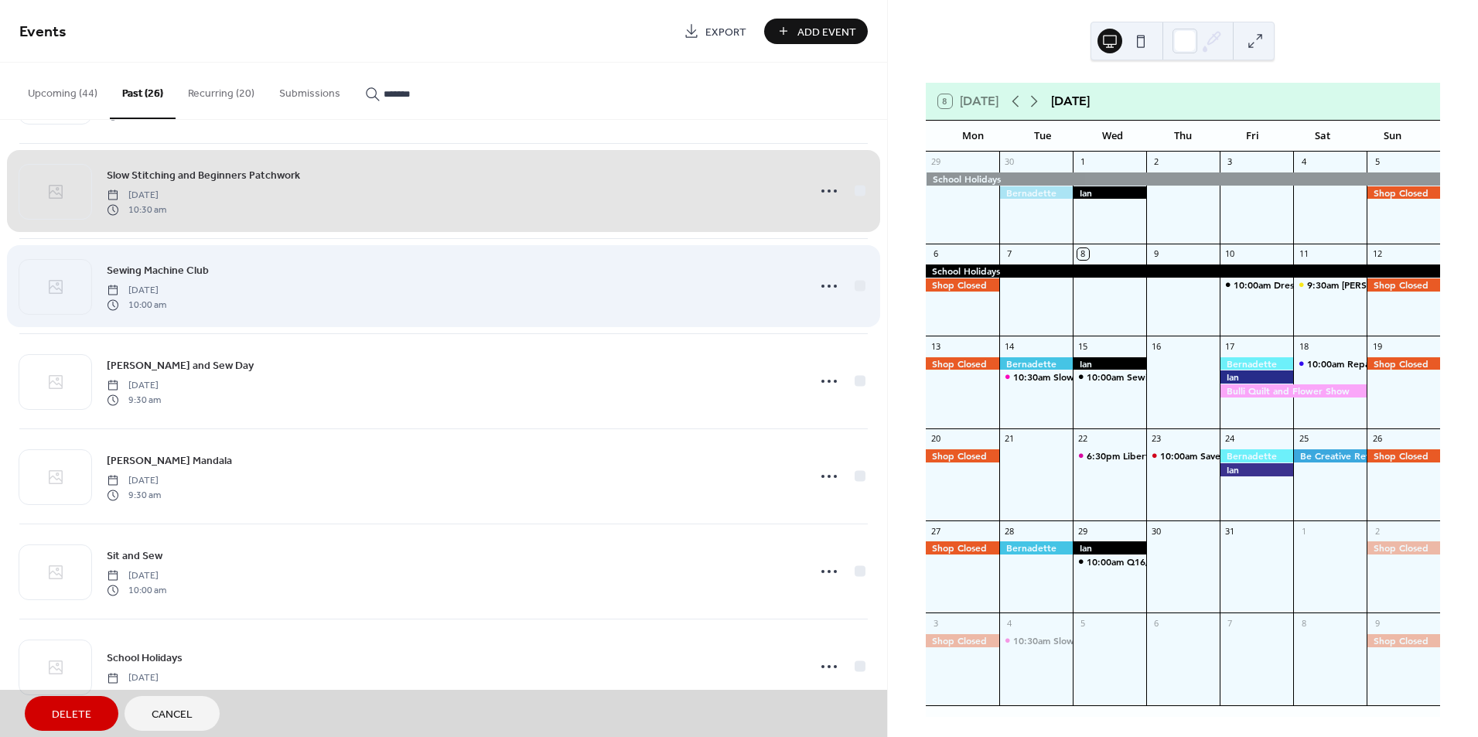
click at [855, 285] on div "Sewing Machine Club [DATE] 10:00 am" at bounding box center [443, 285] width 849 height 95
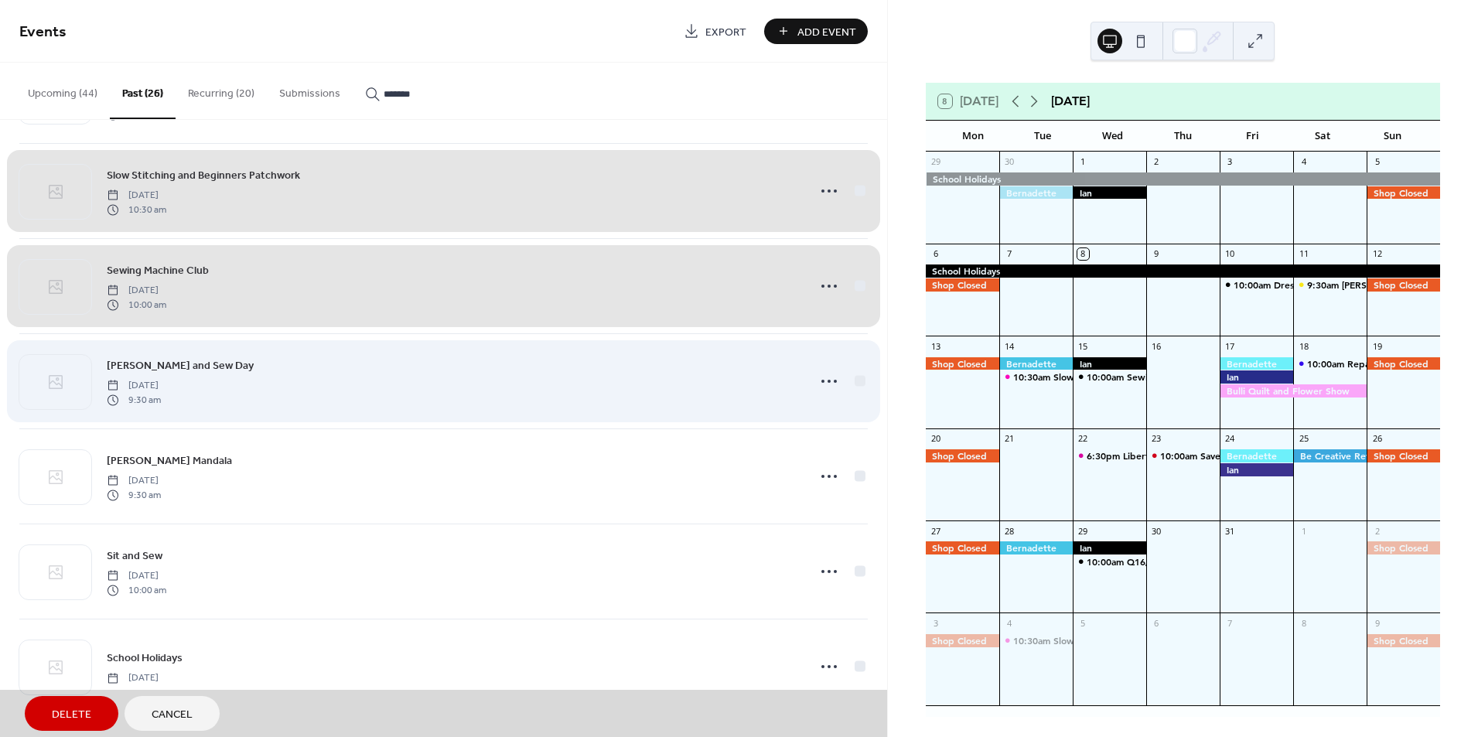
click at [861, 378] on div "[PERSON_NAME] and Sew Day [DATE] 9:30 am" at bounding box center [443, 380] width 849 height 95
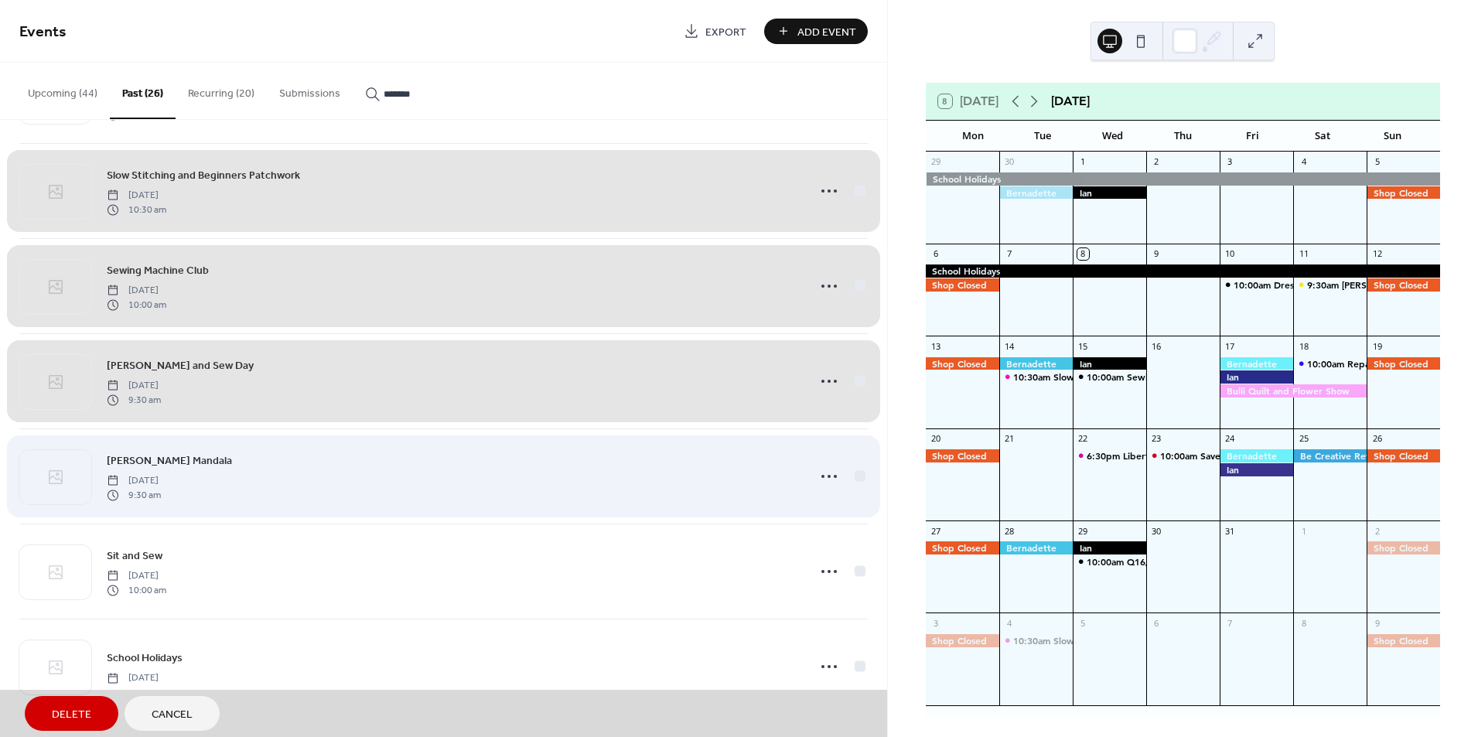
click at [857, 479] on div "[PERSON_NAME] Mandala [DATE] 9:30 am" at bounding box center [443, 476] width 849 height 95
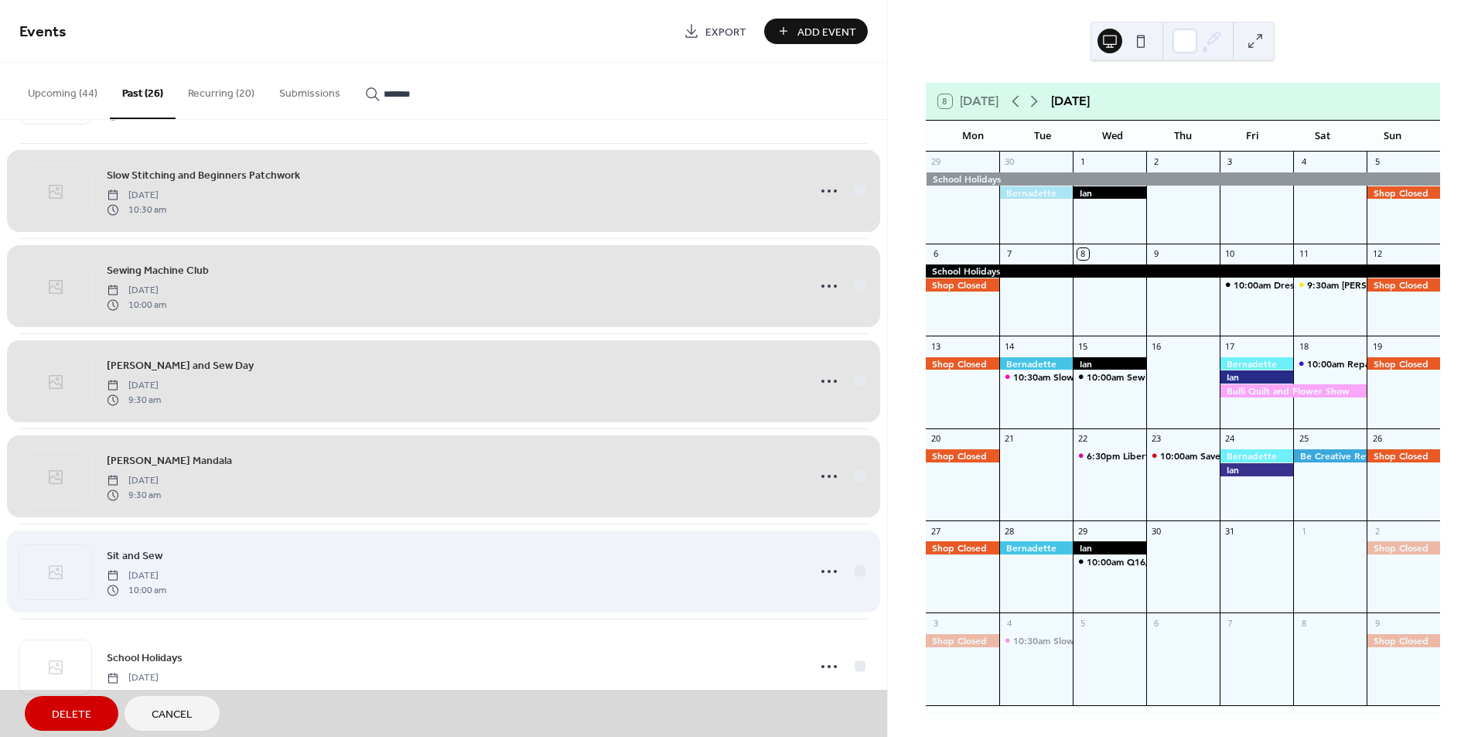
click at [853, 565] on div "Sit and Sew [DATE] 10:00 am" at bounding box center [443, 571] width 849 height 95
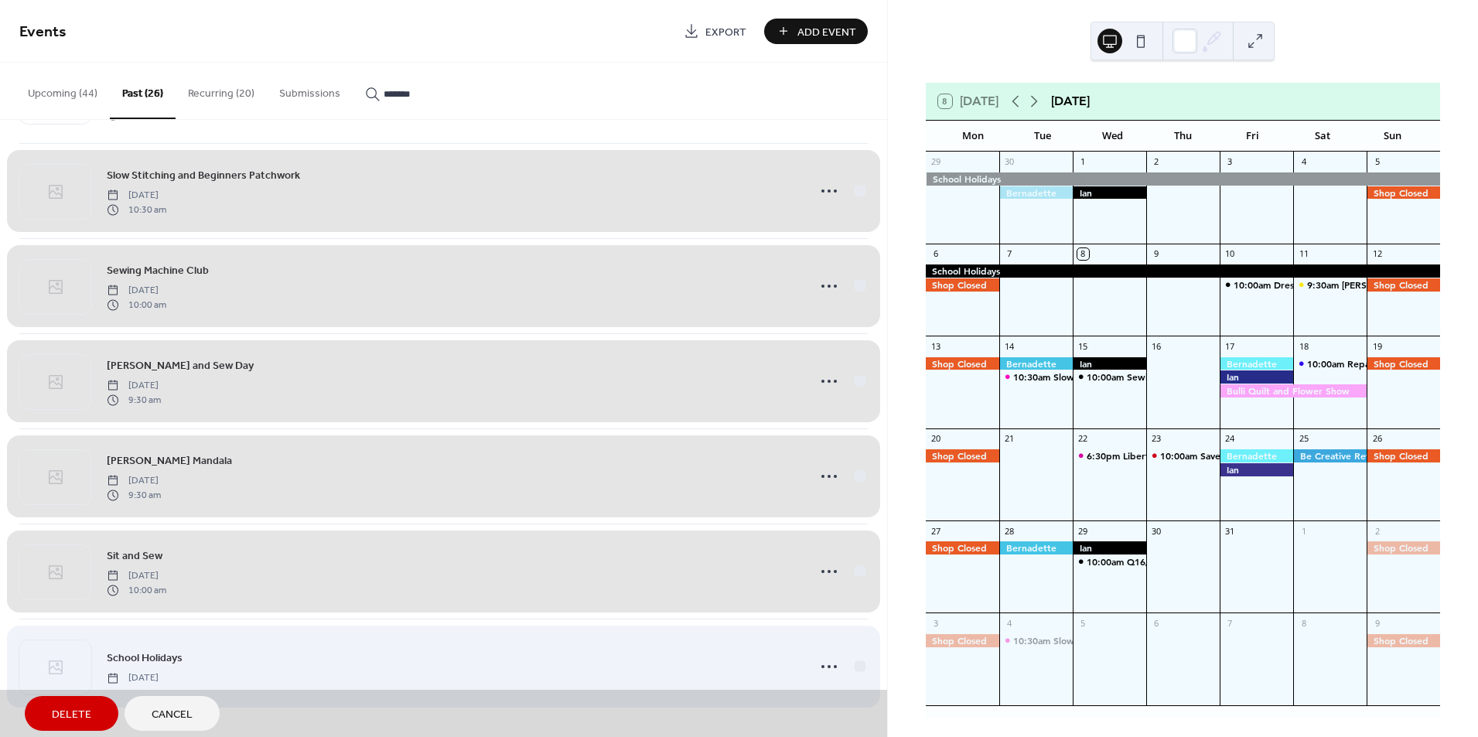
click at [854, 663] on div "School Holidays [DATE]" at bounding box center [443, 666] width 849 height 95
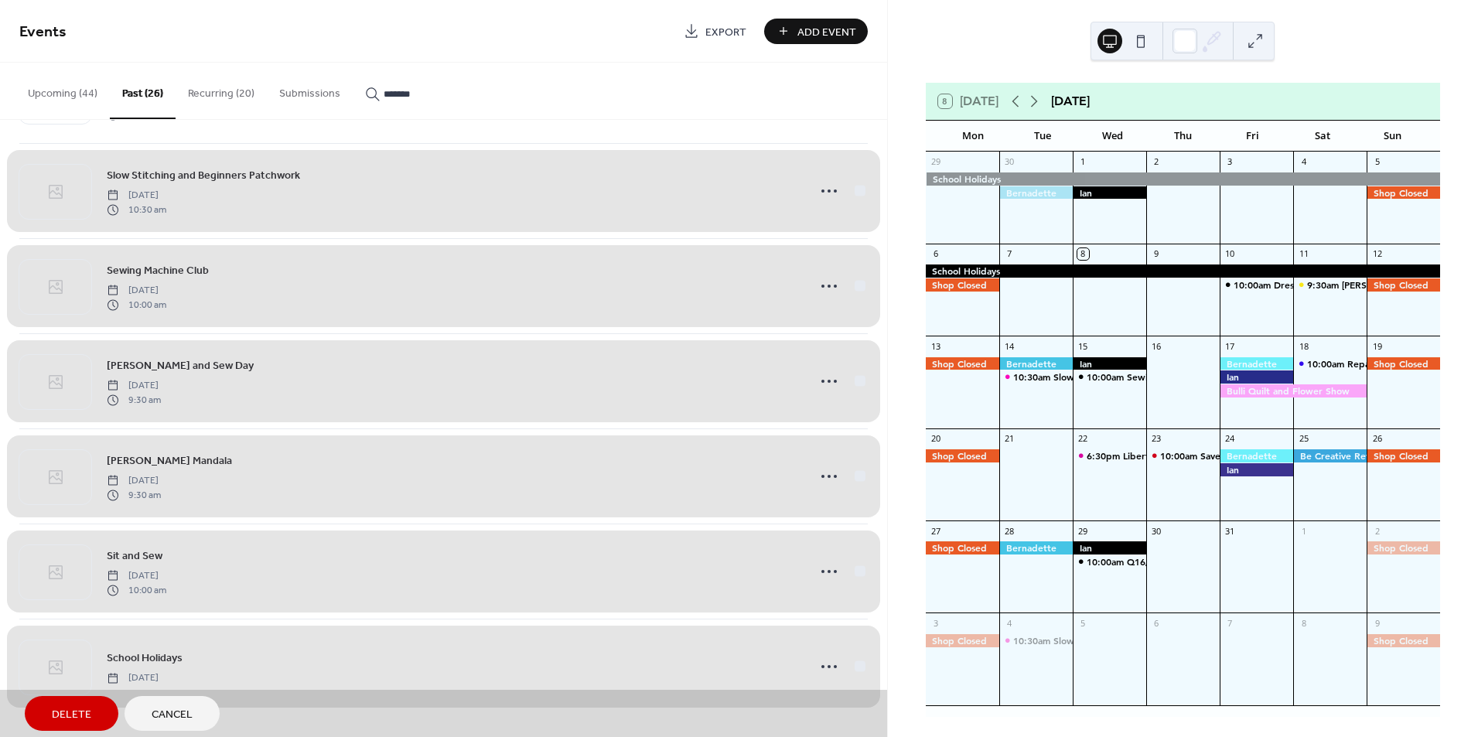
click at [68, 719] on span "Delete" at bounding box center [71, 715] width 39 height 16
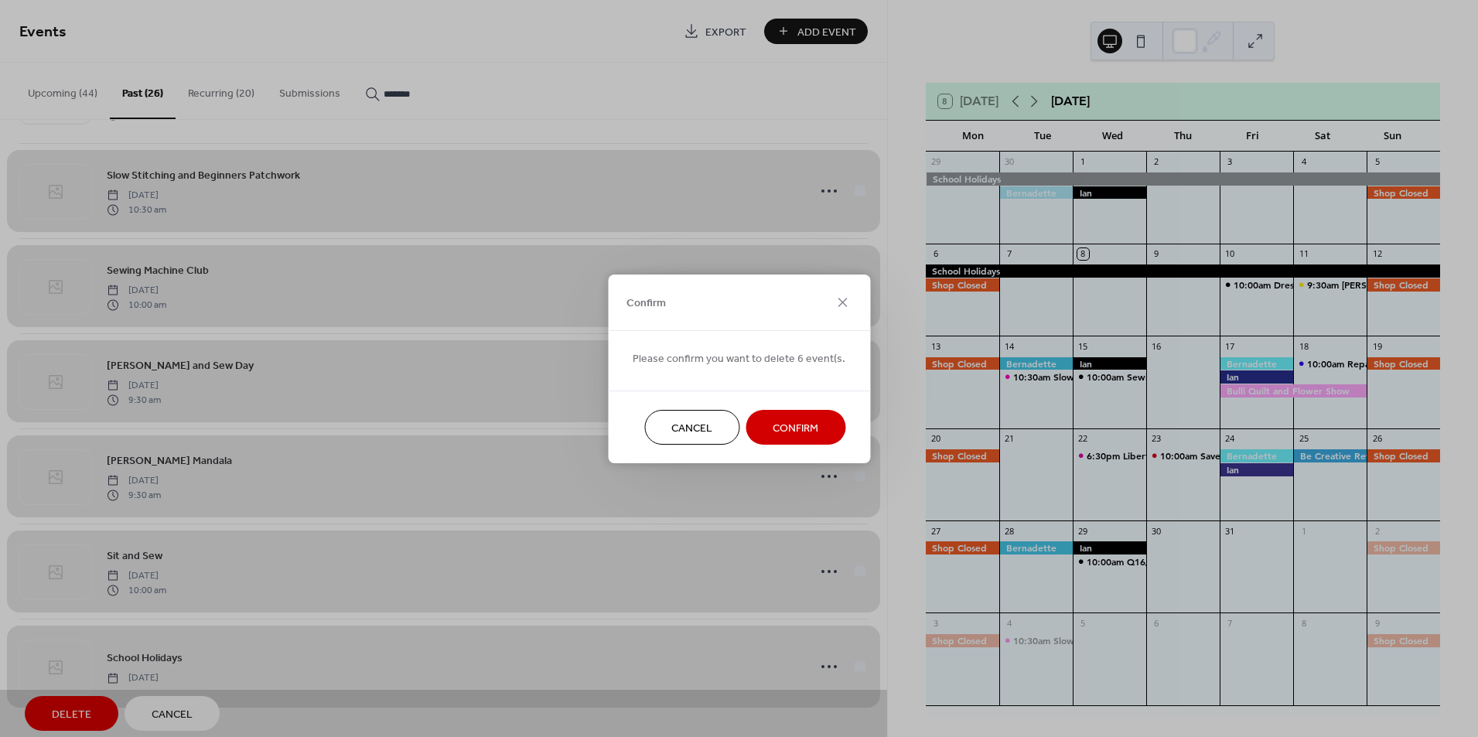
click at [798, 420] on span "Confirm" at bounding box center [796, 428] width 46 height 16
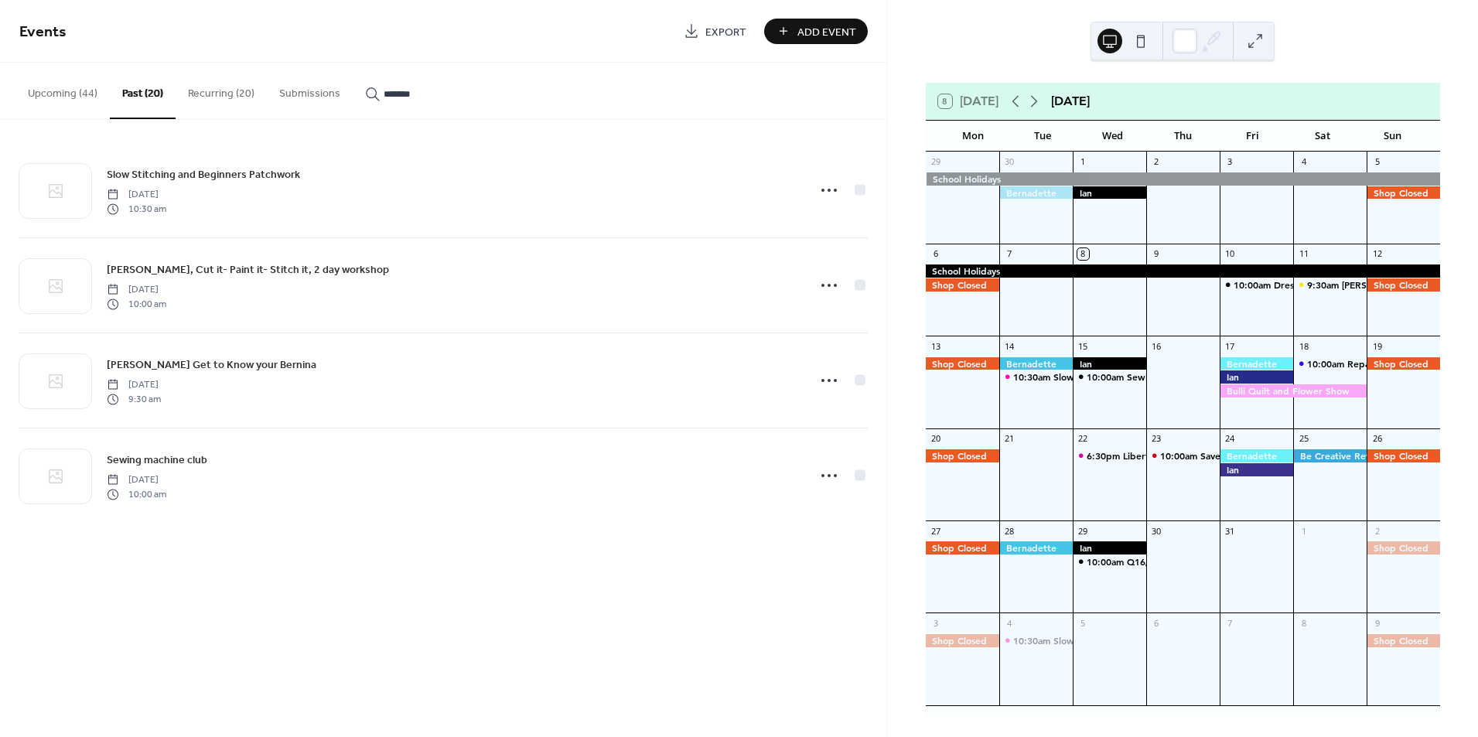
scroll to position [0, 0]
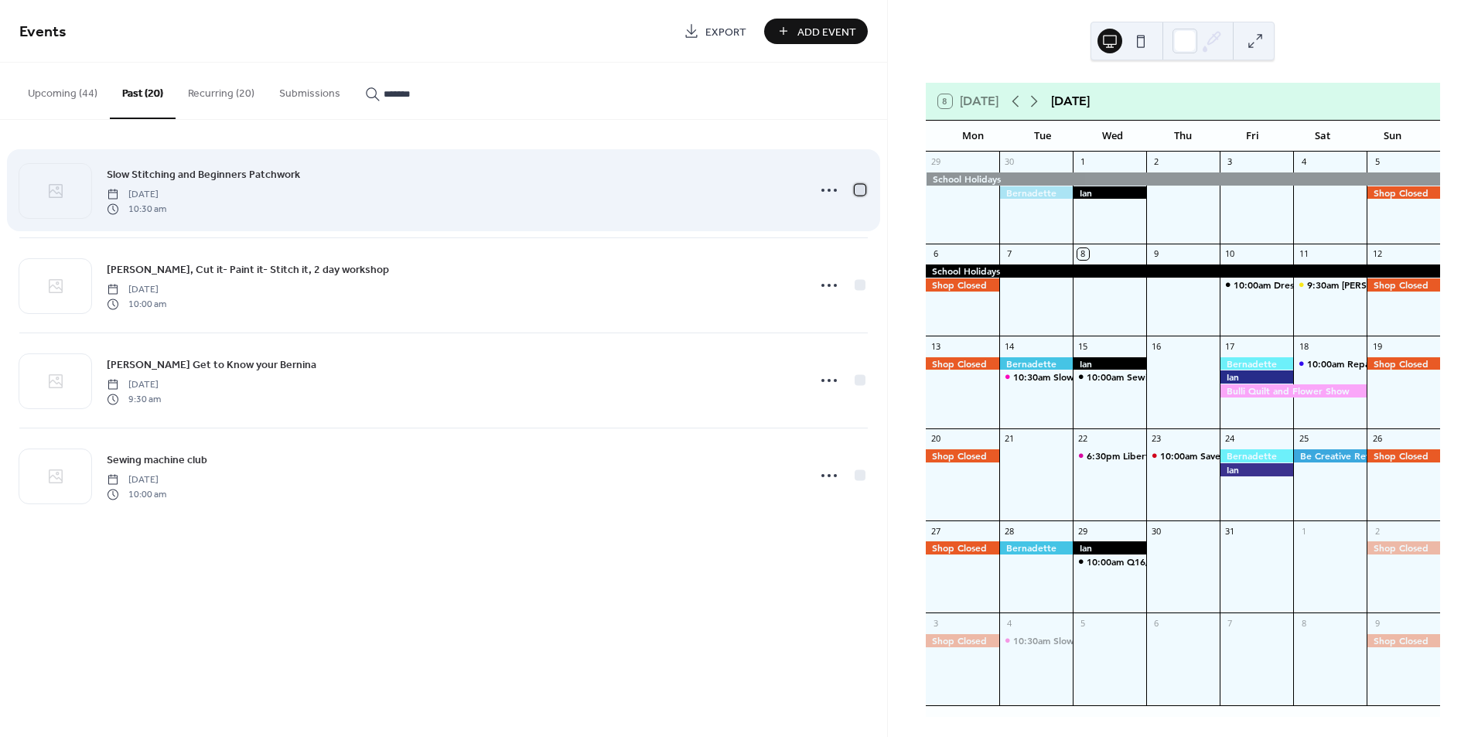
click at [855, 193] on div at bounding box center [860, 189] width 11 height 11
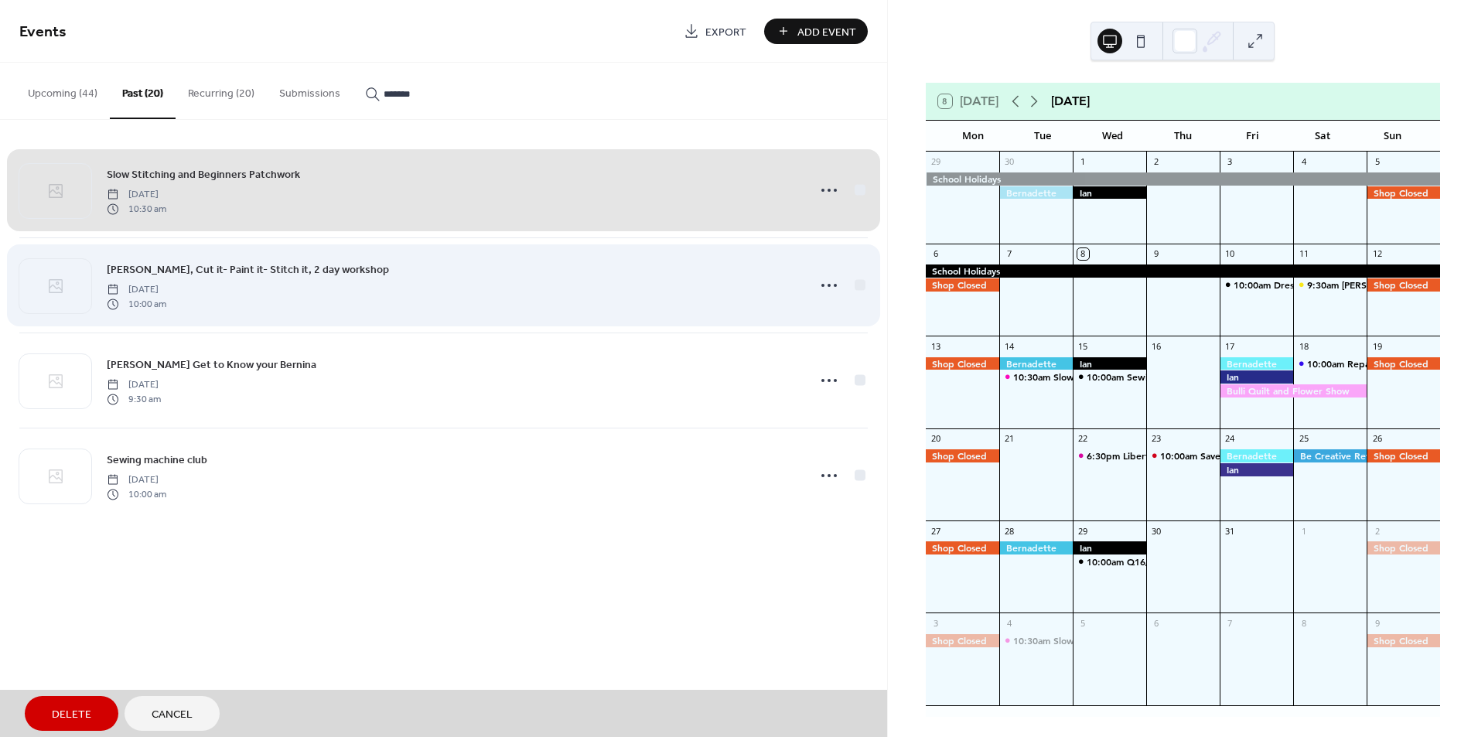
click at [860, 289] on div "[PERSON_NAME], Cut it- Paint it- Stitch it, 2 day workshop [DATE] 10:00 am" at bounding box center [443, 284] width 849 height 95
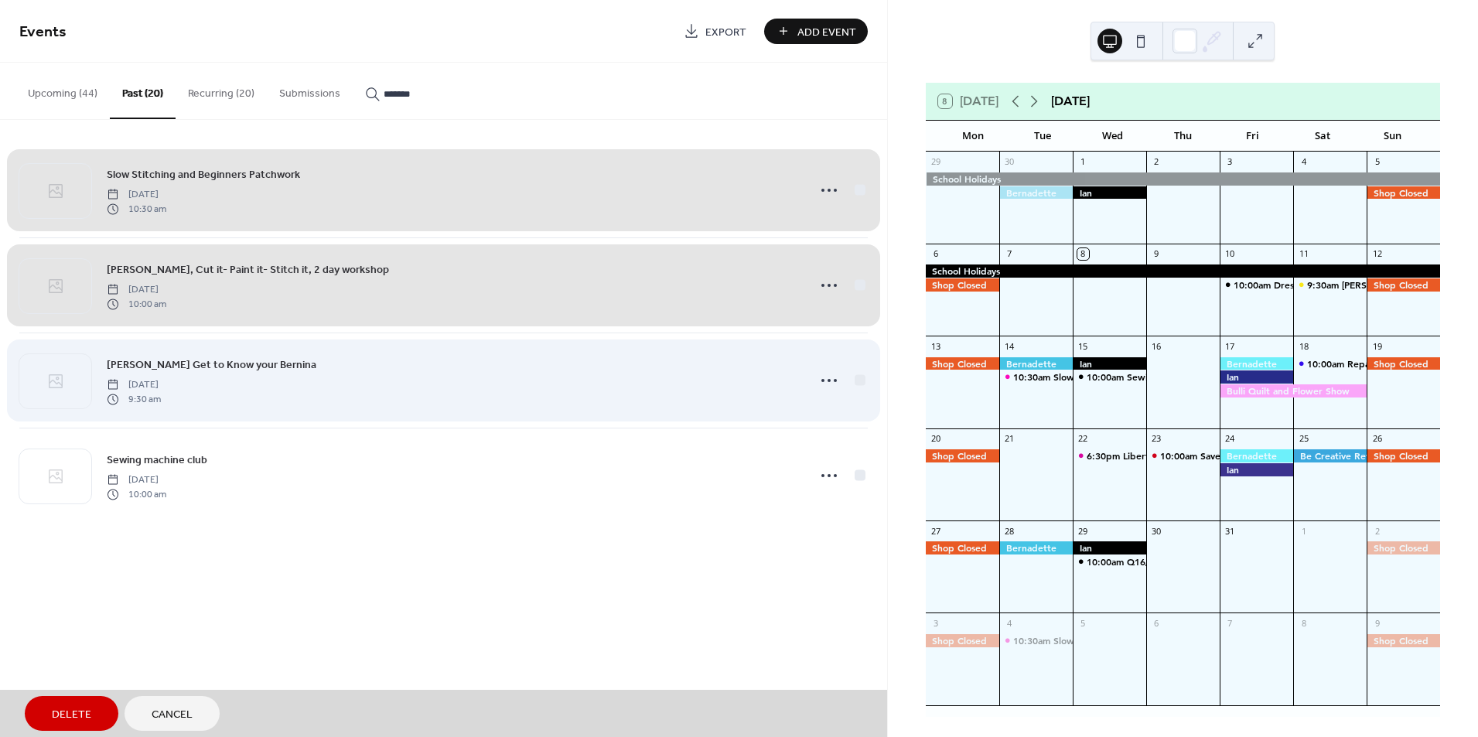
click at [863, 380] on div "[PERSON_NAME] Get to Know your Bernina [DATE] 9:30 am" at bounding box center [443, 380] width 849 height 95
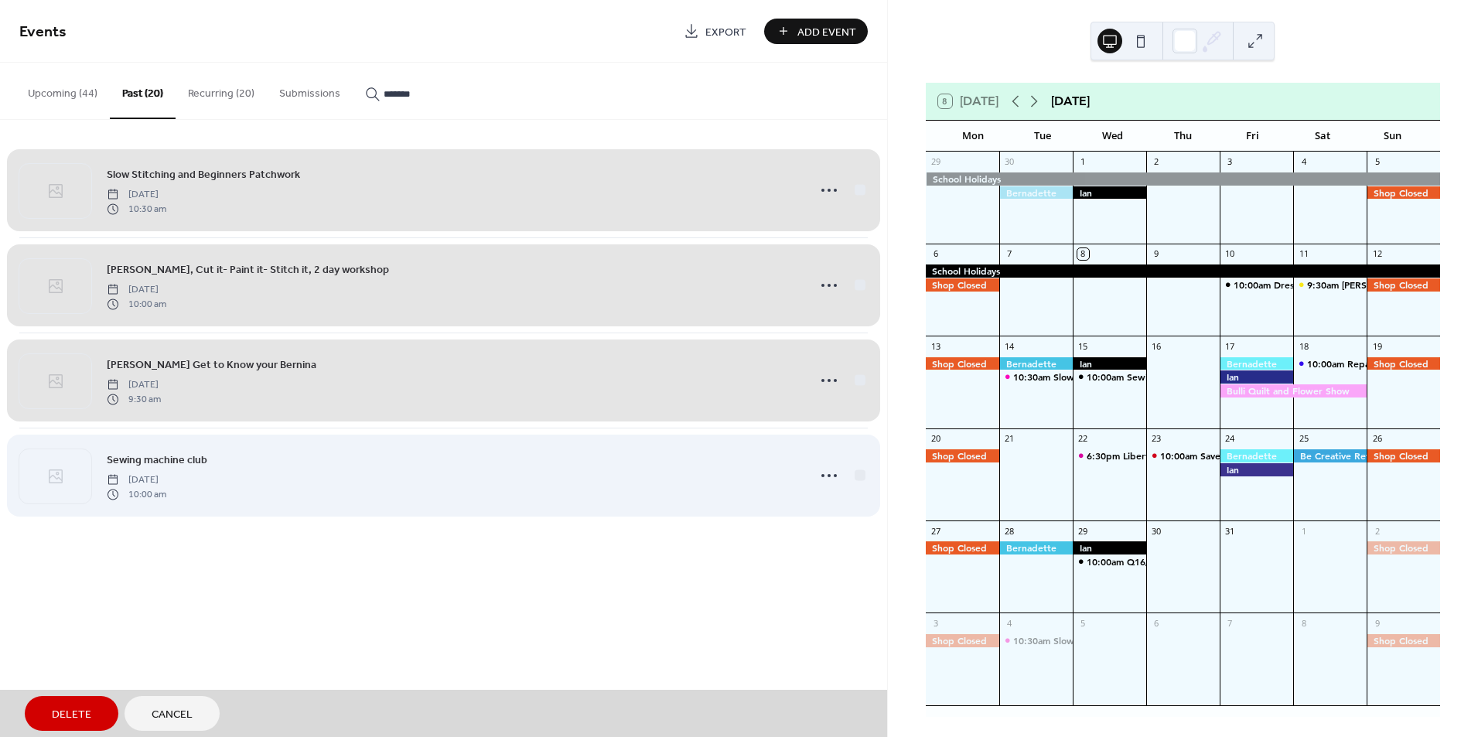
click at [860, 480] on div "Sewing machine club [DATE] 10:00 am" at bounding box center [443, 475] width 849 height 95
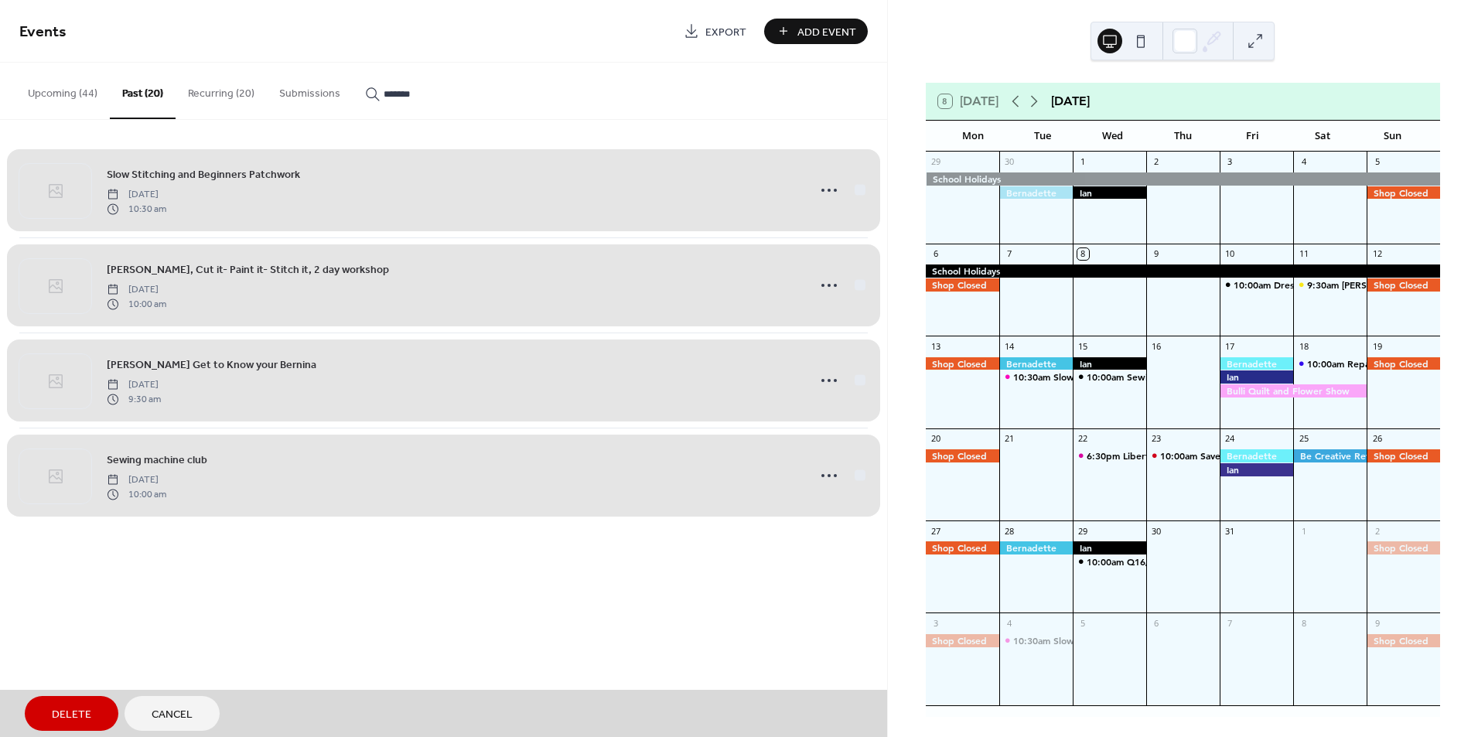
click at [64, 710] on span "Delete" at bounding box center [71, 715] width 39 height 16
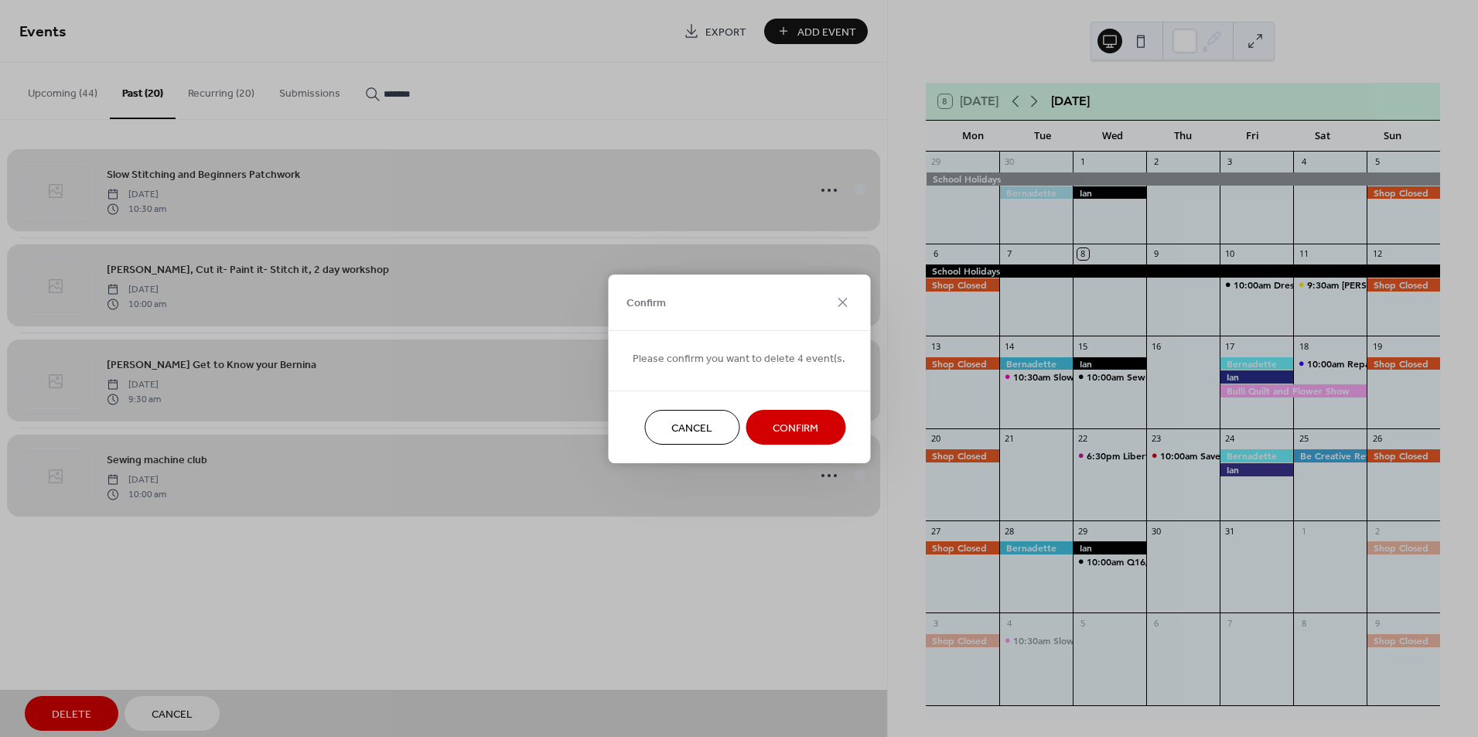
click at [796, 431] on span "Confirm" at bounding box center [796, 428] width 46 height 16
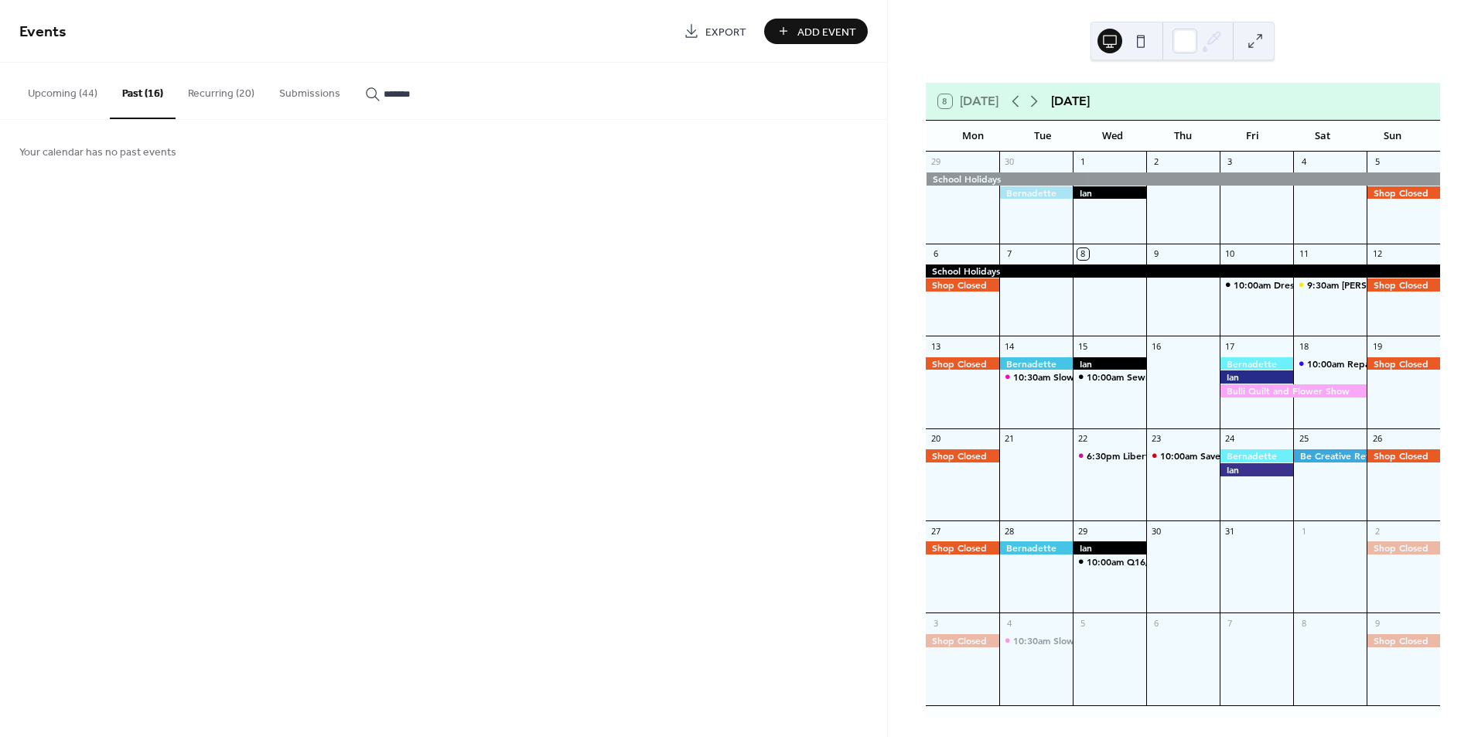
click at [146, 91] on button "Past (16)" at bounding box center [143, 91] width 66 height 56
click at [56, 91] on button "Upcoming (44)" at bounding box center [62, 90] width 94 height 55
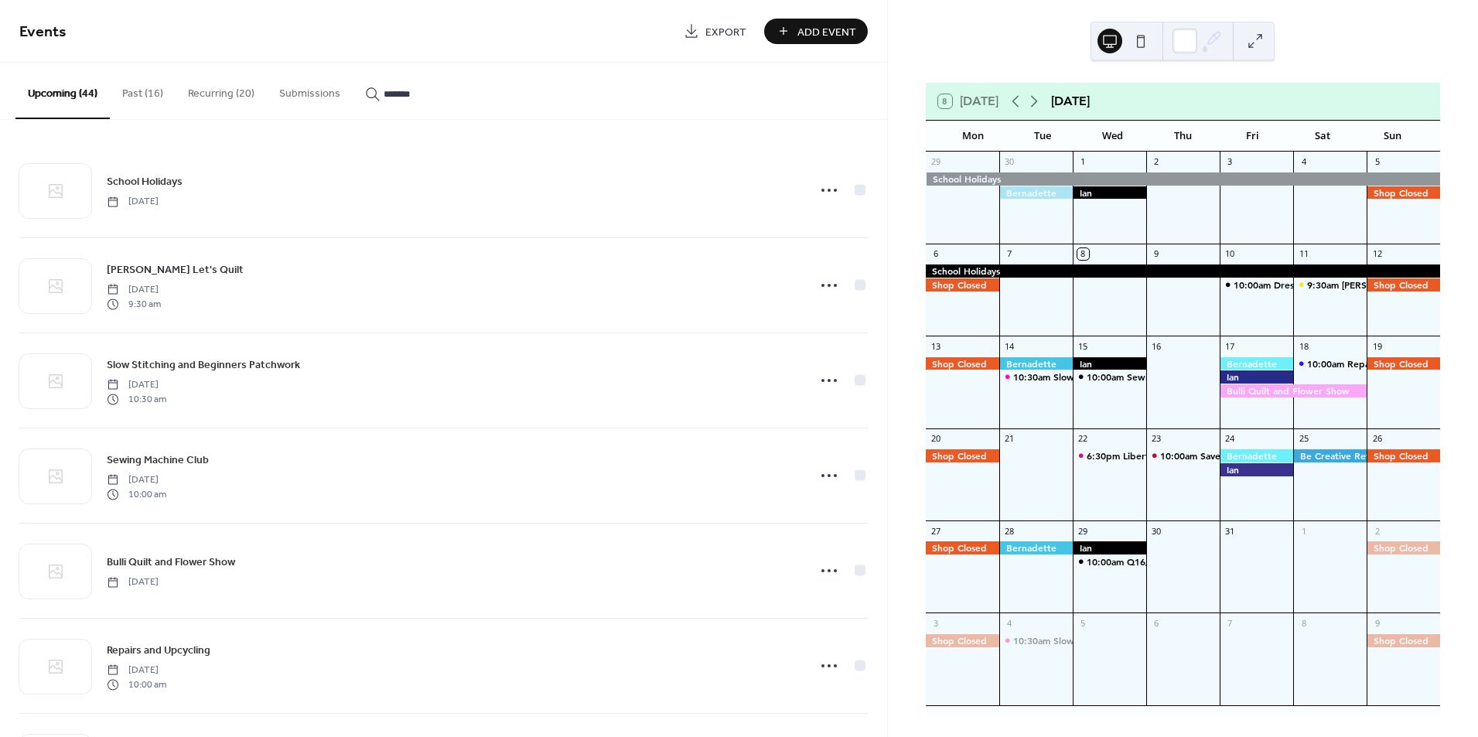
click at [125, 96] on button "Past (16)" at bounding box center [143, 90] width 66 height 55
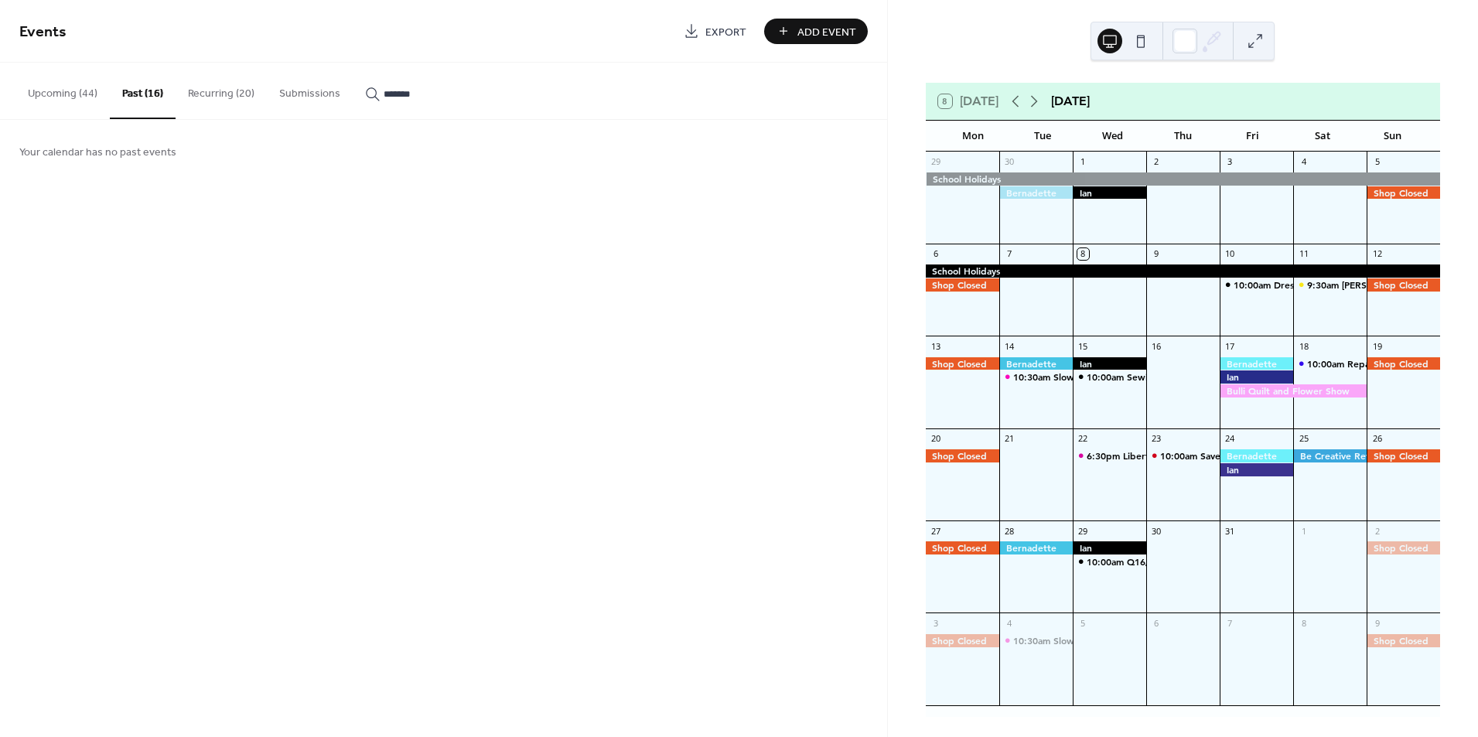
click at [221, 96] on button "Recurring (20)" at bounding box center [221, 90] width 91 height 55
